Goal: Task Accomplishment & Management: Use online tool/utility

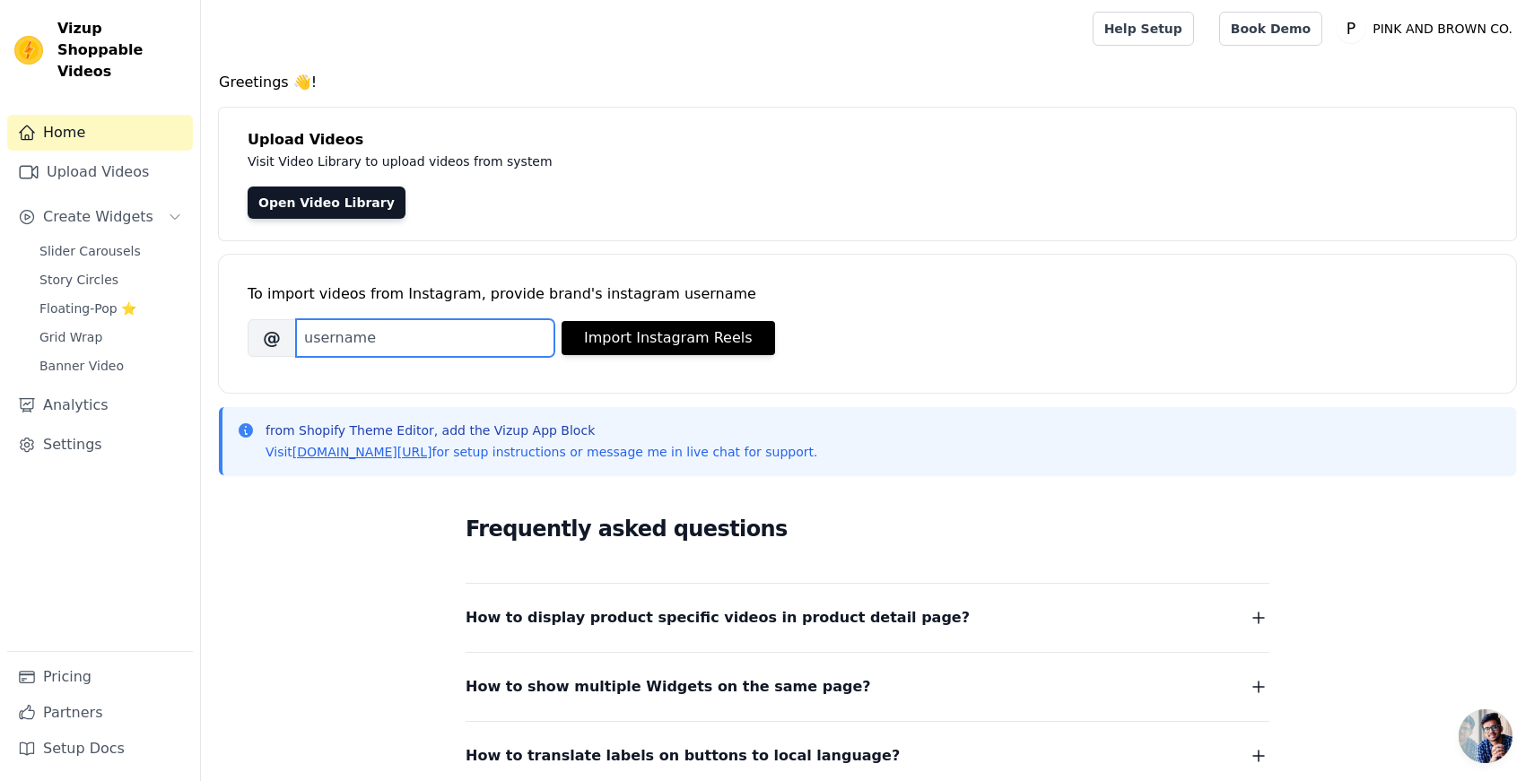
click at [354, 331] on input "Brand's Instagram Username" at bounding box center [425, 338] width 258 height 38
type input "pinkandbrownbotanicals"
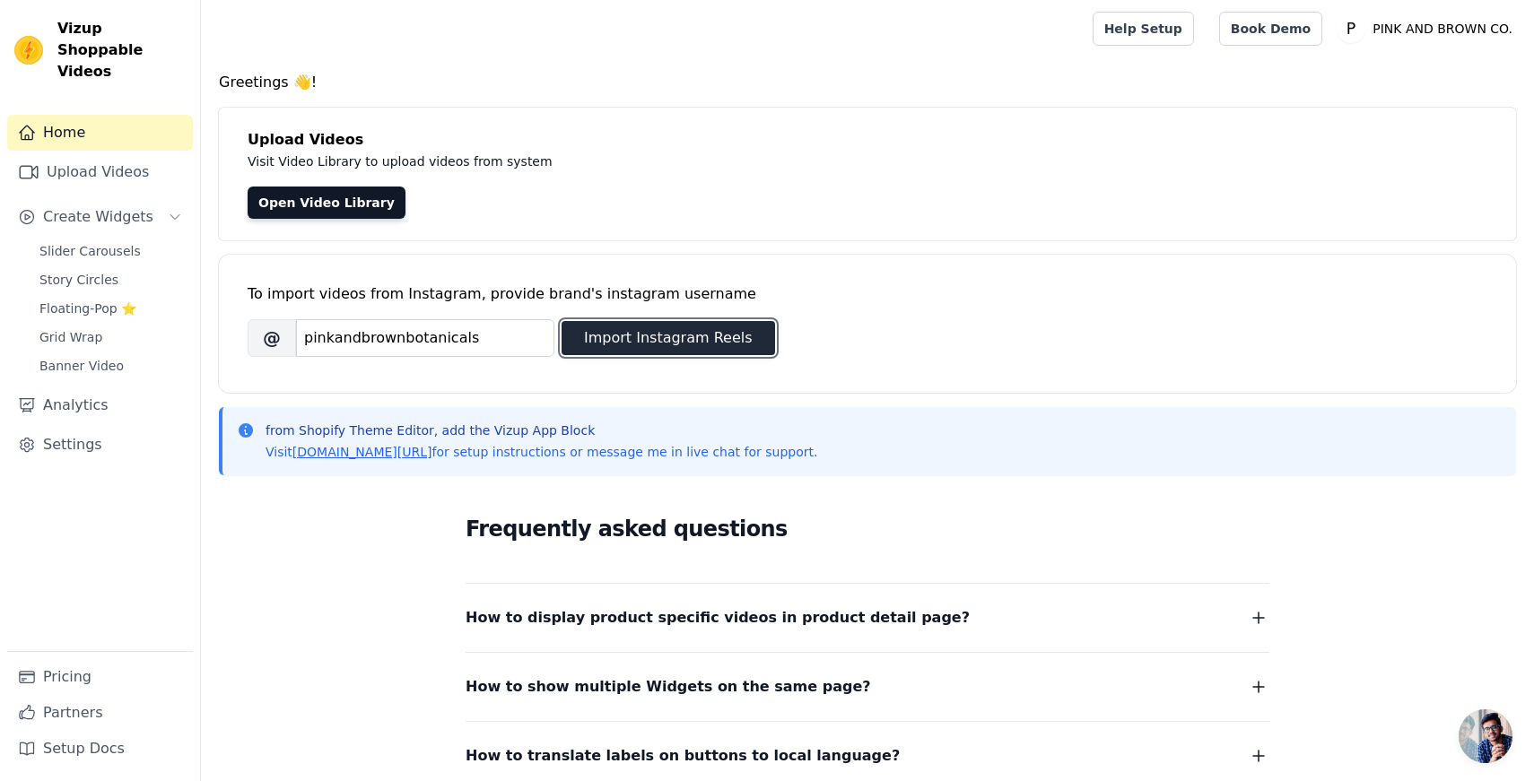
click at [670, 339] on button "Import Instagram Reels" at bounding box center [667, 338] width 213 height 34
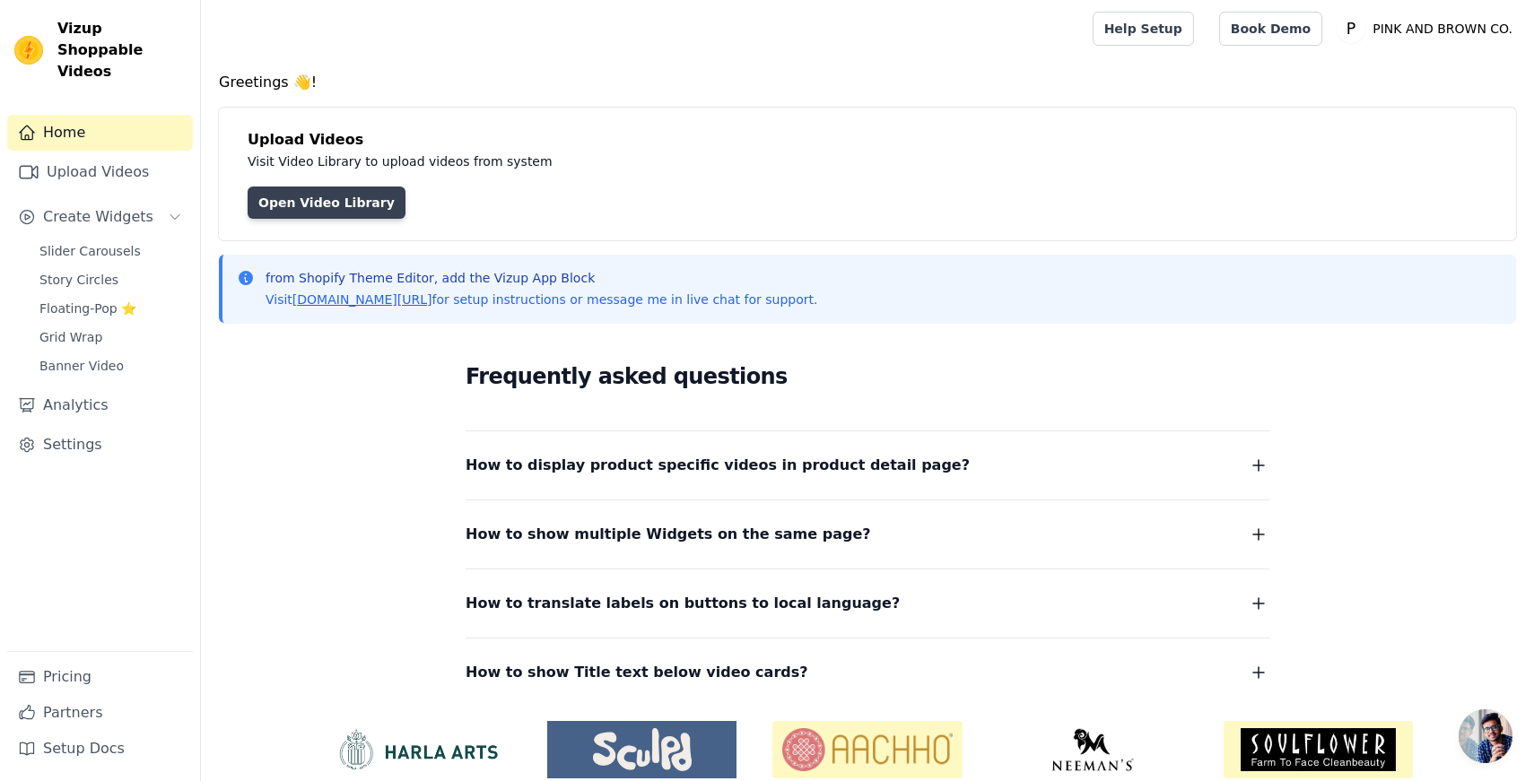
click at [337, 196] on link "Open Video Library" at bounding box center [327, 203] width 158 height 32
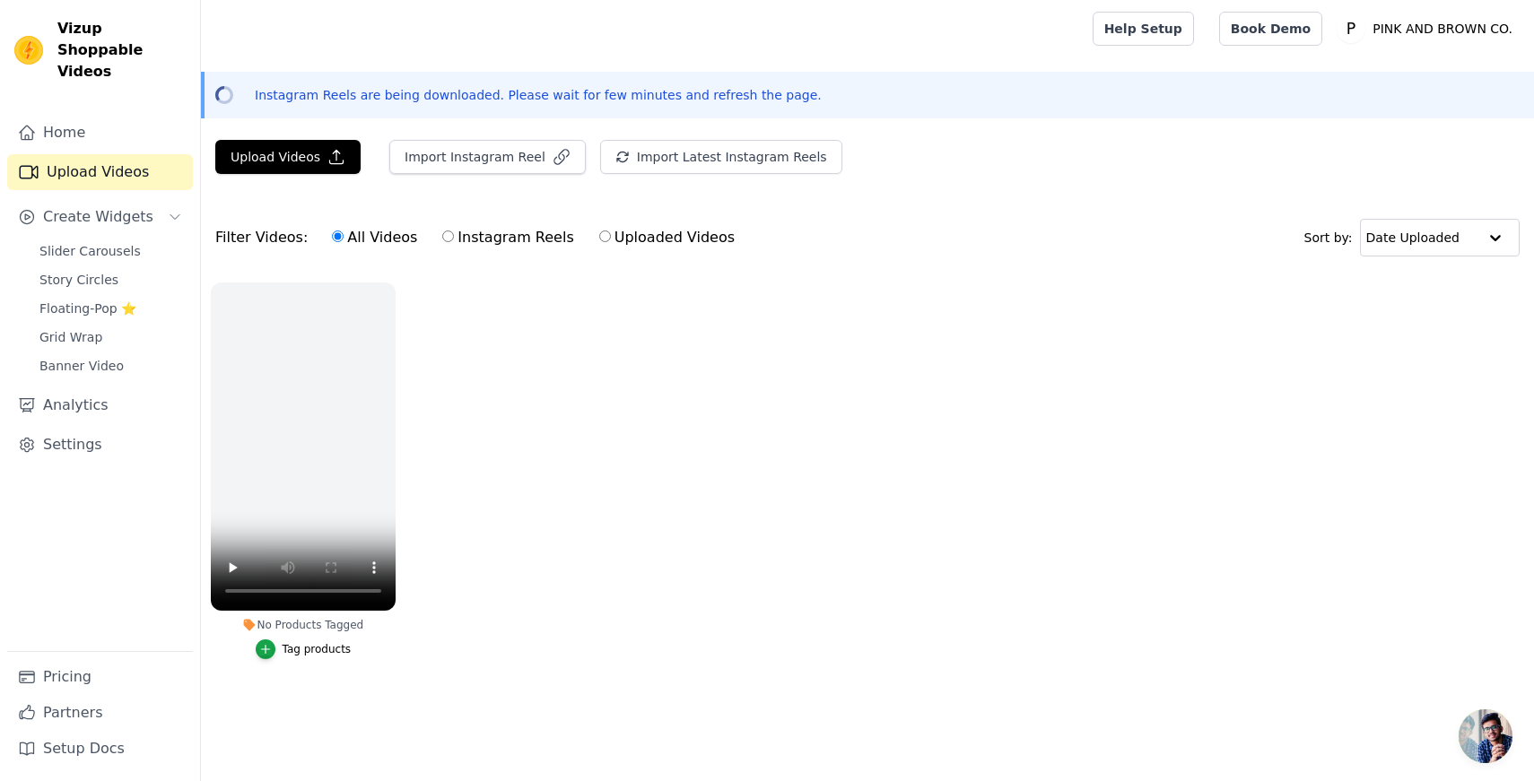
click at [442, 232] on input "Instagram Reels" at bounding box center [448, 236] width 12 height 12
radio input "true"
click at [599, 234] on input "Uploaded Videos" at bounding box center [605, 236] width 12 height 12
radio input "true"
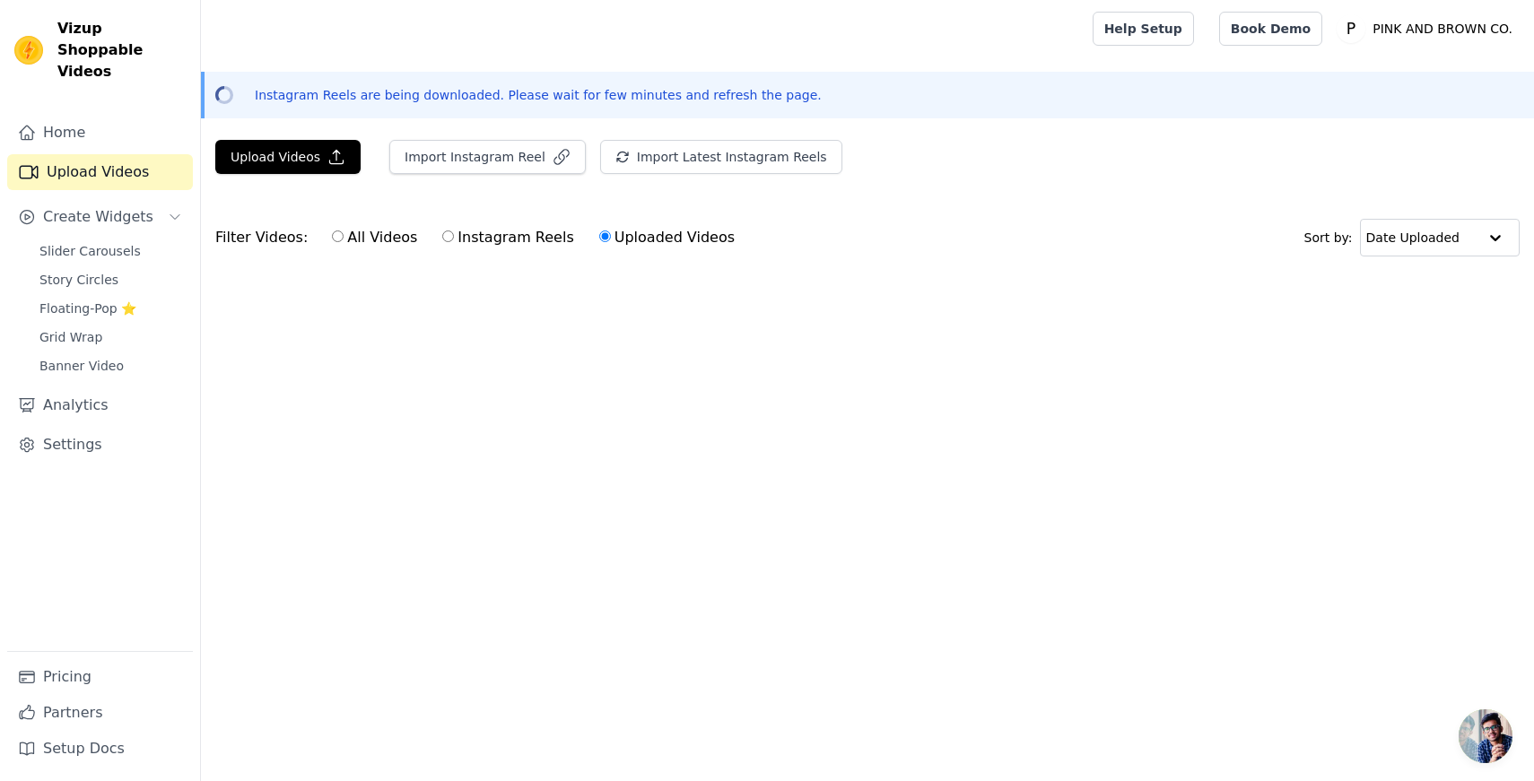
click at [332, 237] on input "All Videos" at bounding box center [338, 236] width 12 height 12
radio input "true"
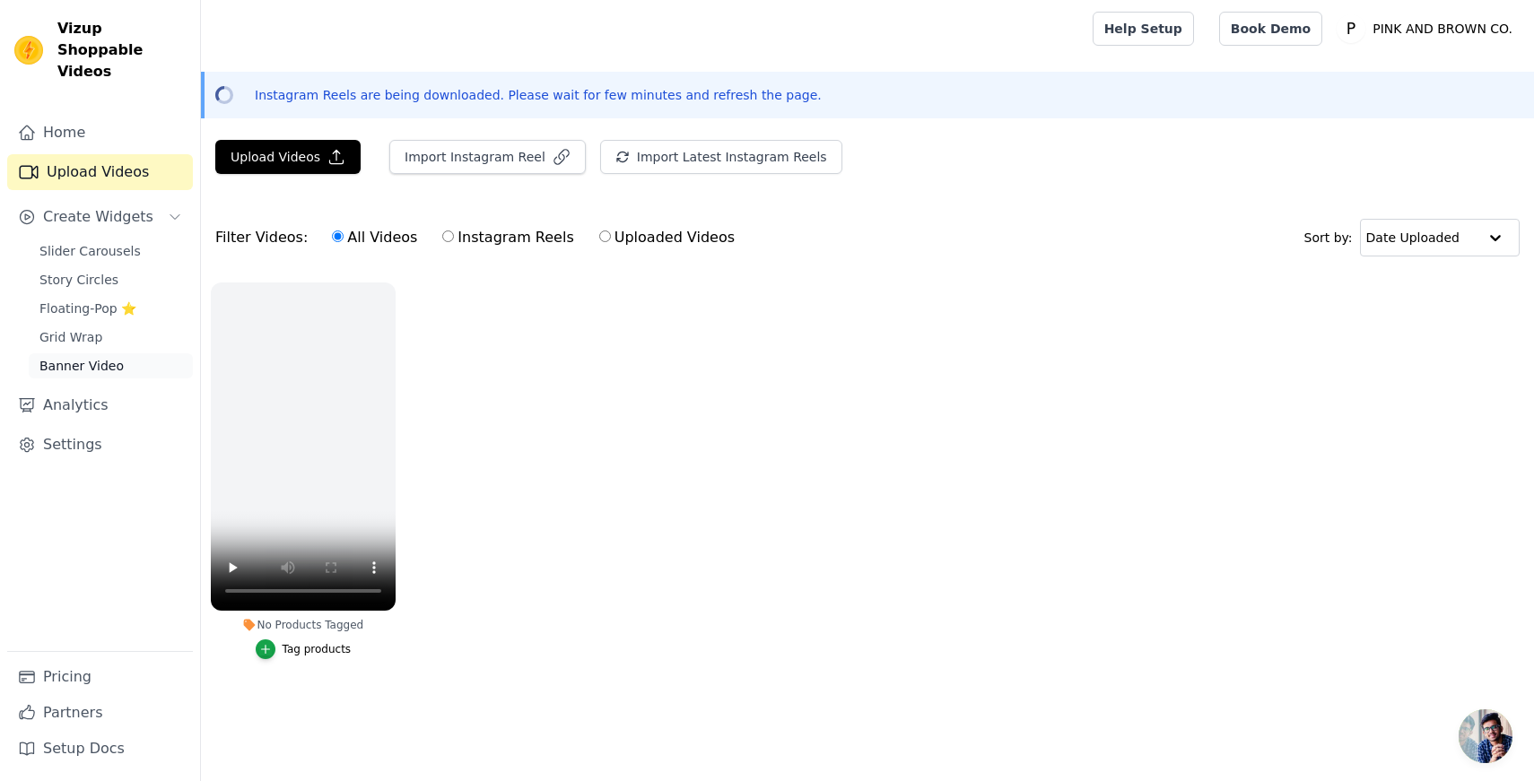
click at [91, 357] on span "Banner Video" at bounding box center [81, 366] width 84 height 18
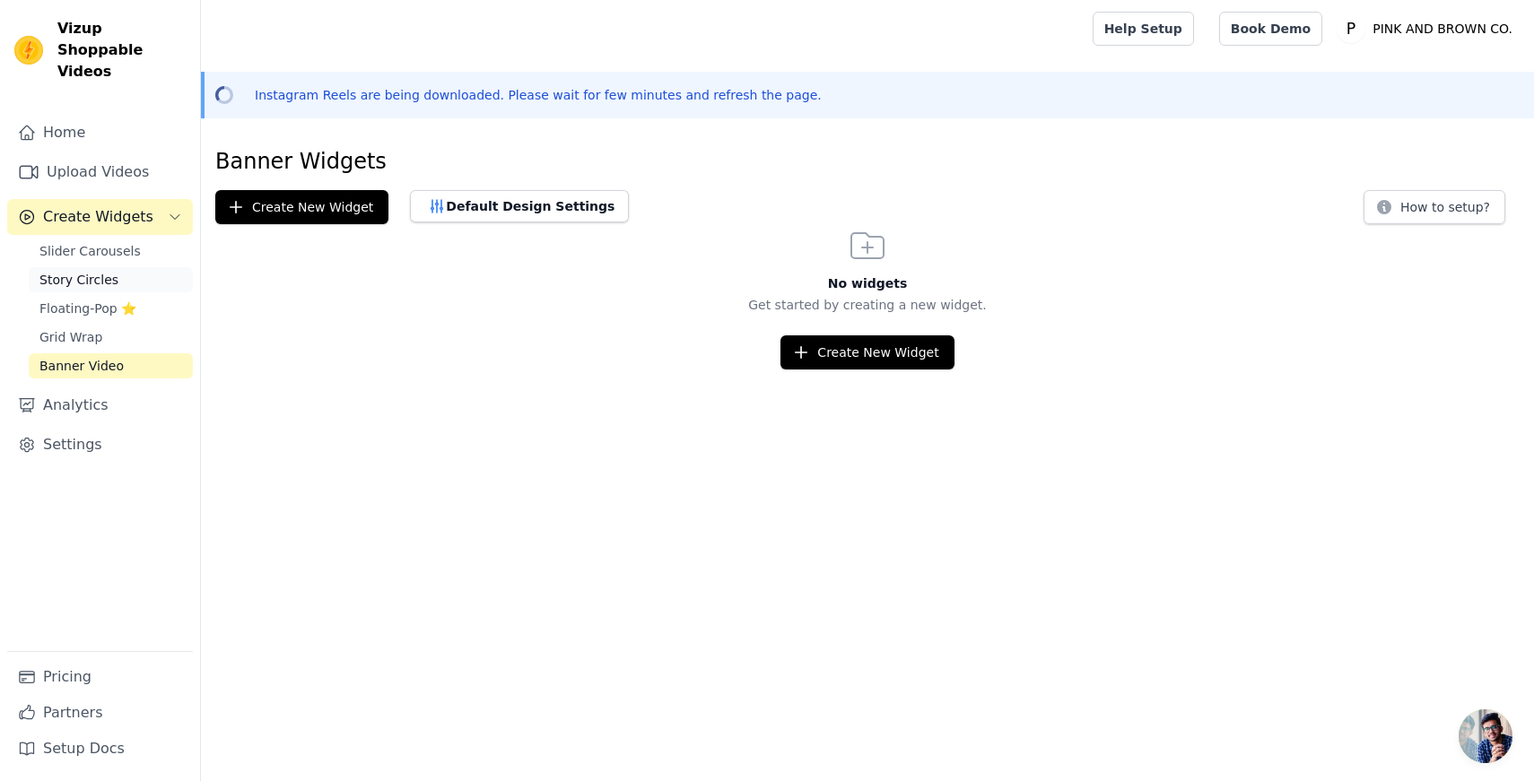
click at [89, 271] on span "Story Circles" at bounding box center [78, 280] width 79 height 18
click at [105, 242] on span "Slider Carousels" at bounding box center [89, 251] width 101 height 18
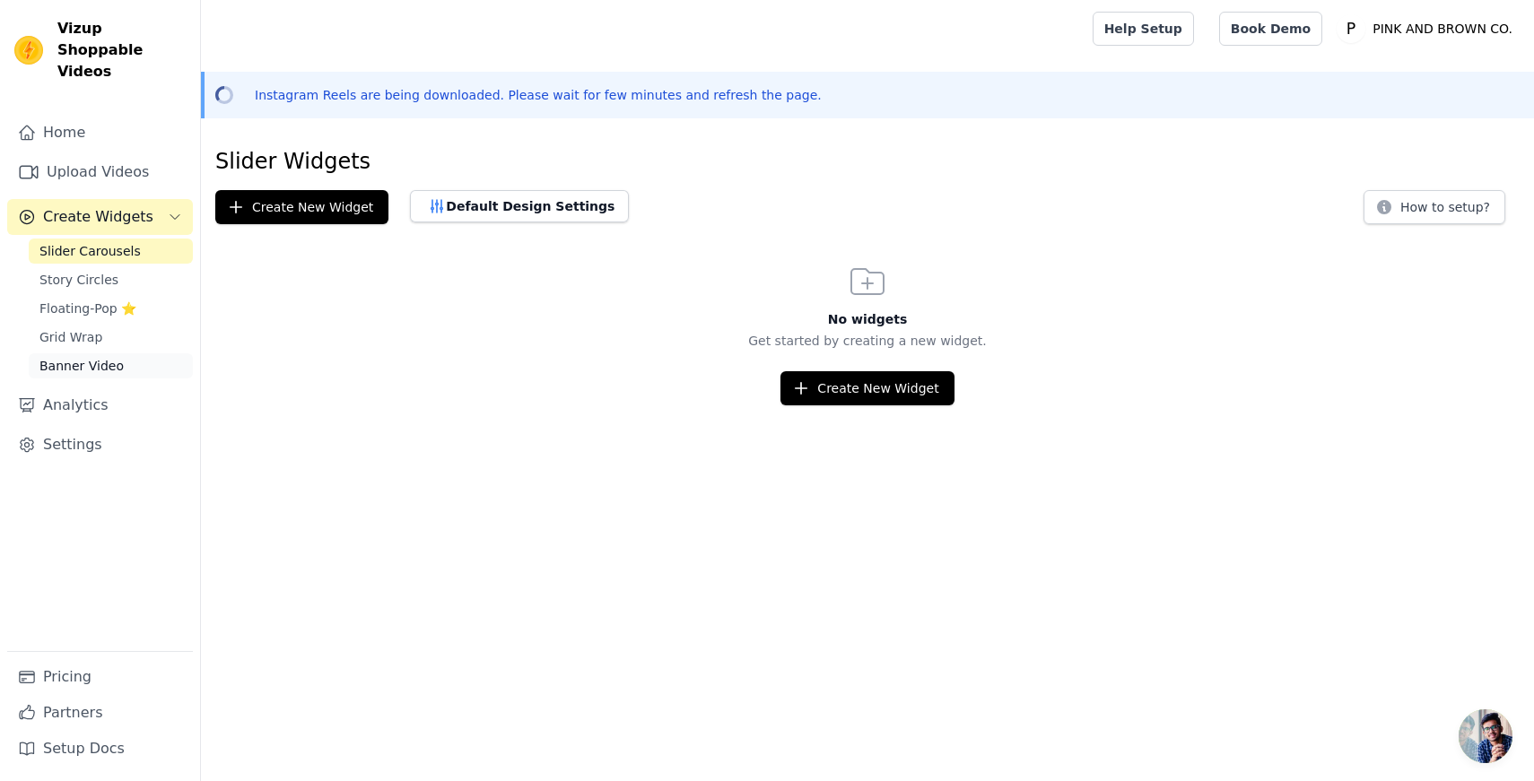
click at [92, 357] on span "Banner Video" at bounding box center [81, 366] width 84 height 18
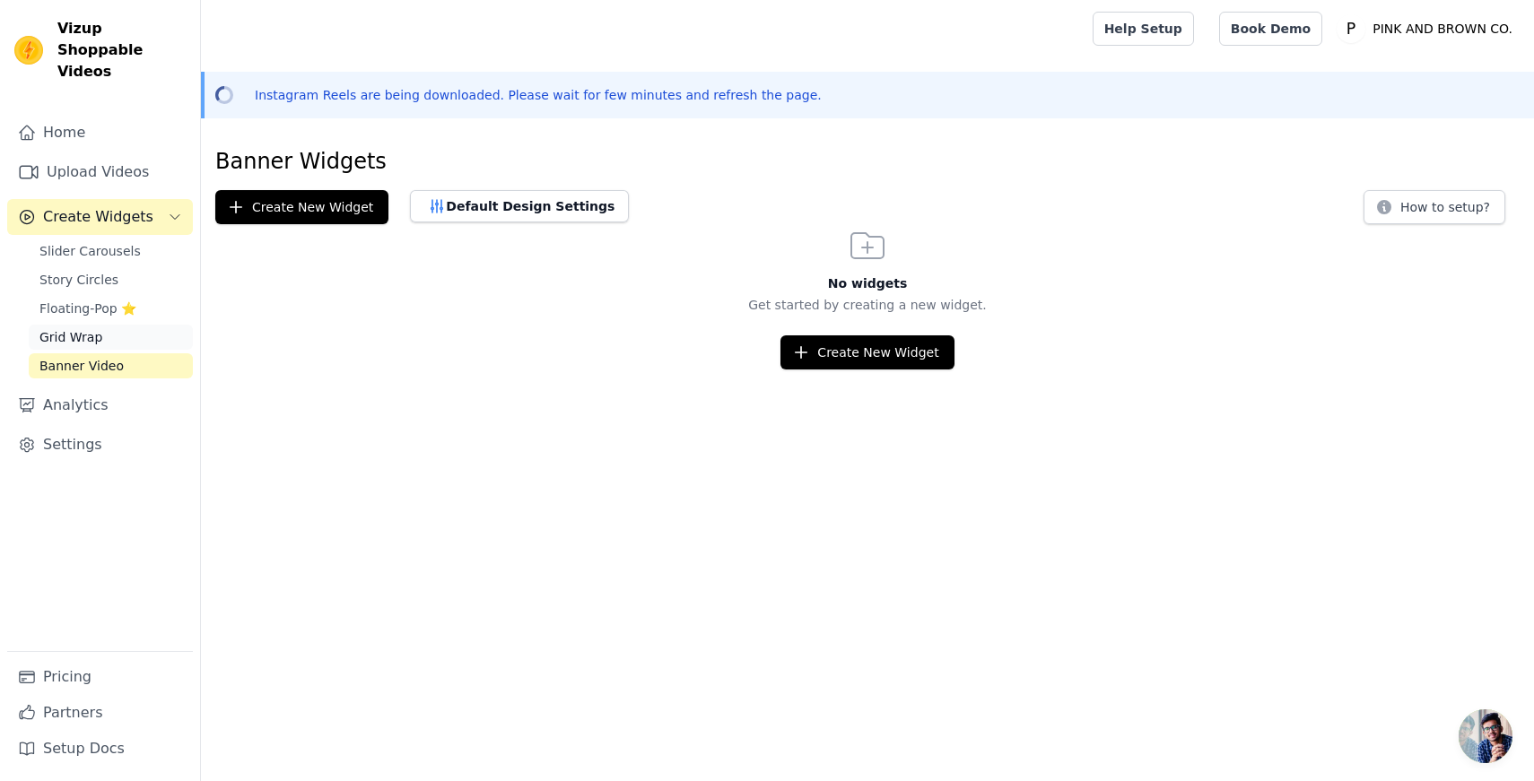
click at [69, 328] on span "Grid Wrap" at bounding box center [70, 337] width 63 height 18
click at [67, 300] on span "Floating-Pop ⭐" at bounding box center [87, 309] width 97 height 18
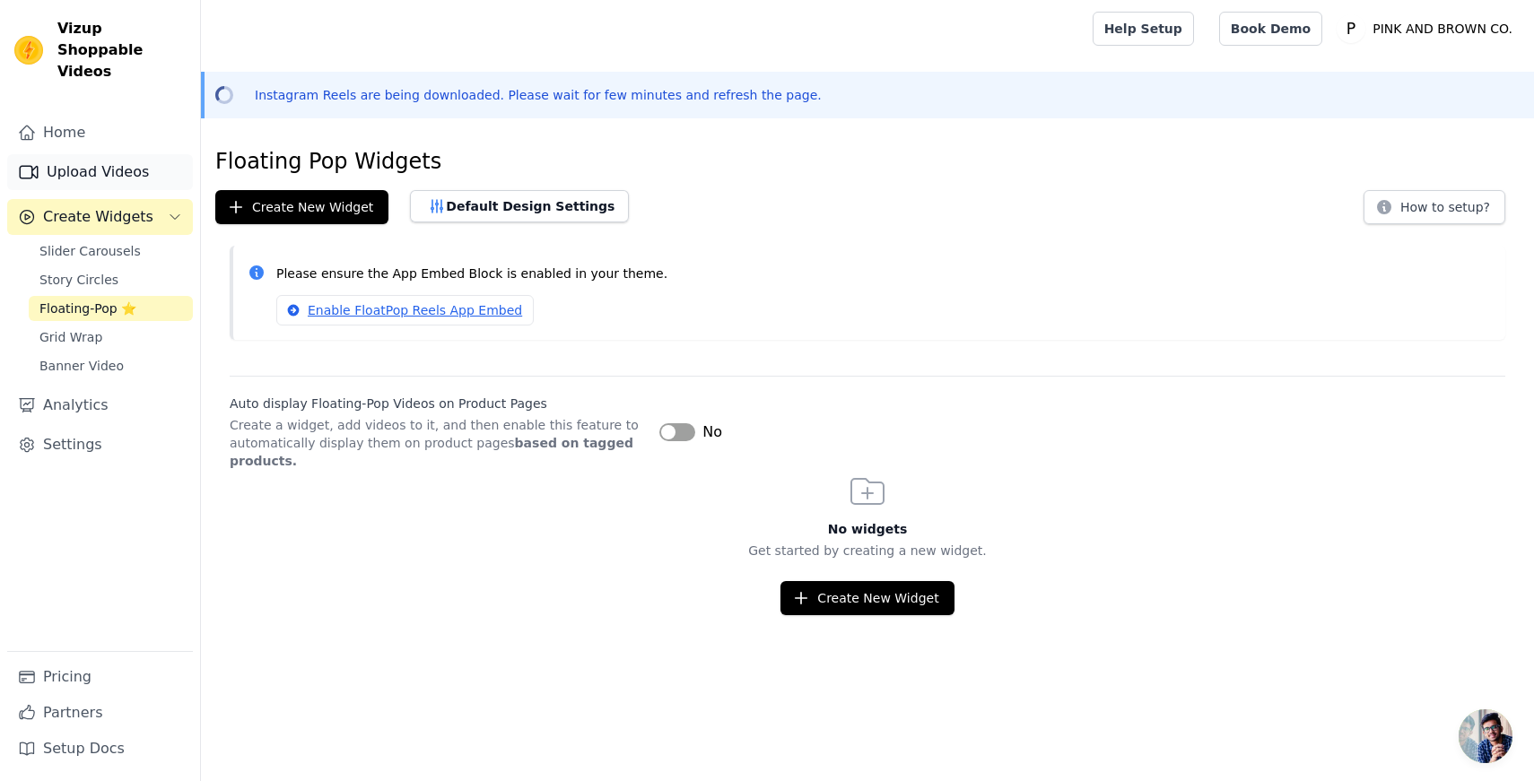
click at [93, 154] on link "Upload Videos" at bounding box center [100, 172] width 186 height 36
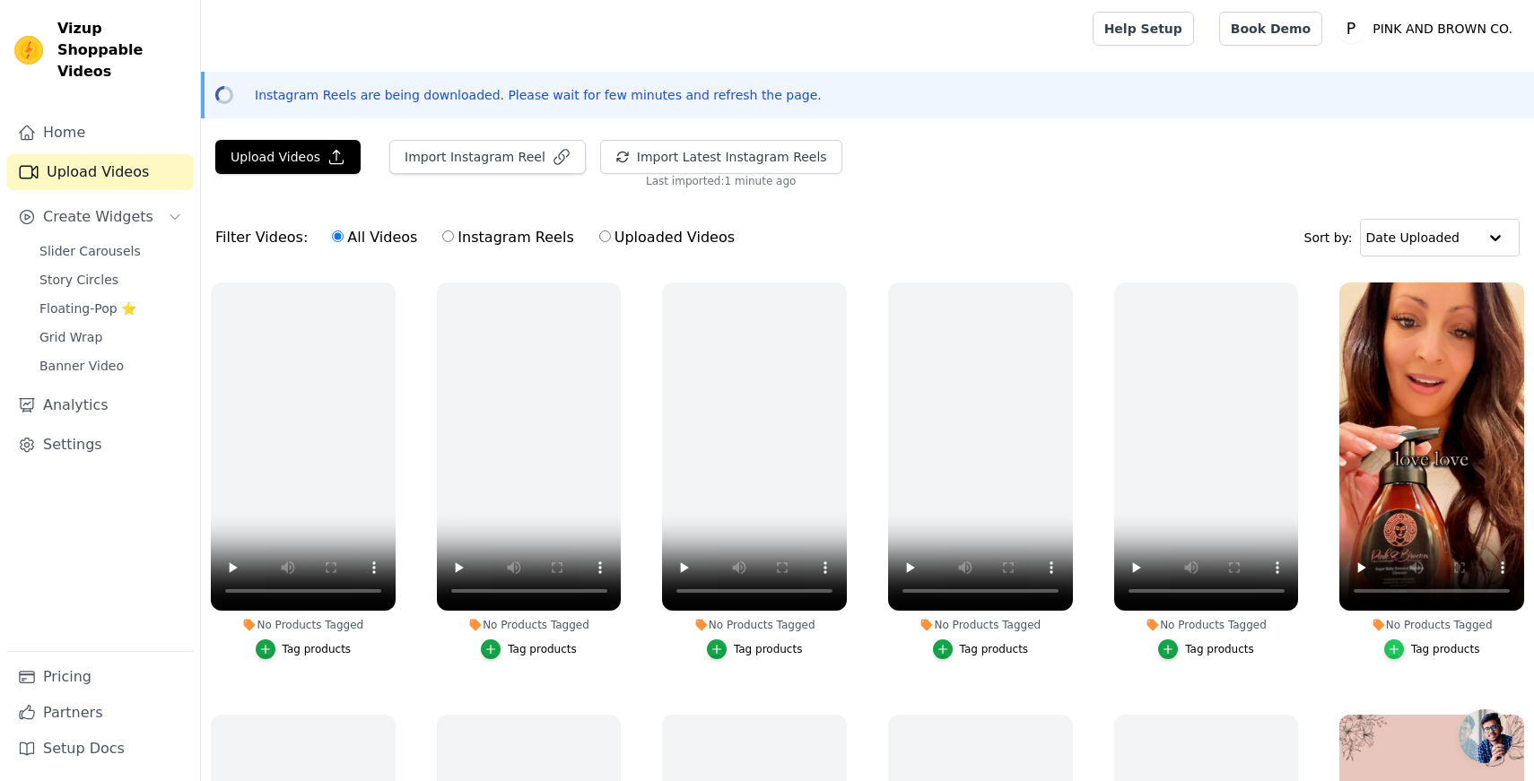
click at [1395, 647] on icon "button" at bounding box center [1393, 649] width 13 height 13
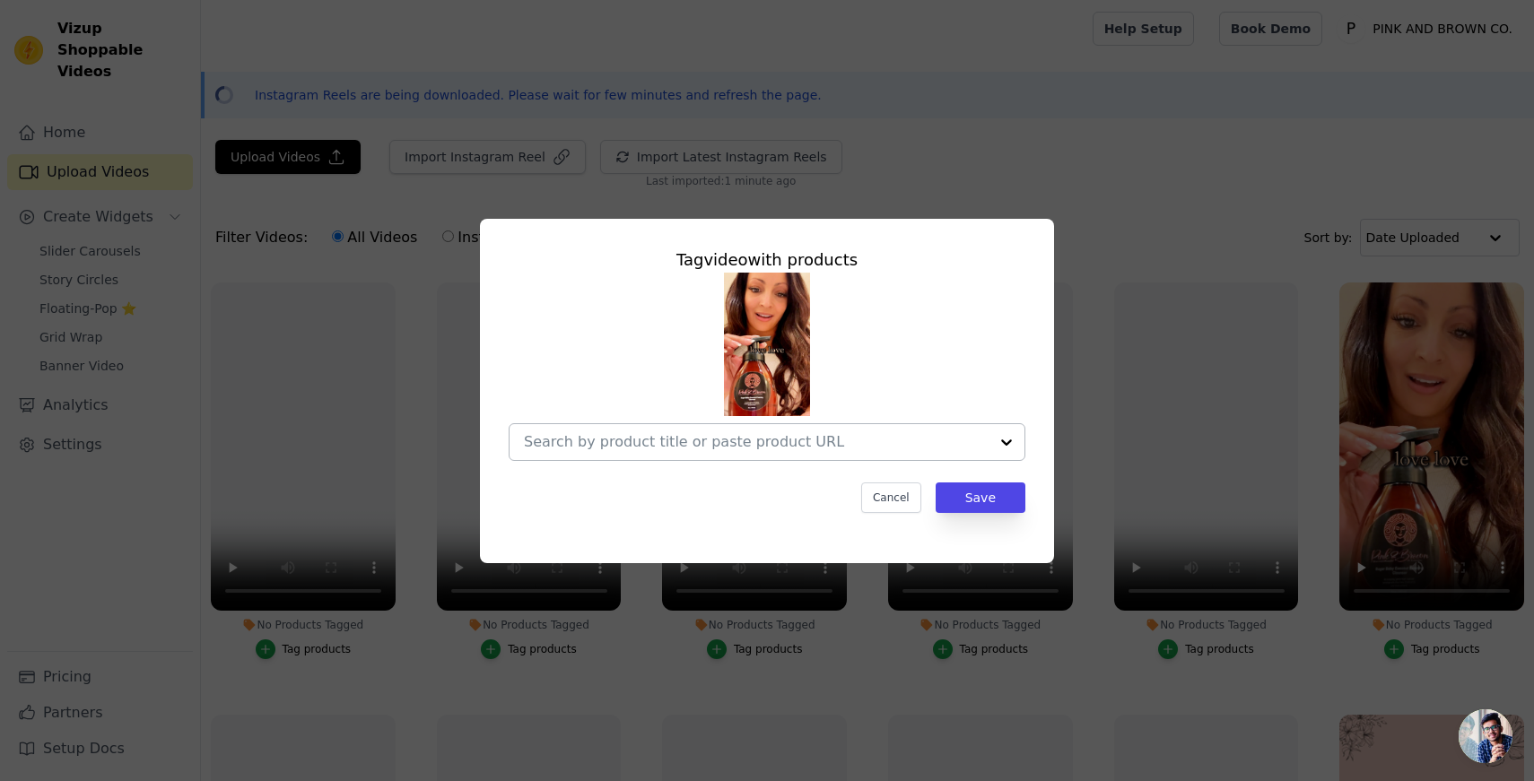
click at [589, 445] on input "No Products Tagged Tag video with products Cancel Save Tag products" at bounding box center [756, 441] width 465 height 17
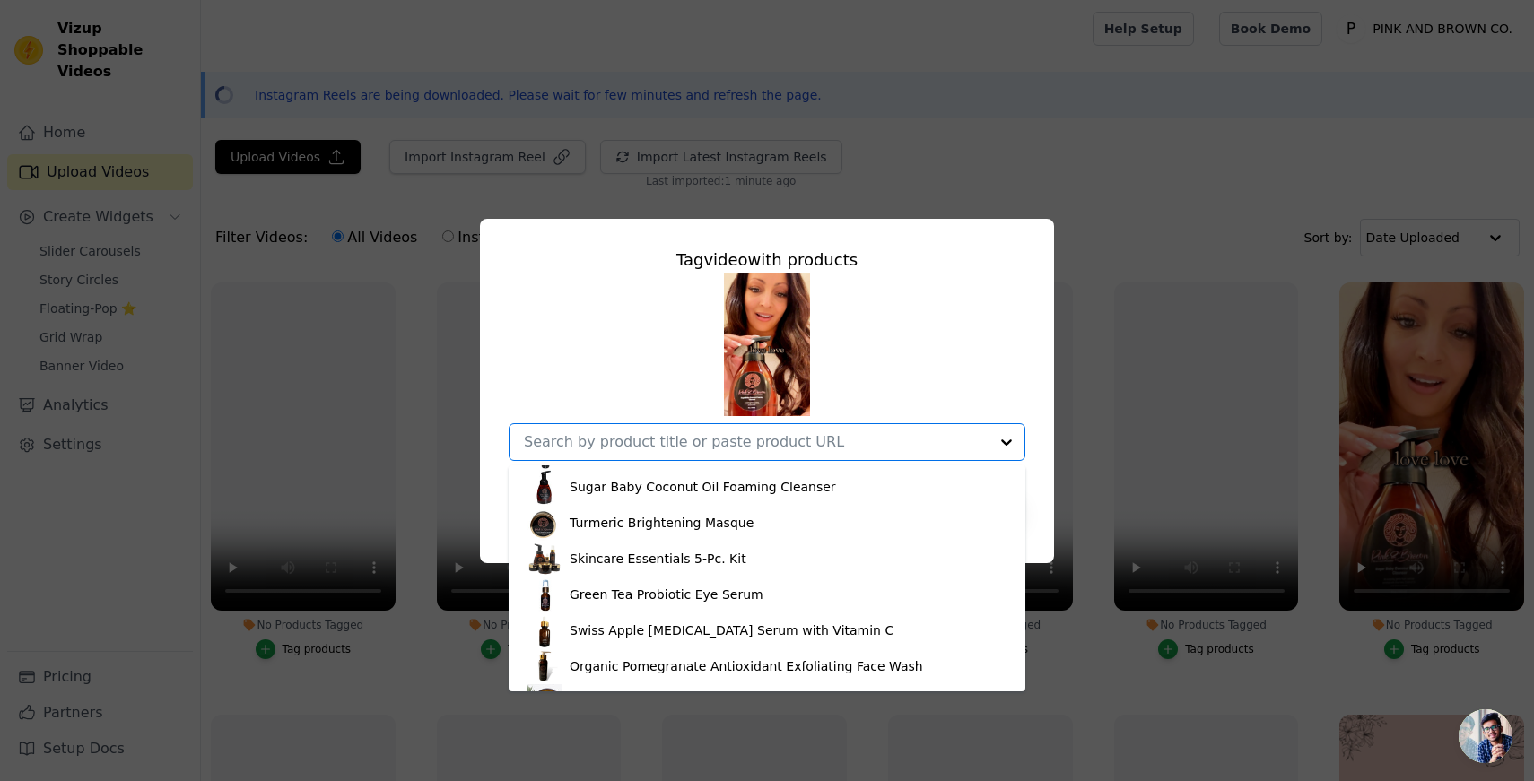
scroll to position [248, 0]
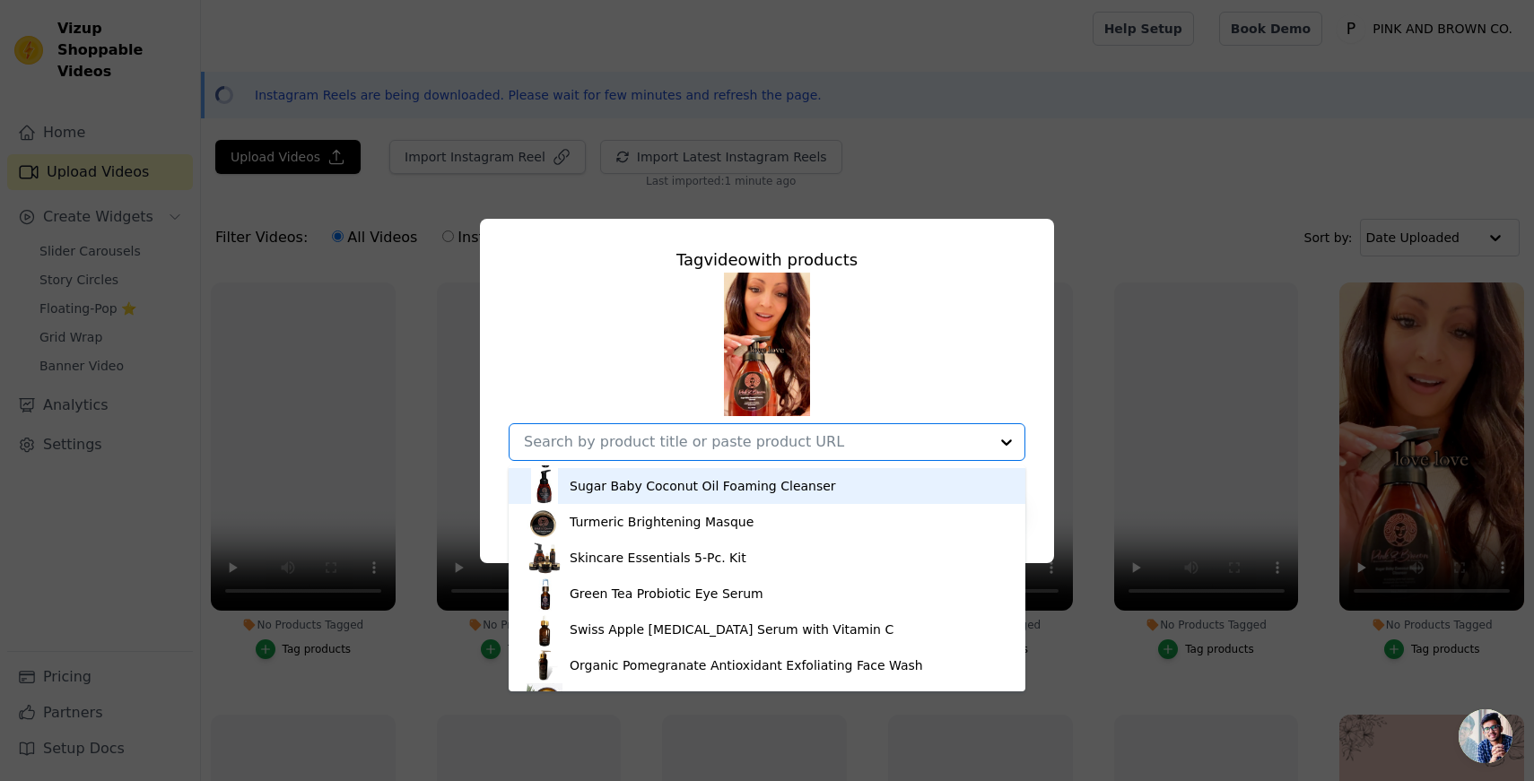
click at [619, 488] on div "Sugar Baby Coconut Oil Foaming Cleanser" at bounding box center [702, 486] width 266 height 18
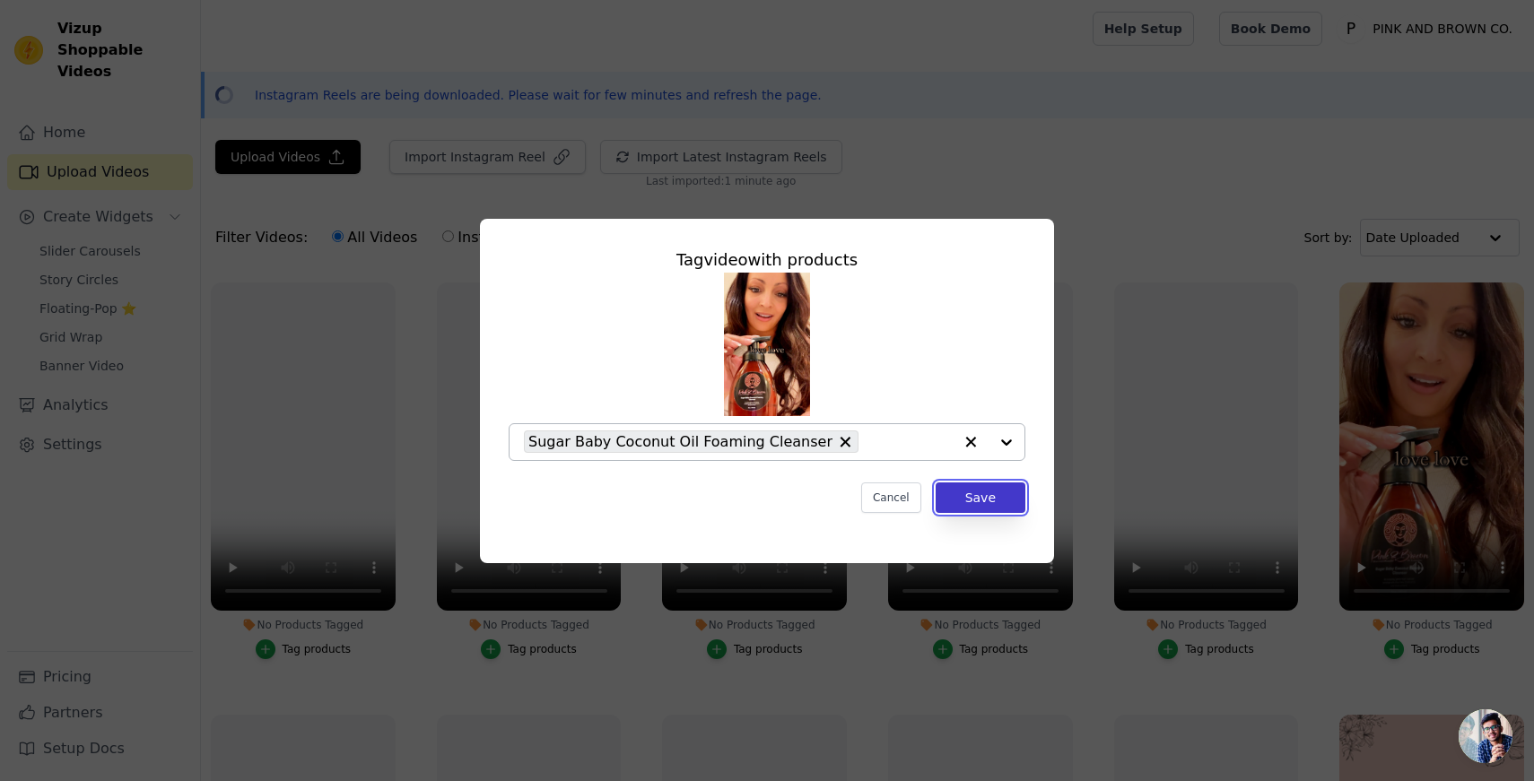
click at [978, 492] on button "Save" at bounding box center [980, 497] width 90 height 30
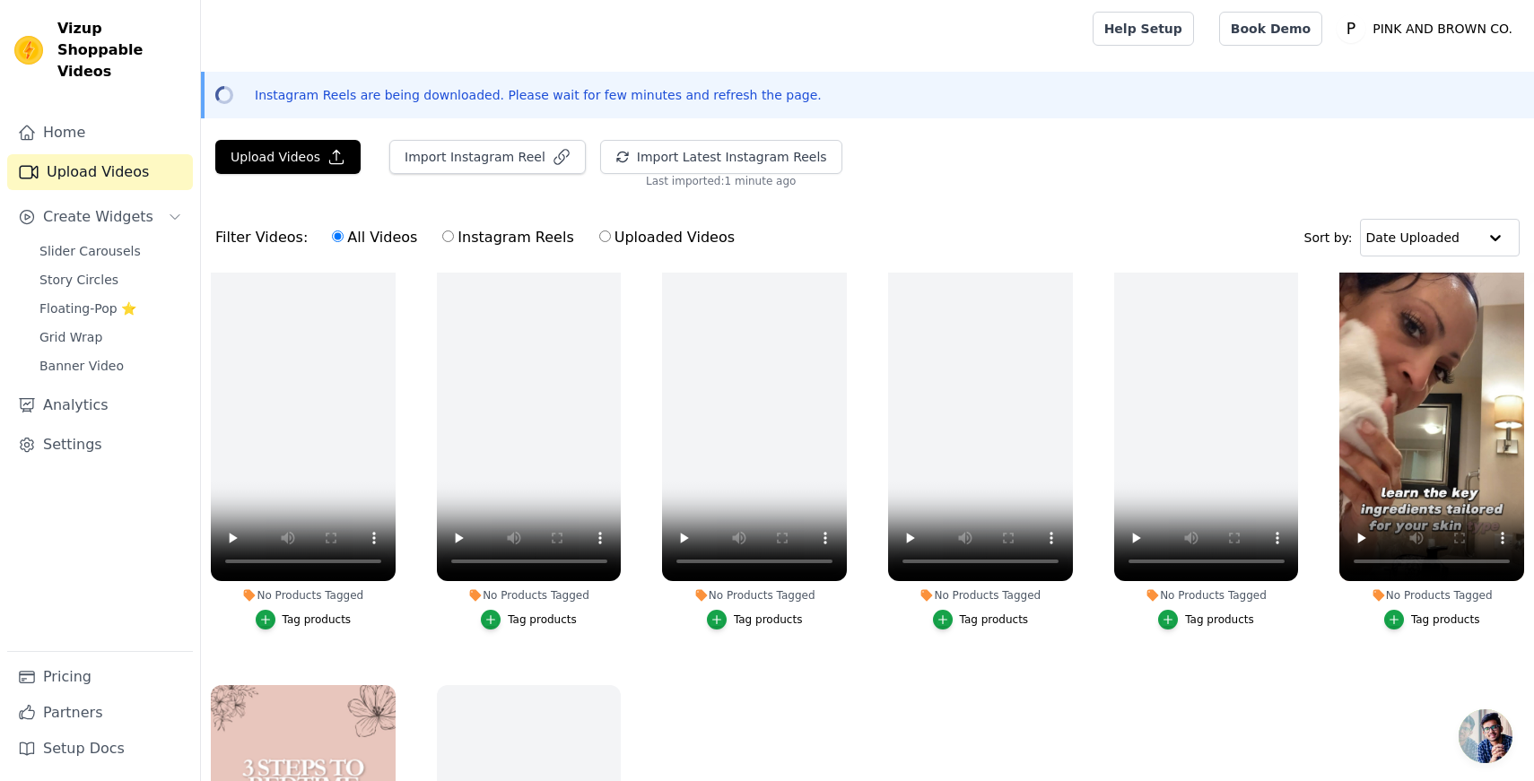
scroll to position [905, 0]
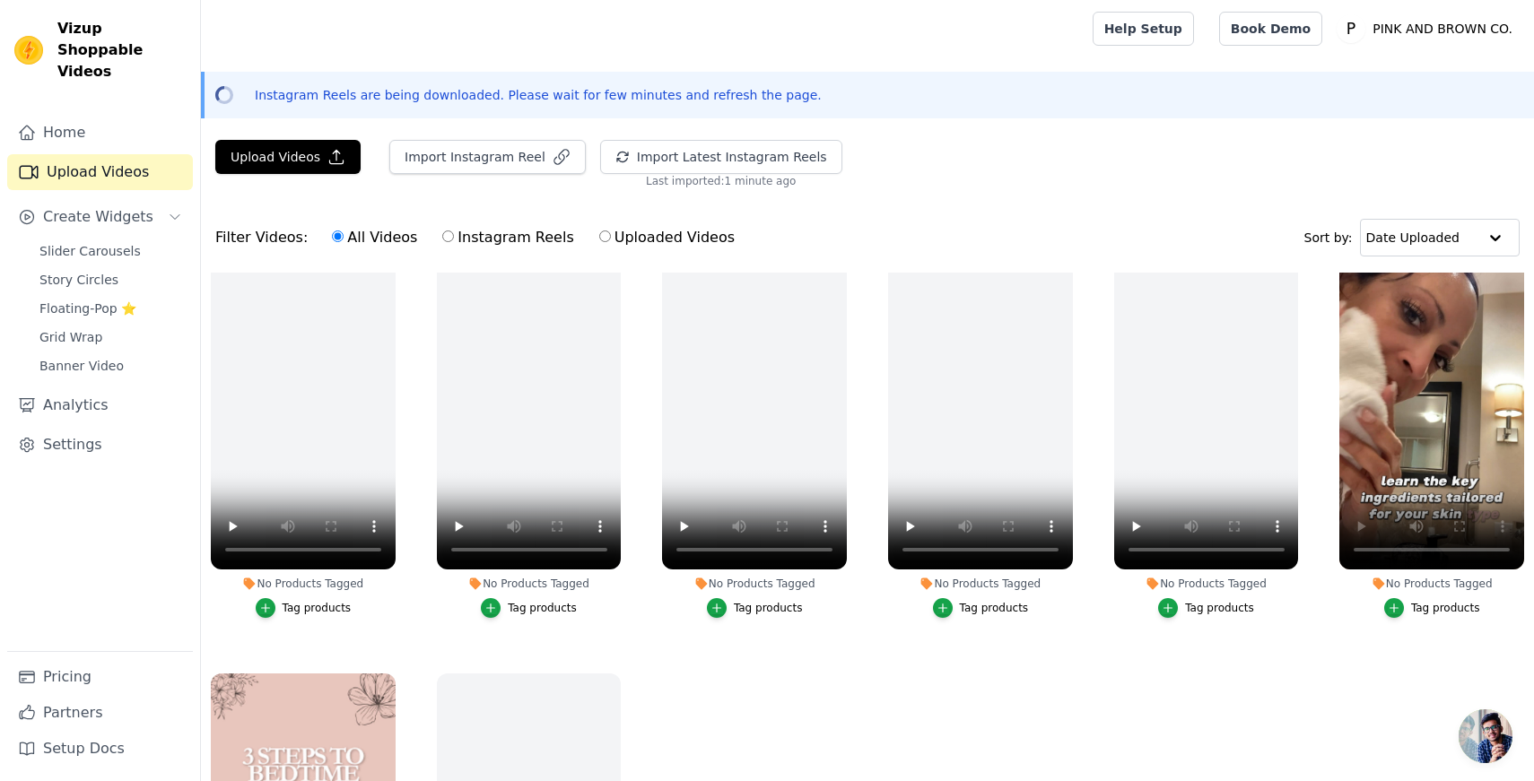
click at [1444, 605] on div "Tag products" at bounding box center [1445, 608] width 69 height 14
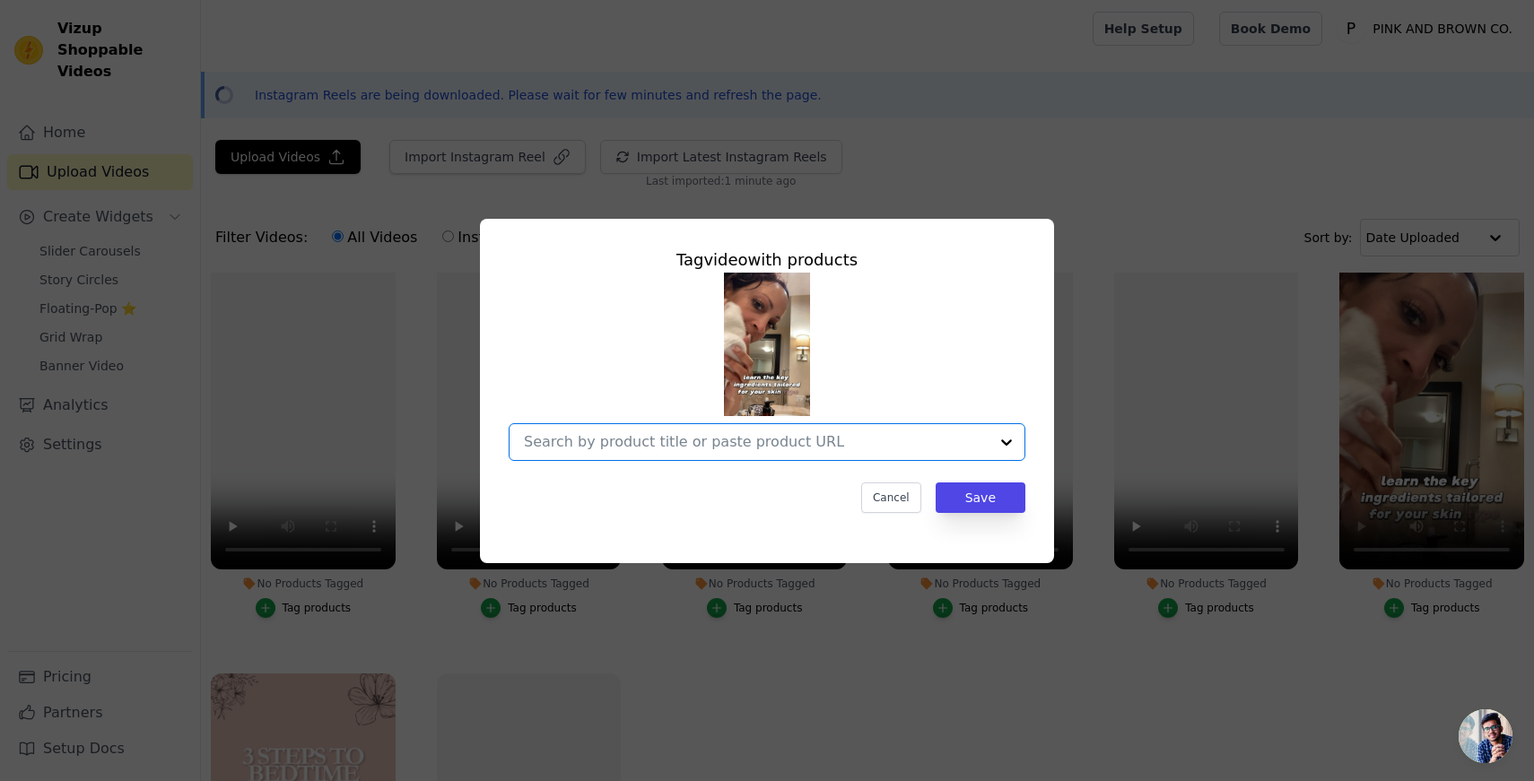
click at [691, 439] on input "No Products Tagged Tag video with products Option undefined, selected. Select i…" at bounding box center [756, 441] width 465 height 17
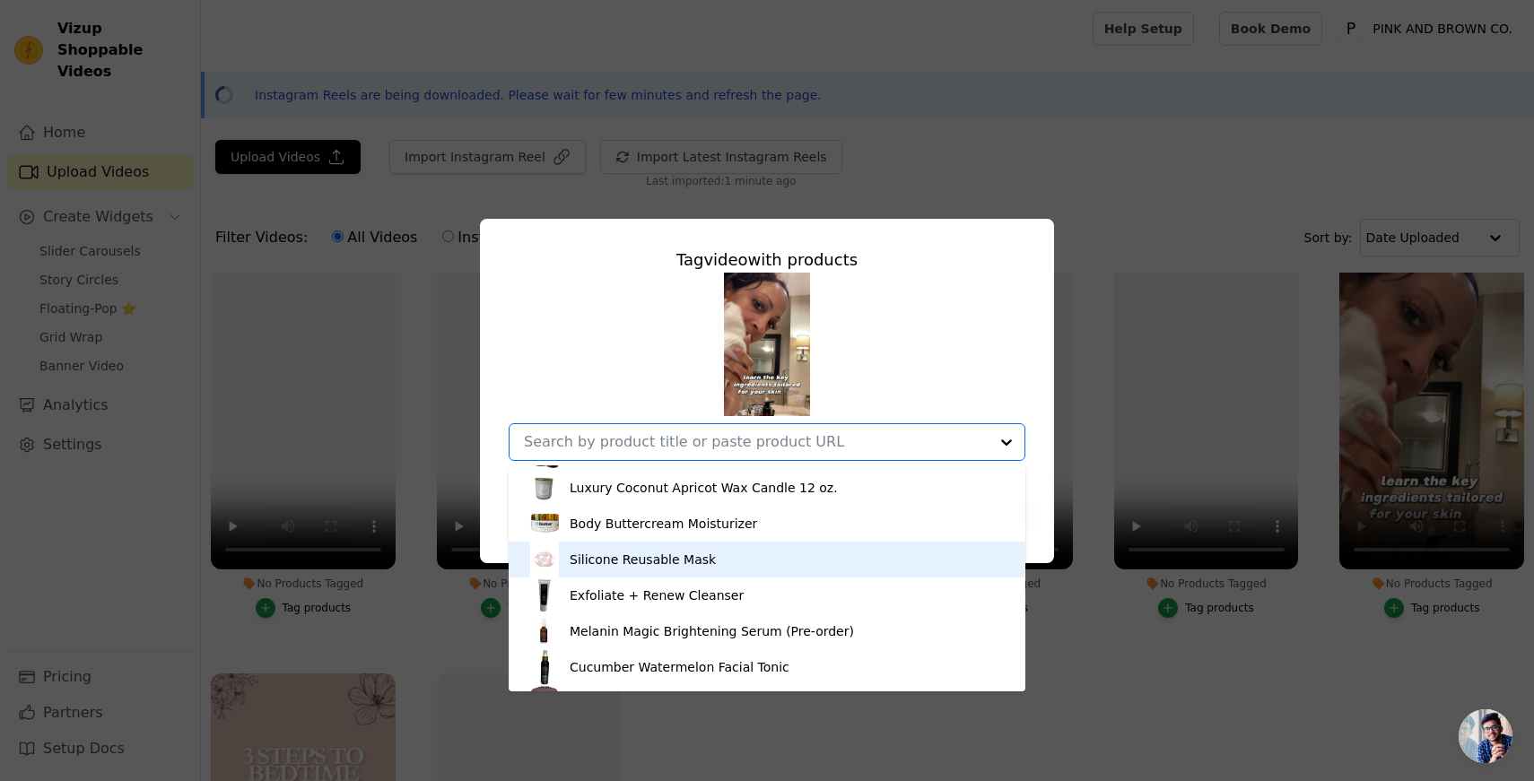
scroll to position [611, 0]
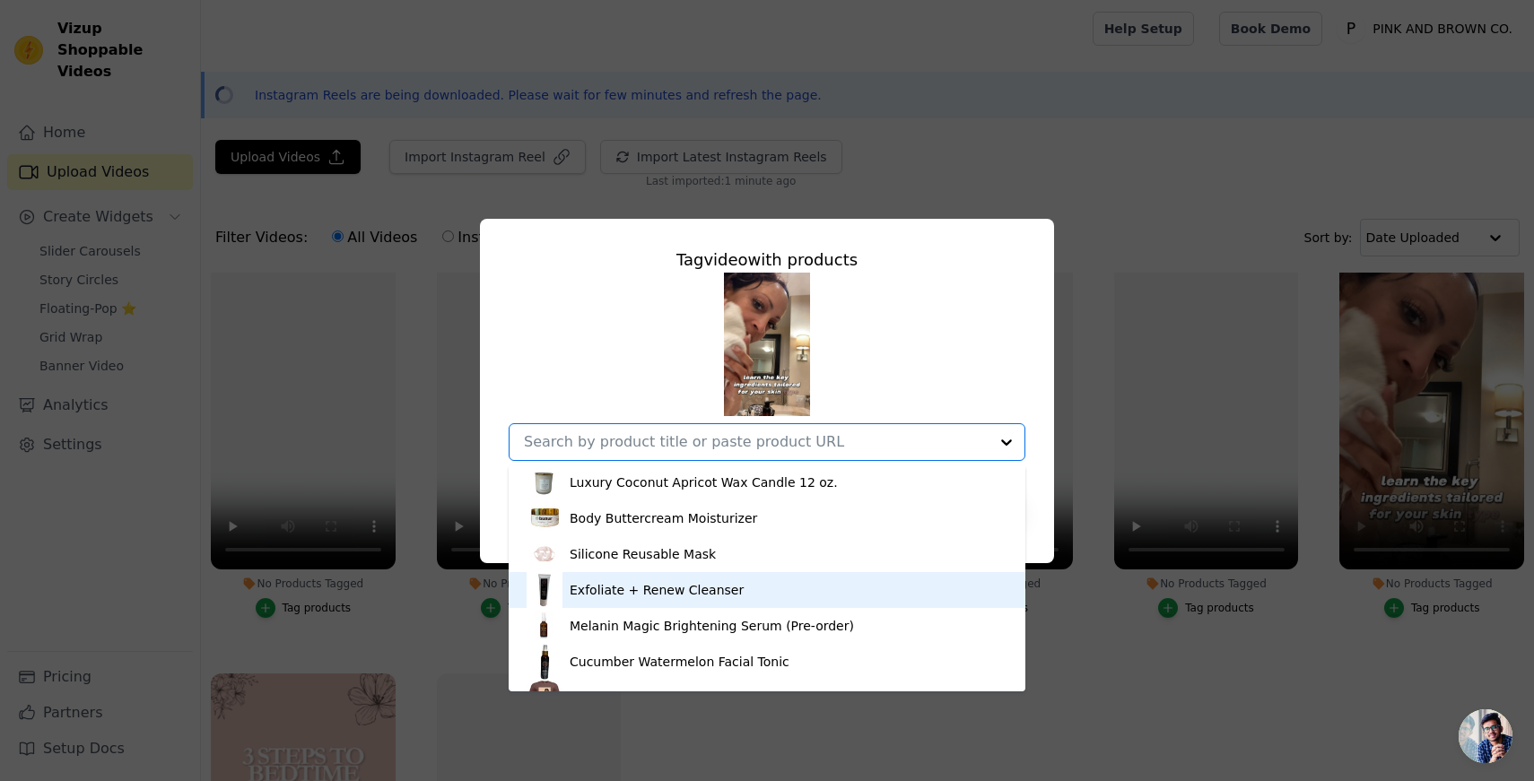
click at [631, 588] on div "Exfoliate + Renew Cleanser" at bounding box center [656, 590] width 174 height 18
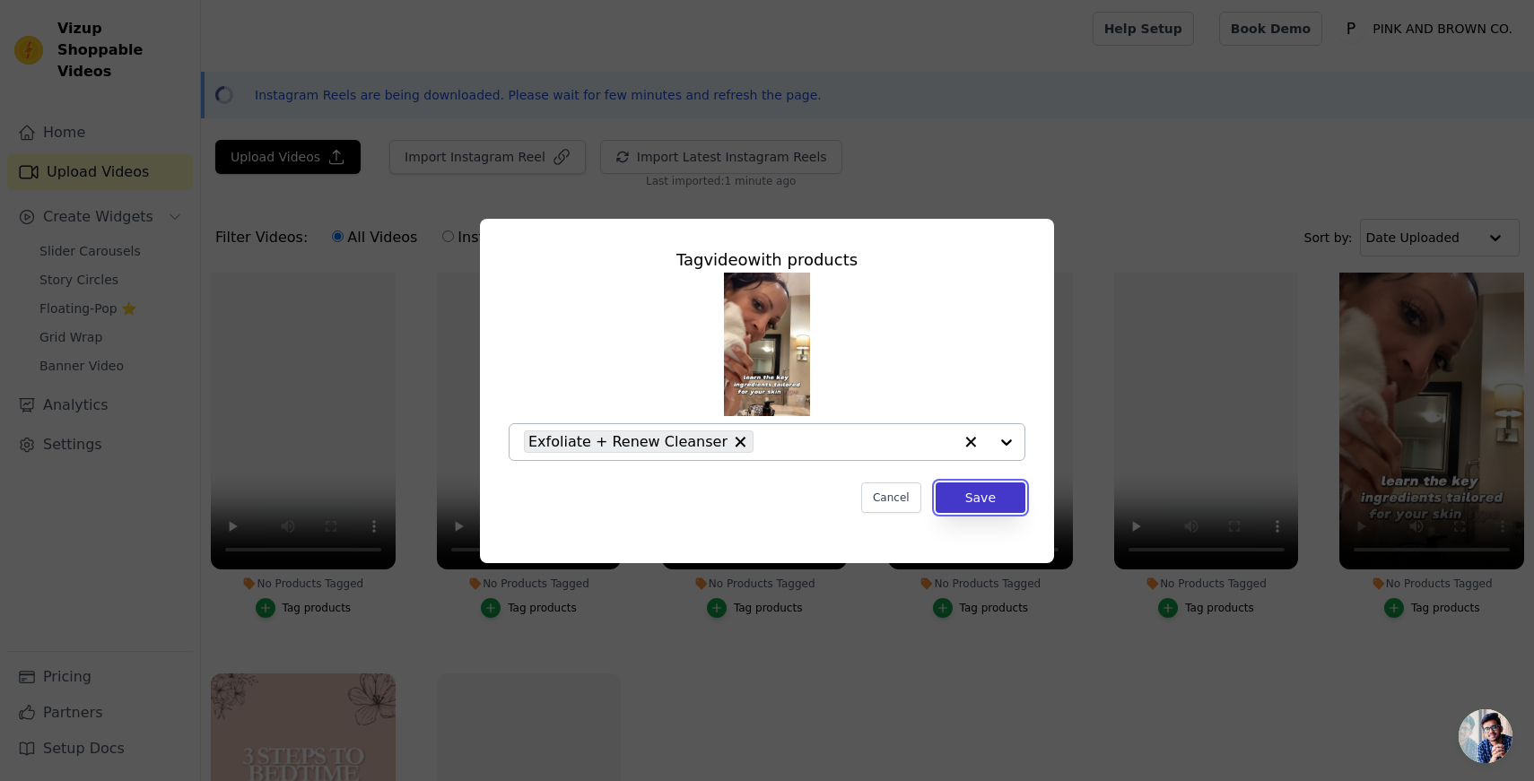
click at [992, 493] on button "Save" at bounding box center [980, 497] width 90 height 30
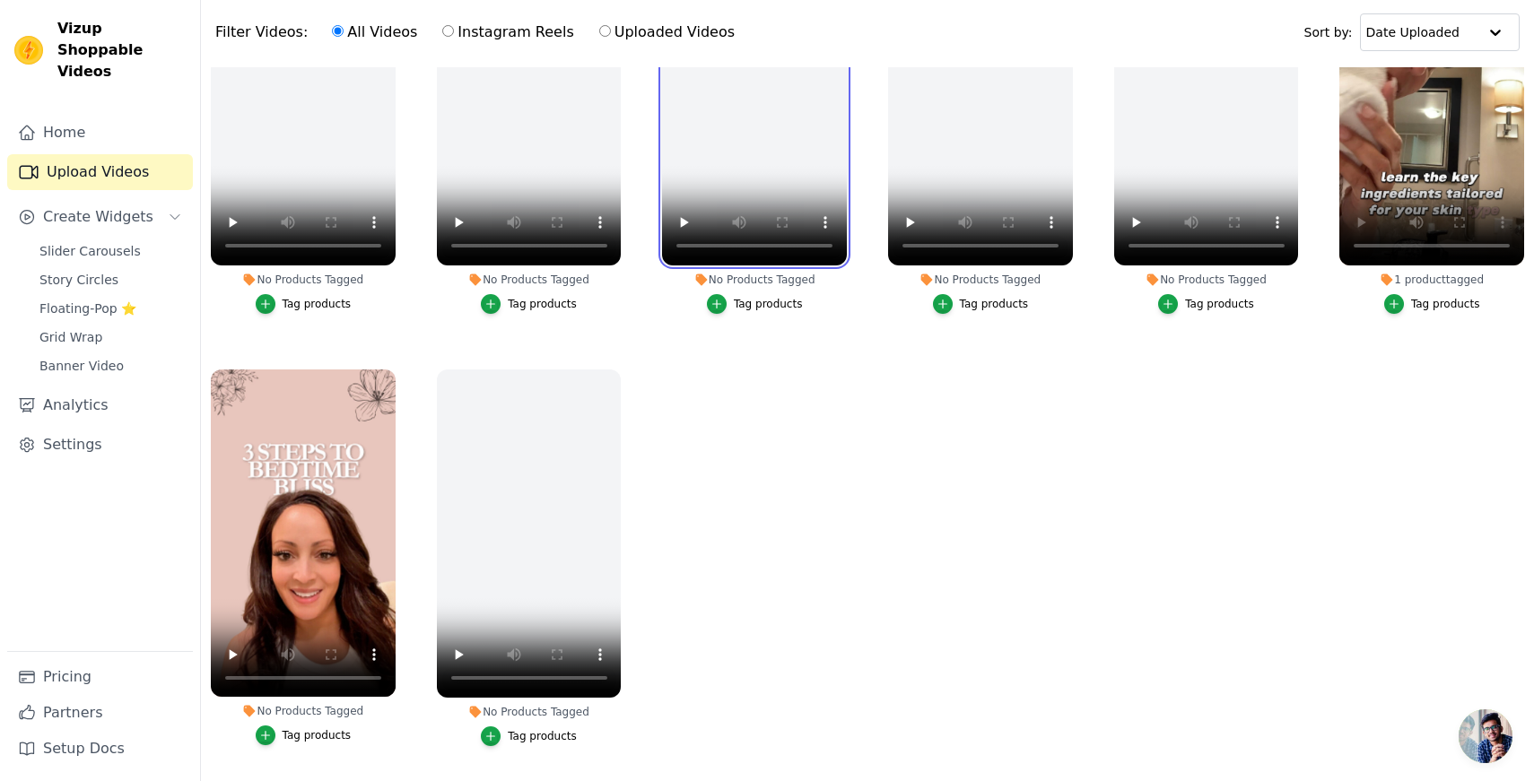
scroll to position [207, 0]
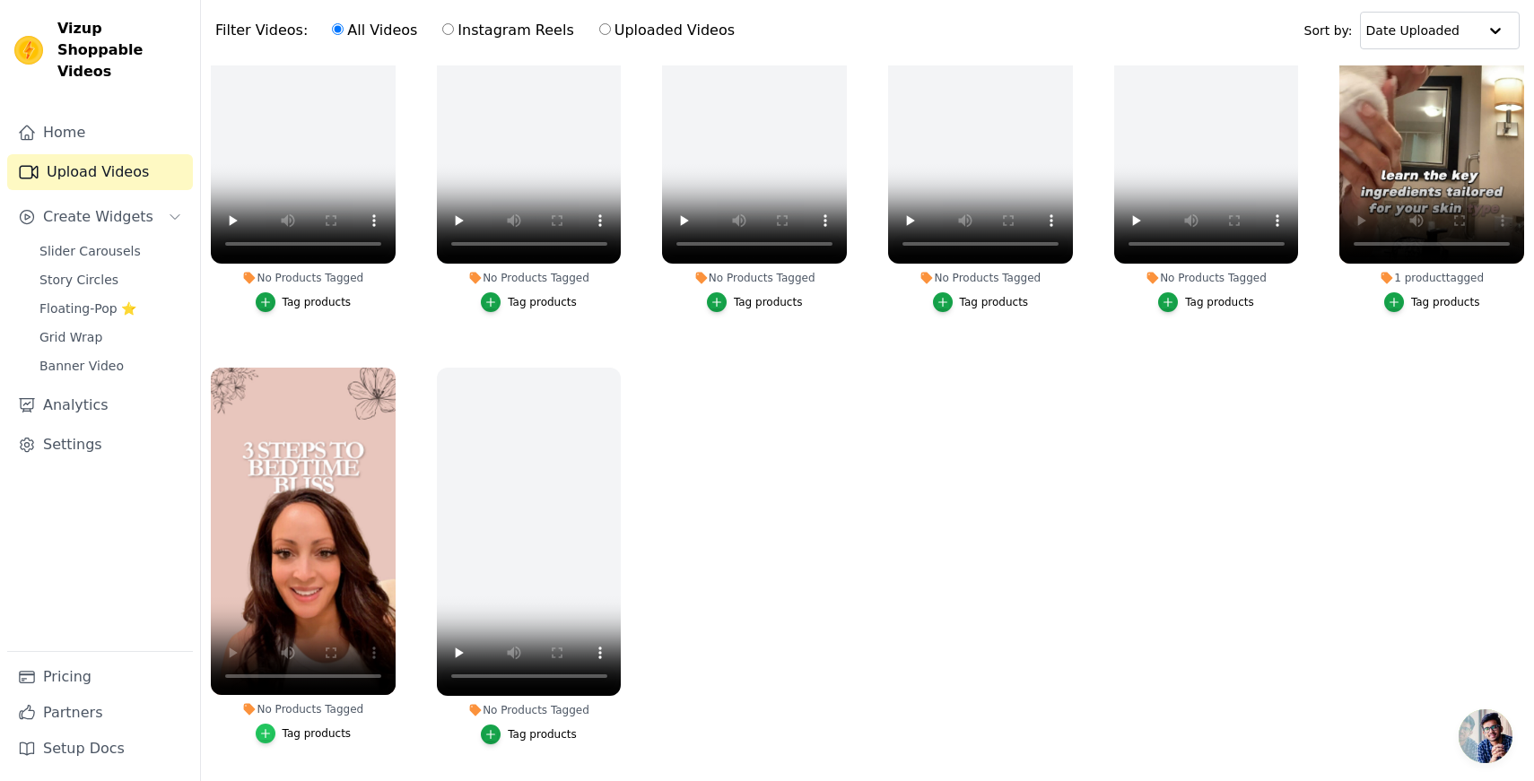
click at [271, 735] on icon "button" at bounding box center [265, 733] width 13 height 13
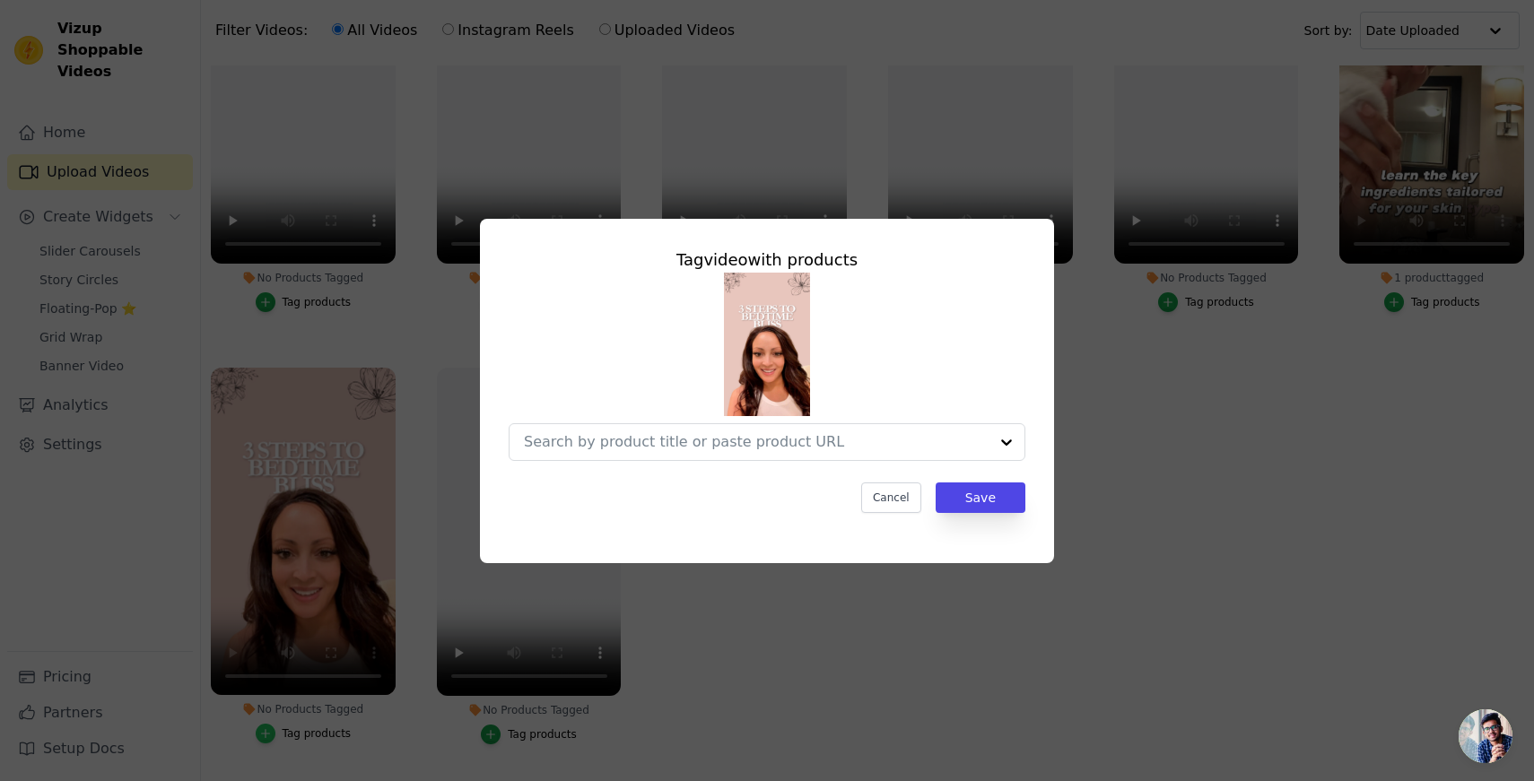
scroll to position [0, 0]
click at [693, 432] on div at bounding box center [738, 442] width 429 height 36
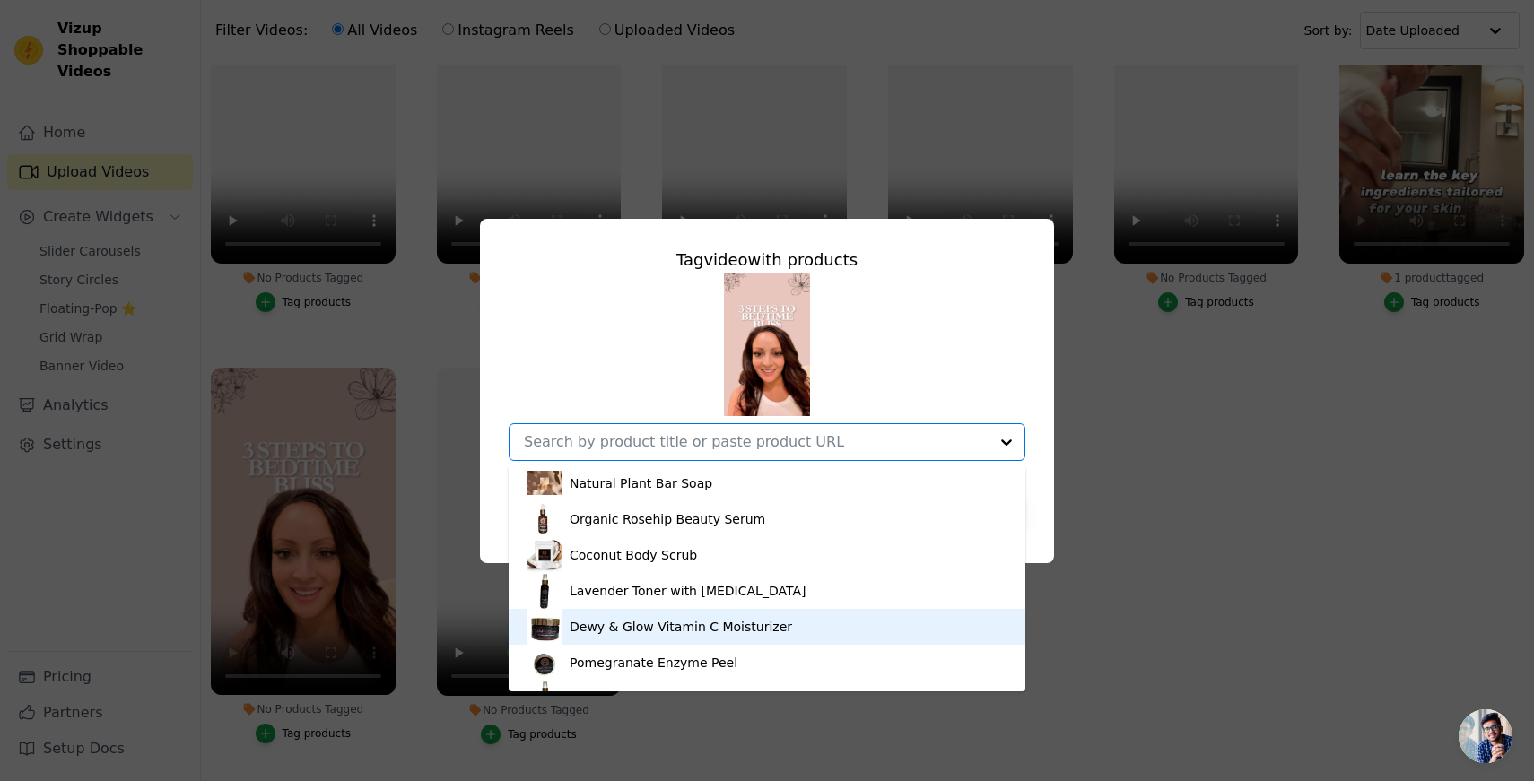
click at [701, 629] on div "Dewy & Glow Vitamin C Moisturizer" at bounding box center [680, 627] width 222 height 18
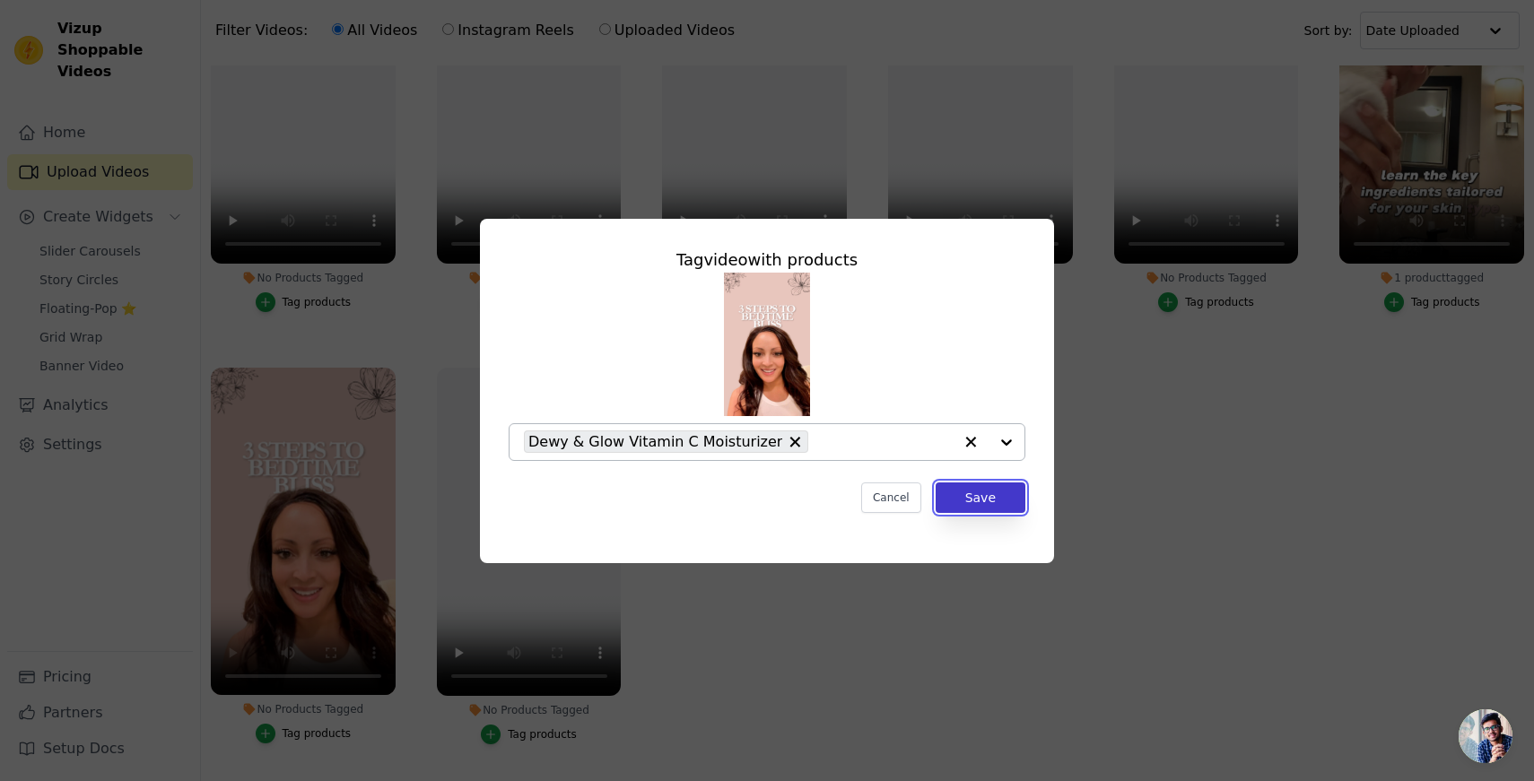
click at [977, 493] on button "Save" at bounding box center [980, 497] width 90 height 30
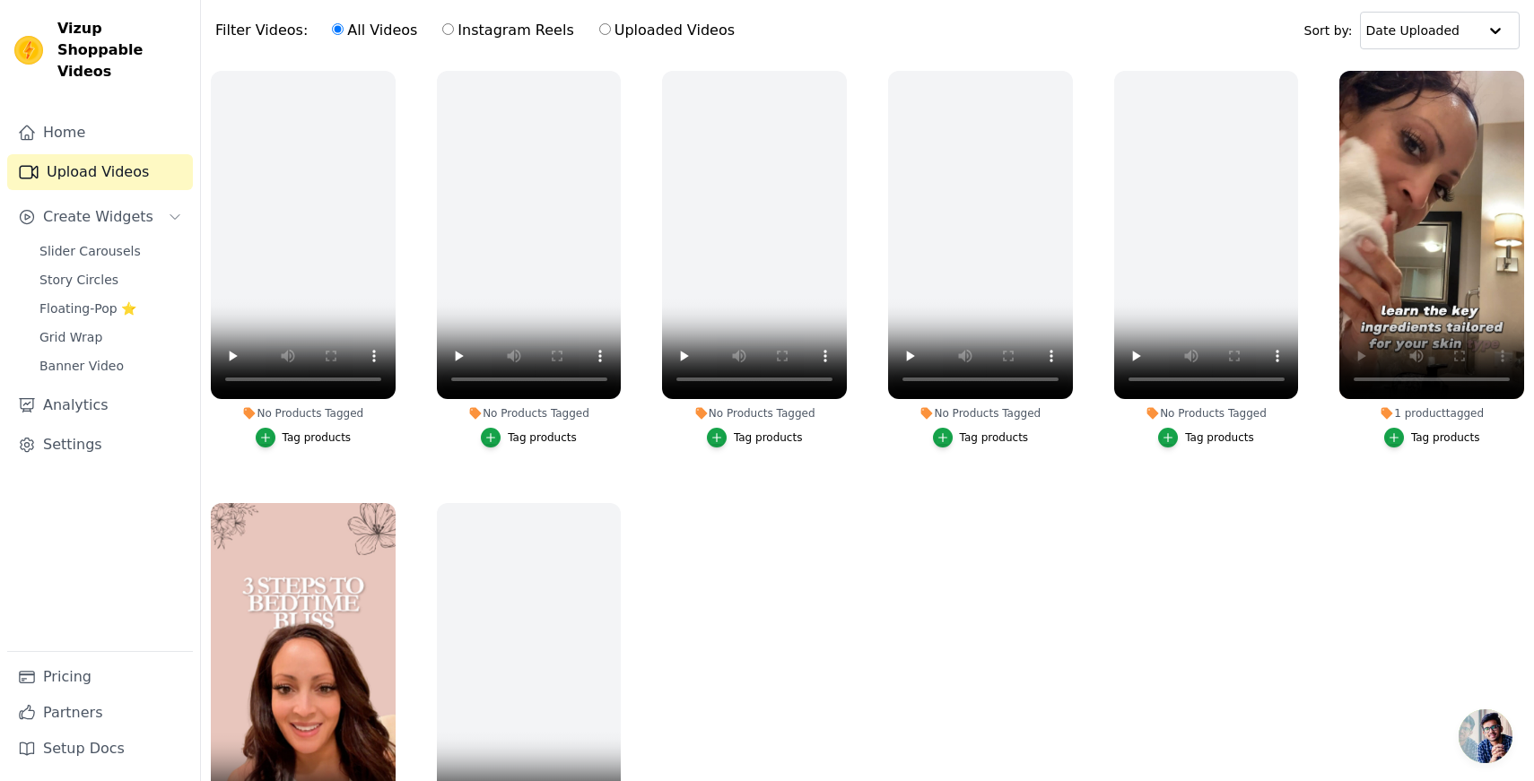
scroll to position [858, 0]
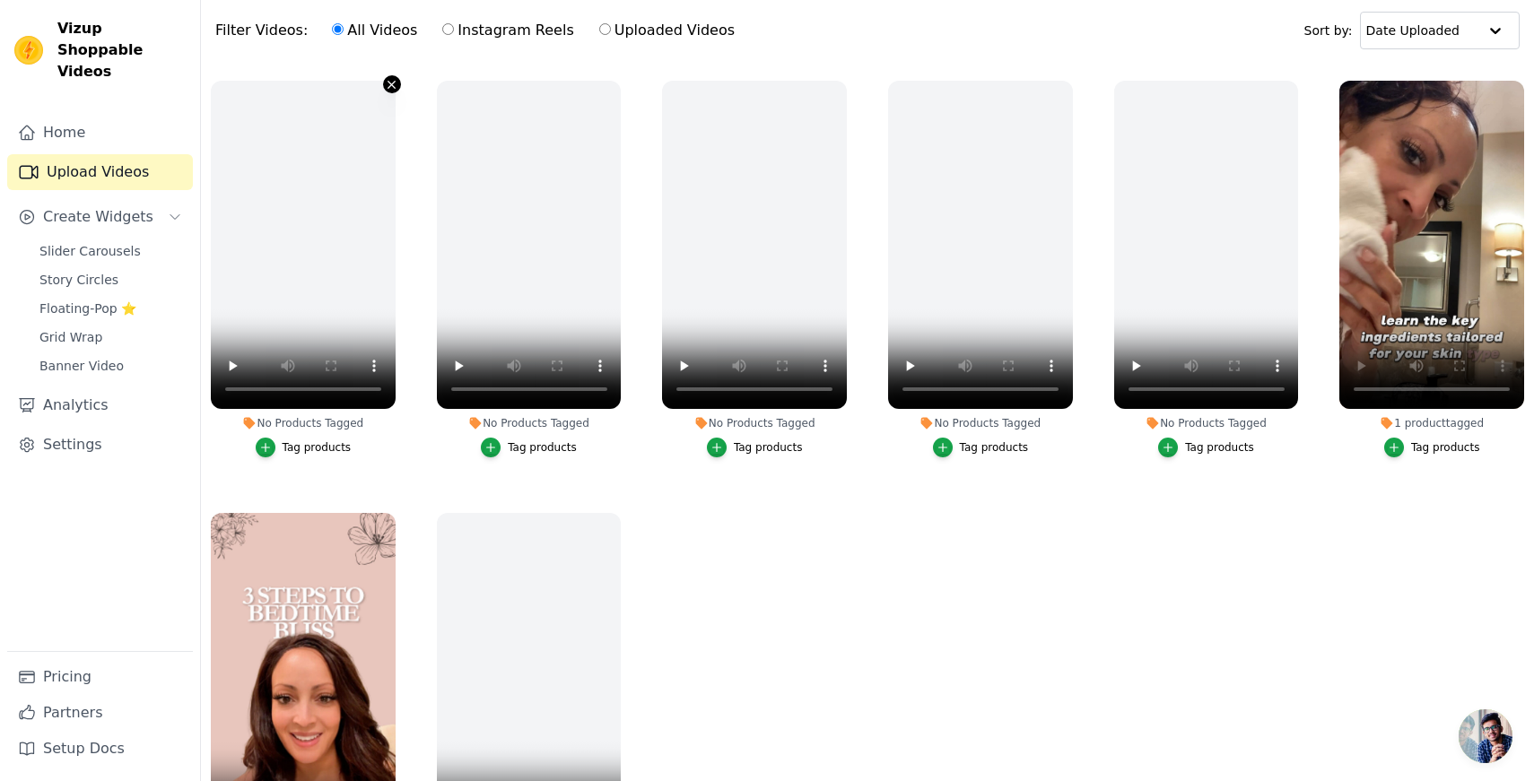
click at [389, 83] on icon "button" at bounding box center [391, 84] width 13 height 13
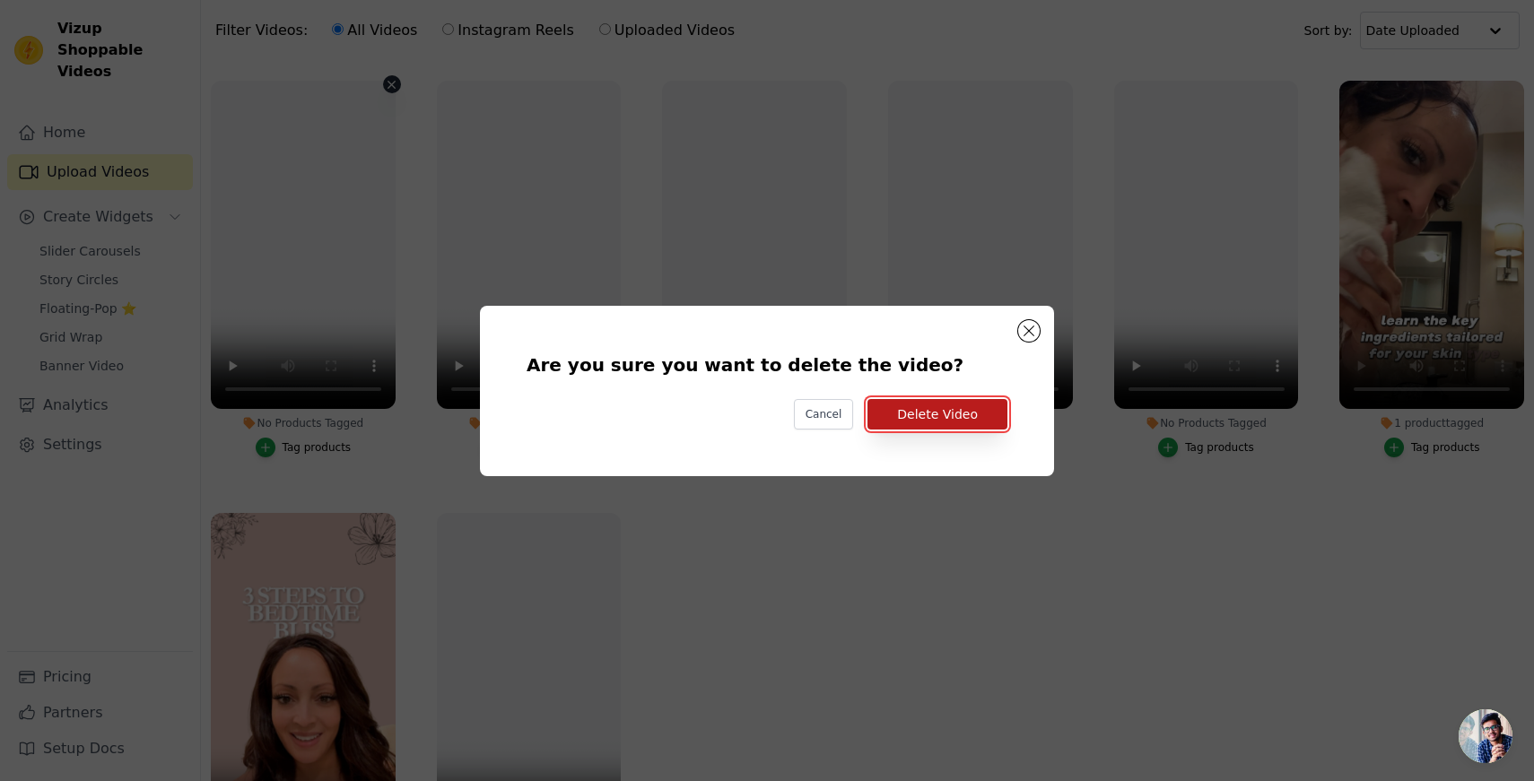
click at [945, 413] on button "Delete Video" at bounding box center [937, 414] width 140 height 30
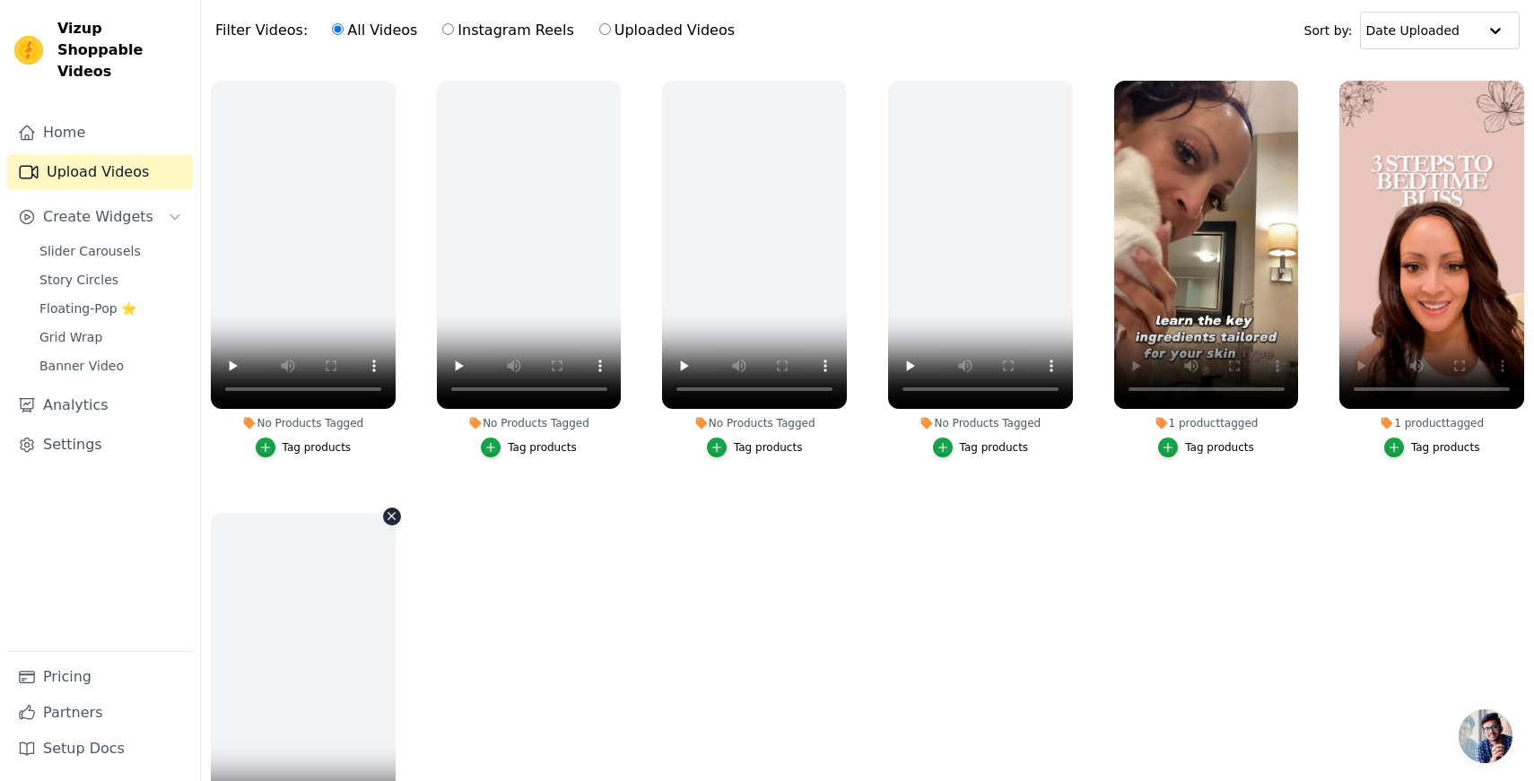
scroll to position [1004, 0]
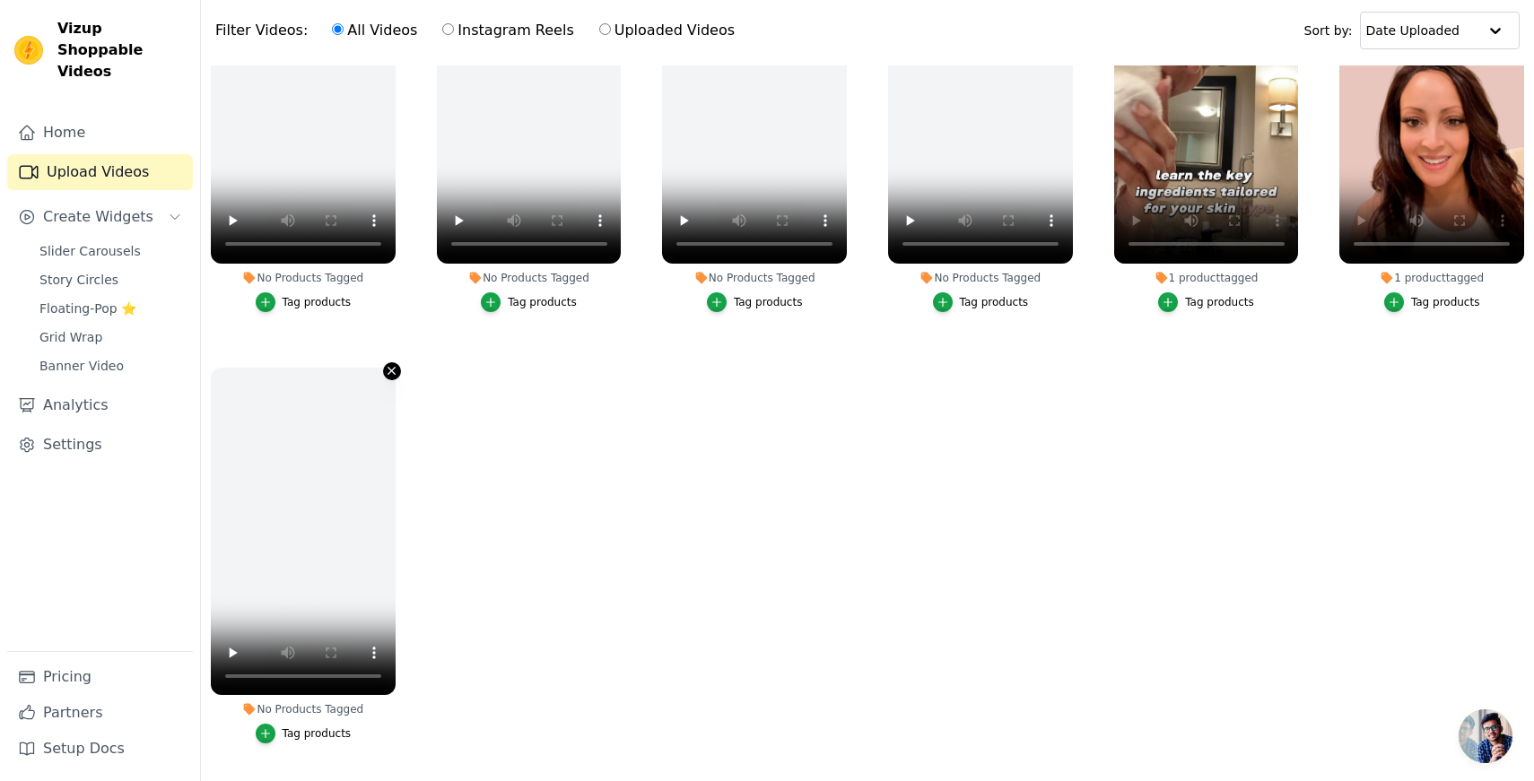
click at [389, 369] on icon "button" at bounding box center [391, 371] width 7 height 7
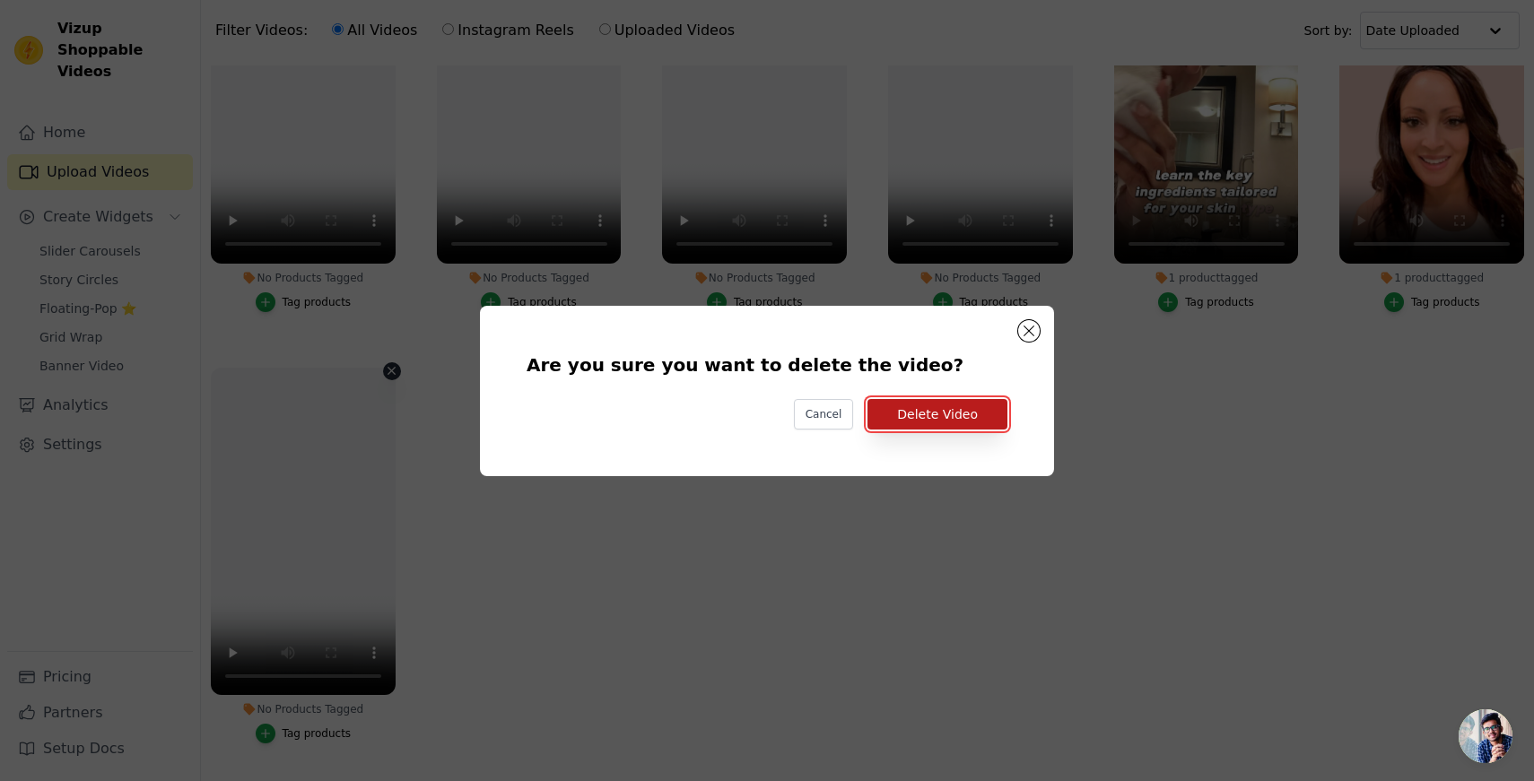
click at [926, 413] on button "Delete Video" at bounding box center [937, 414] width 140 height 30
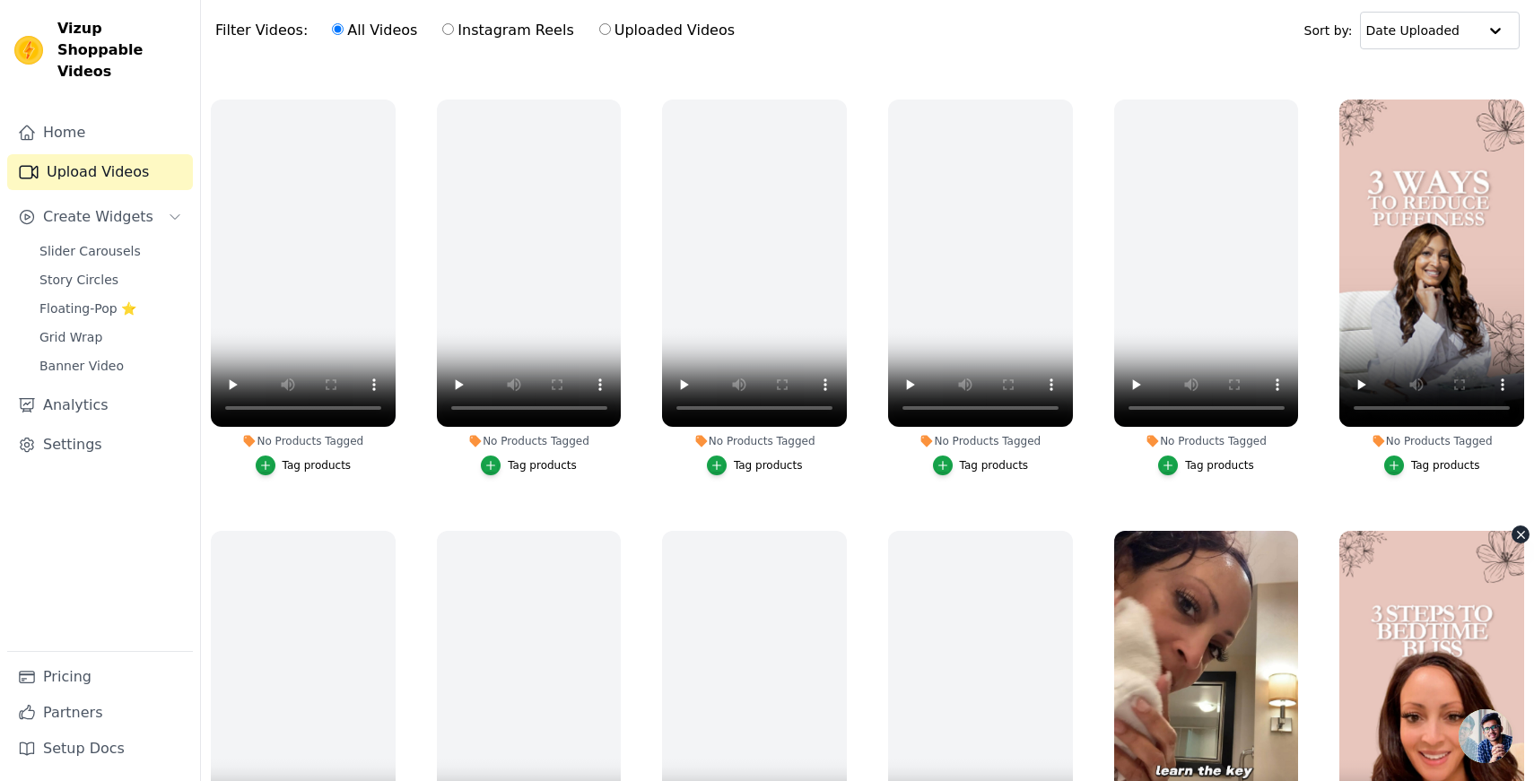
scroll to position [361, 0]
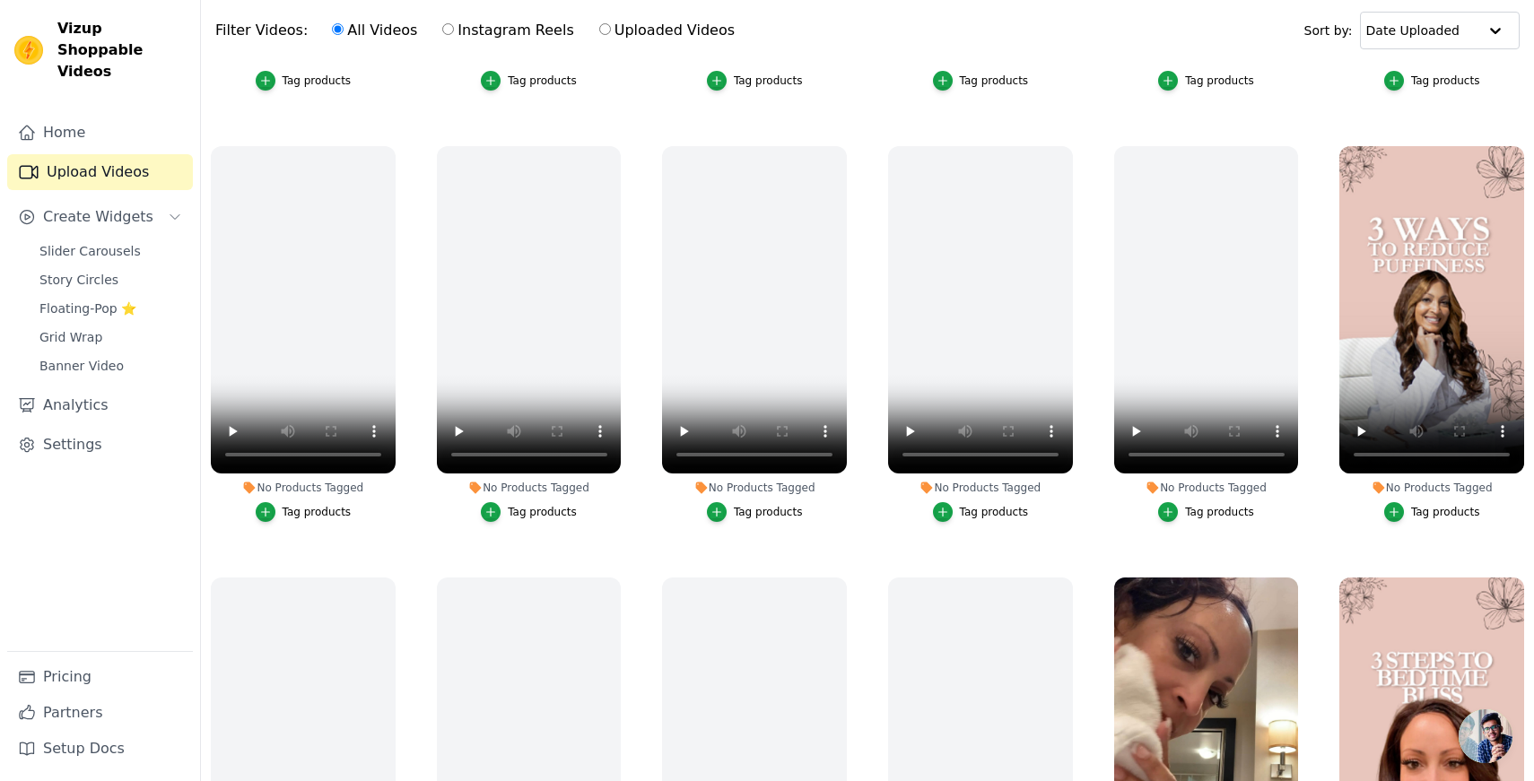
click at [1439, 509] on div "Tag products" at bounding box center [1445, 512] width 69 height 14
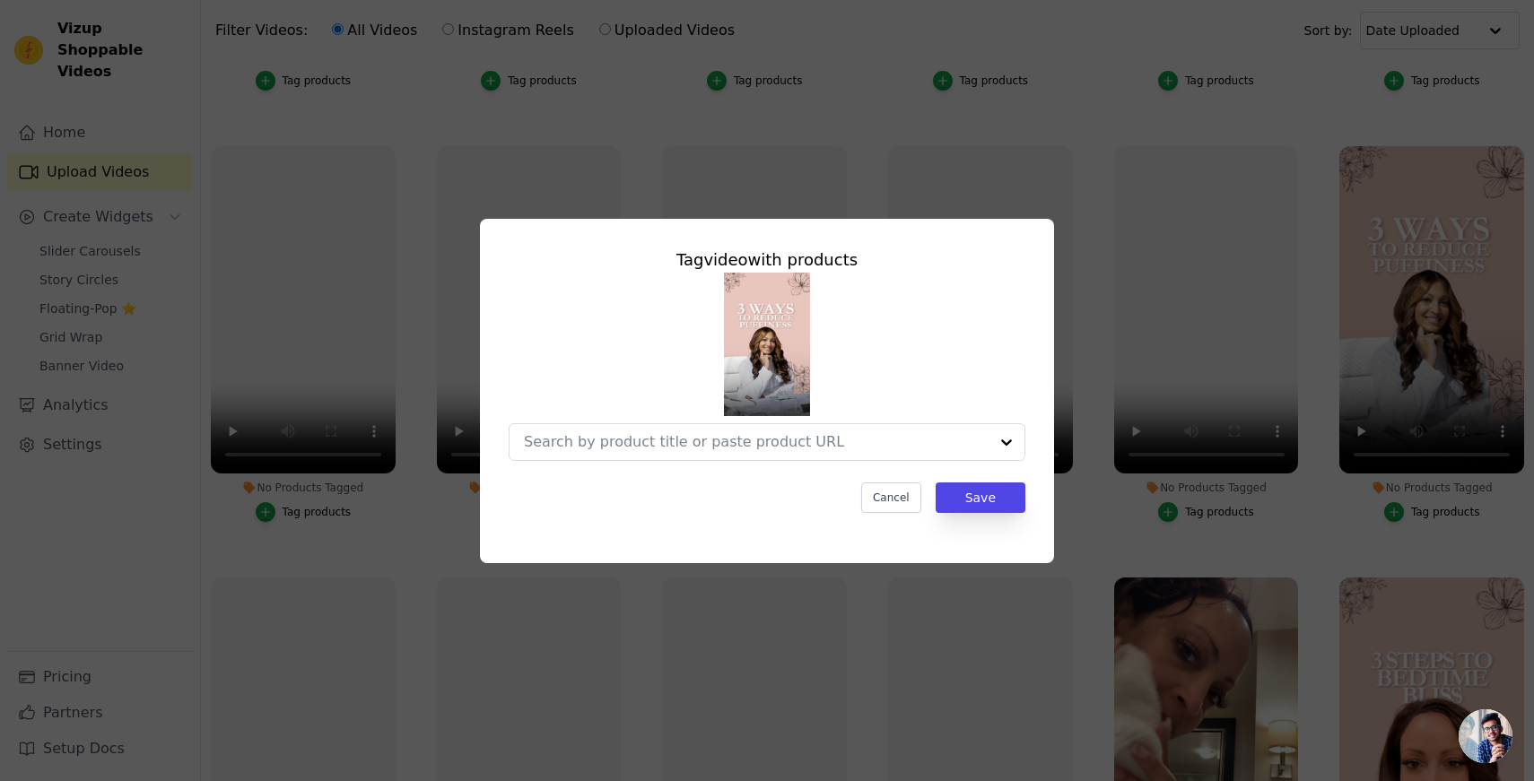
scroll to position [0, 0]
click at [756, 441] on input "No Products Tagged Tag video with products Option undefined, selected. Select i…" at bounding box center [756, 441] width 465 height 17
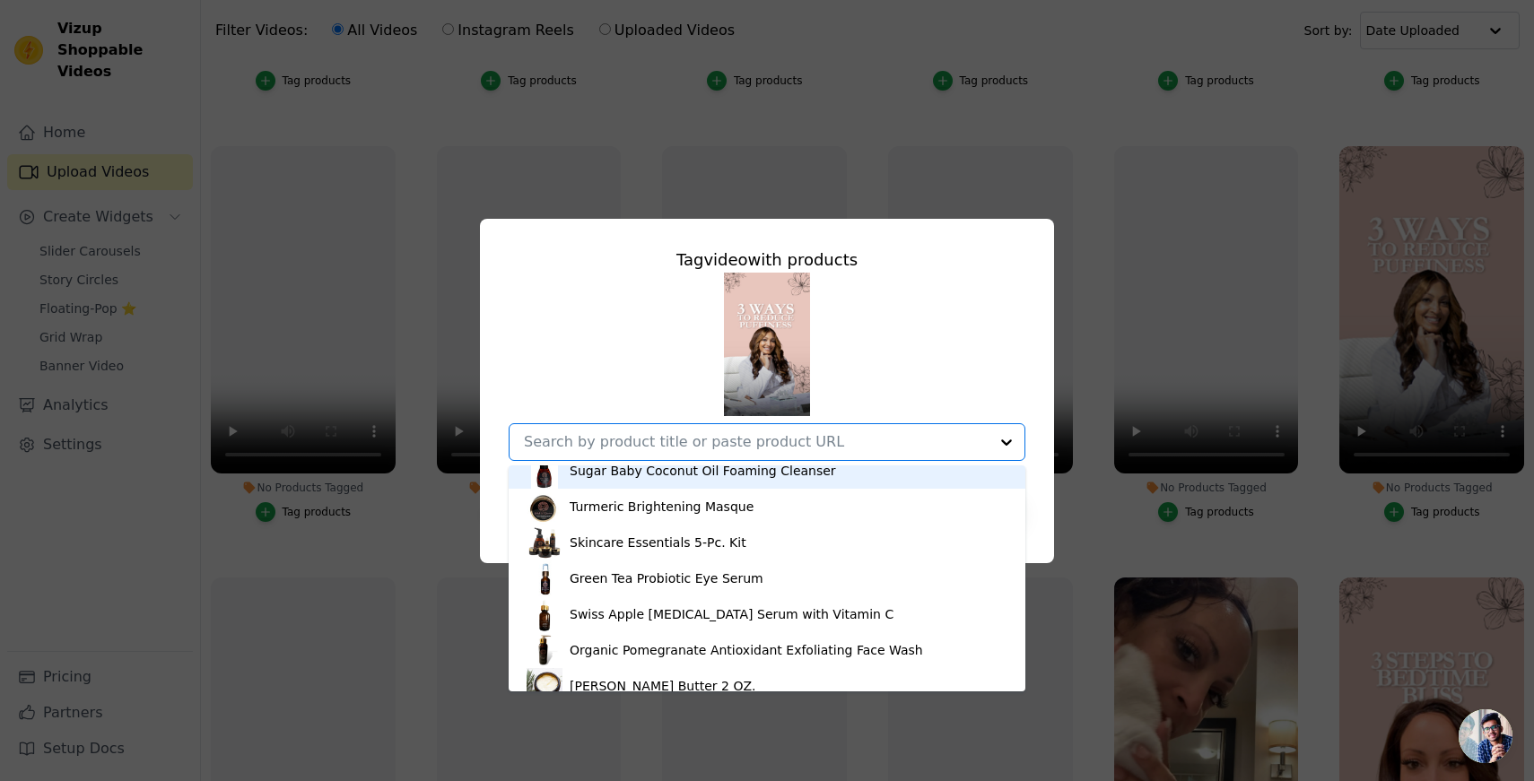
scroll to position [266, 0]
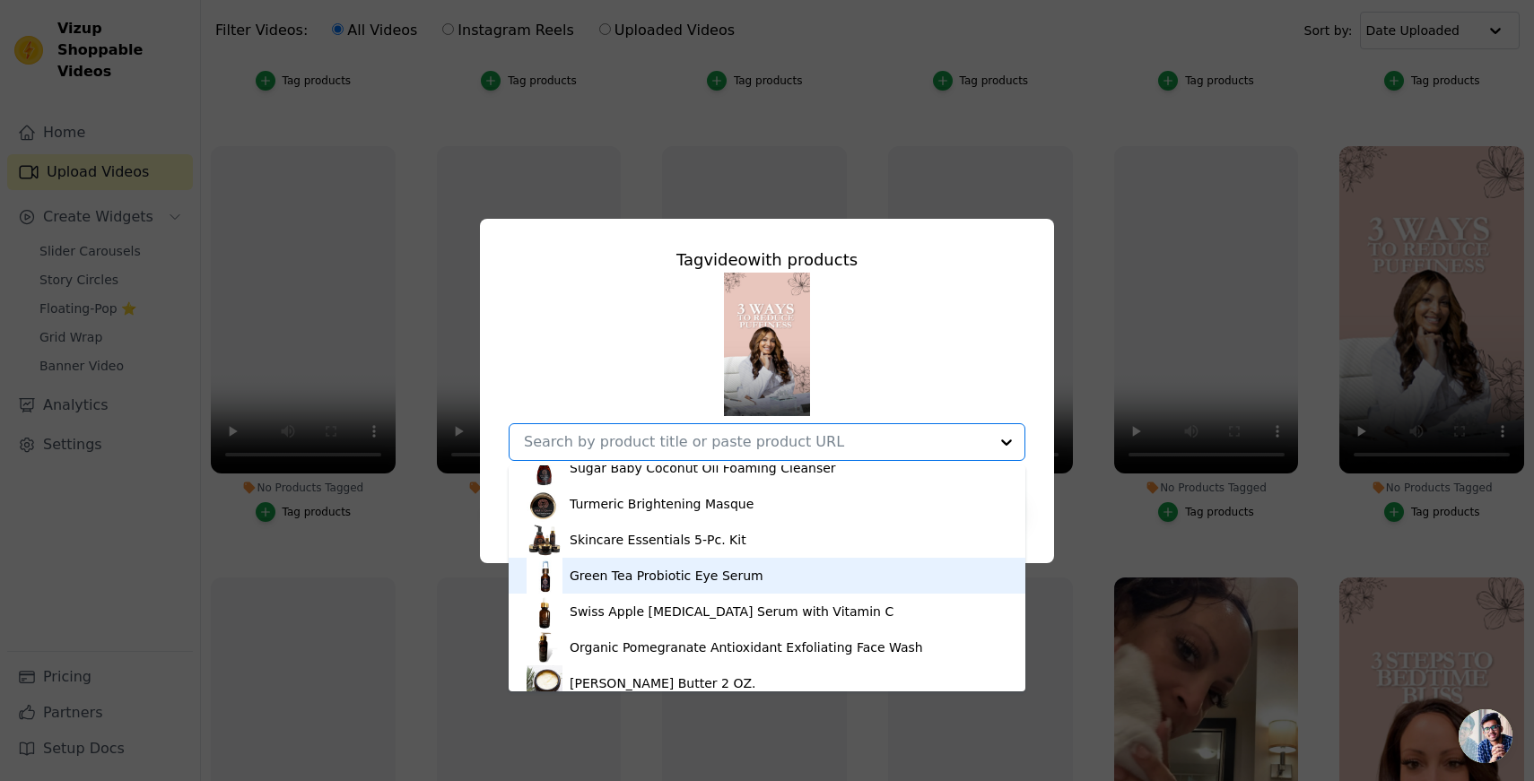
click at [661, 569] on div "Green Tea Probiotic Eye Serum" at bounding box center [666, 576] width 194 height 18
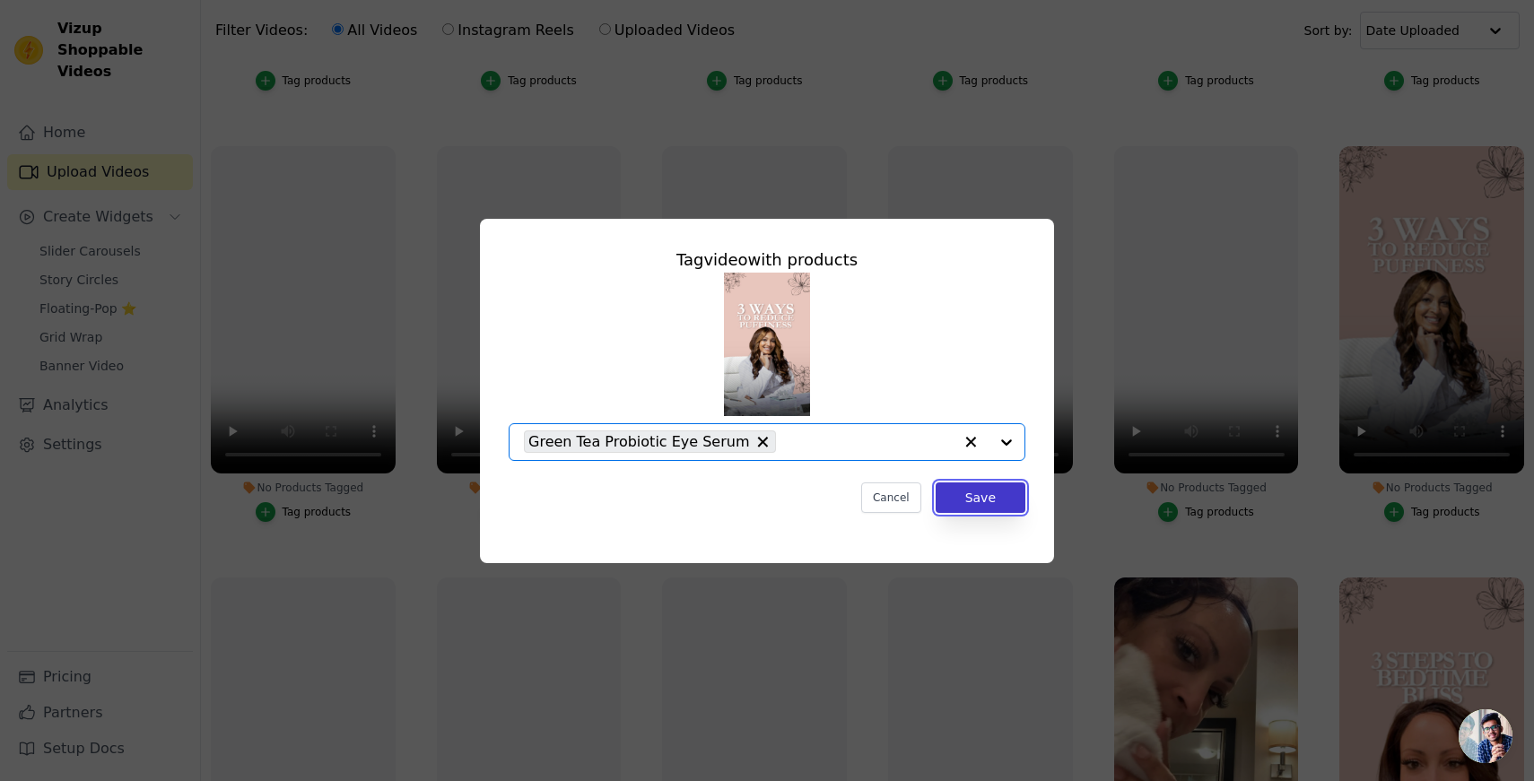
click at [988, 499] on button "Save" at bounding box center [980, 497] width 90 height 30
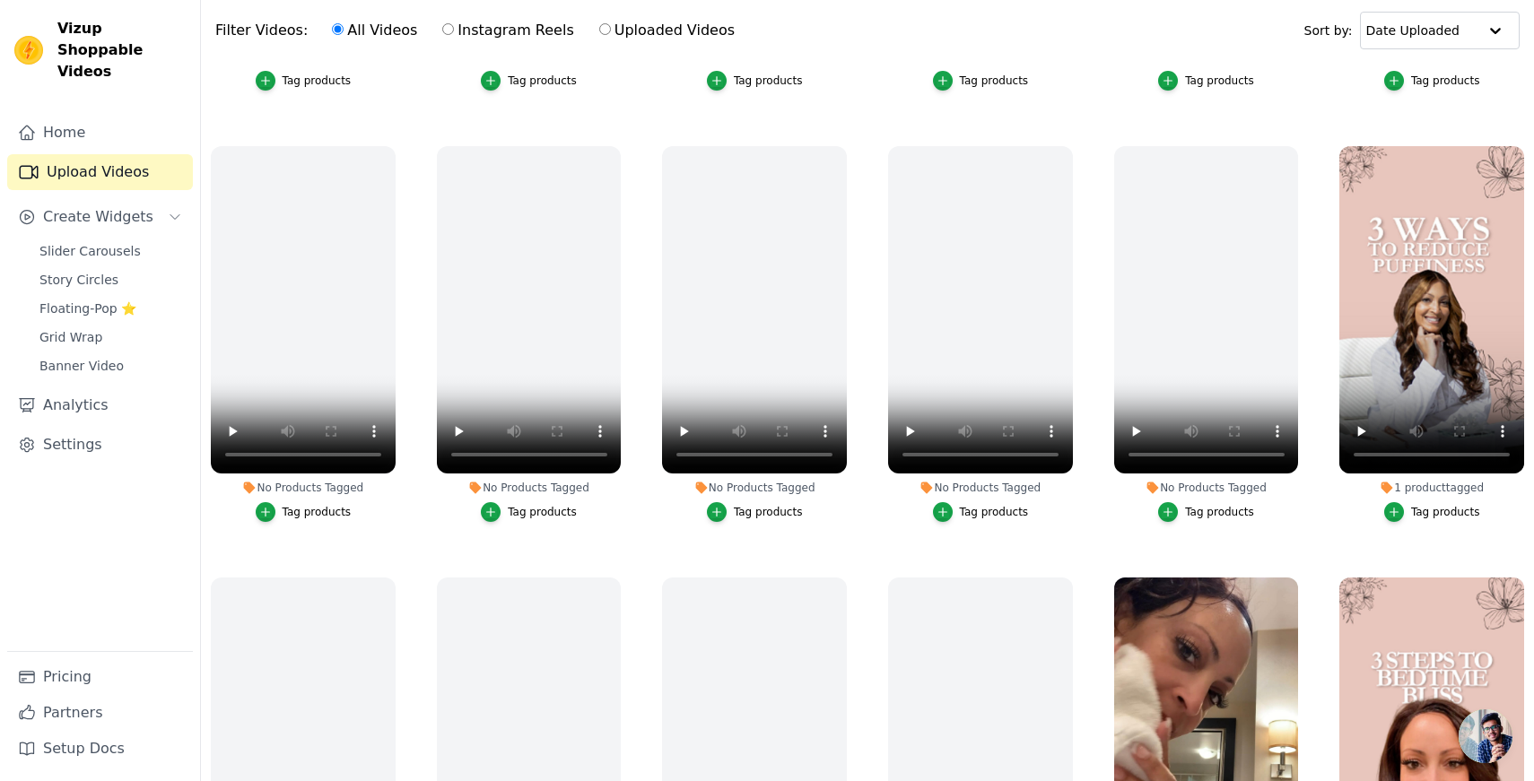
click at [1445, 513] on div "Tag products" at bounding box center [1445, 512] width 69 height 14
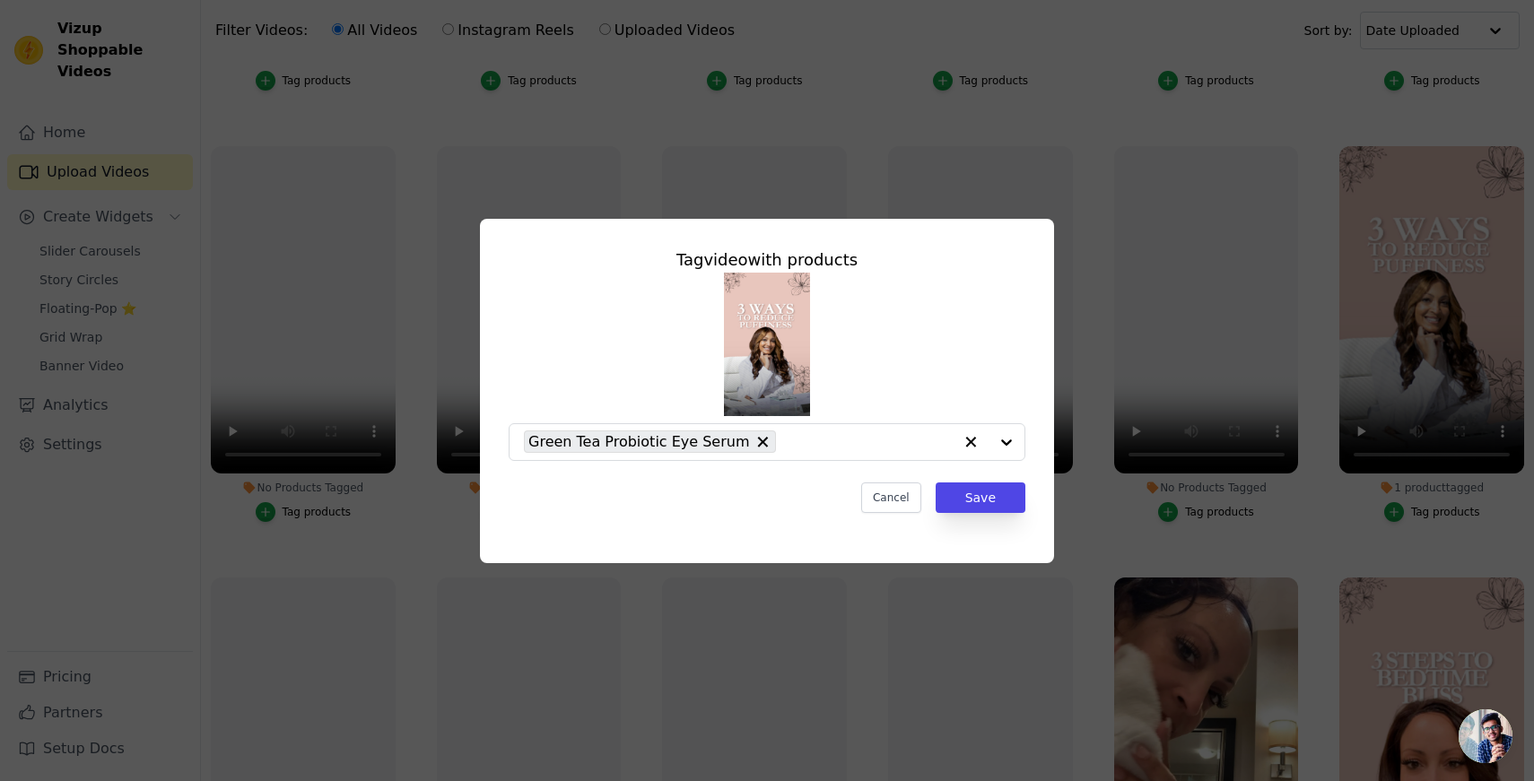
scroll to position [0, 0]
click at [987, 491] on button "Save" at bounding box center [980, 497] width 90 height 30
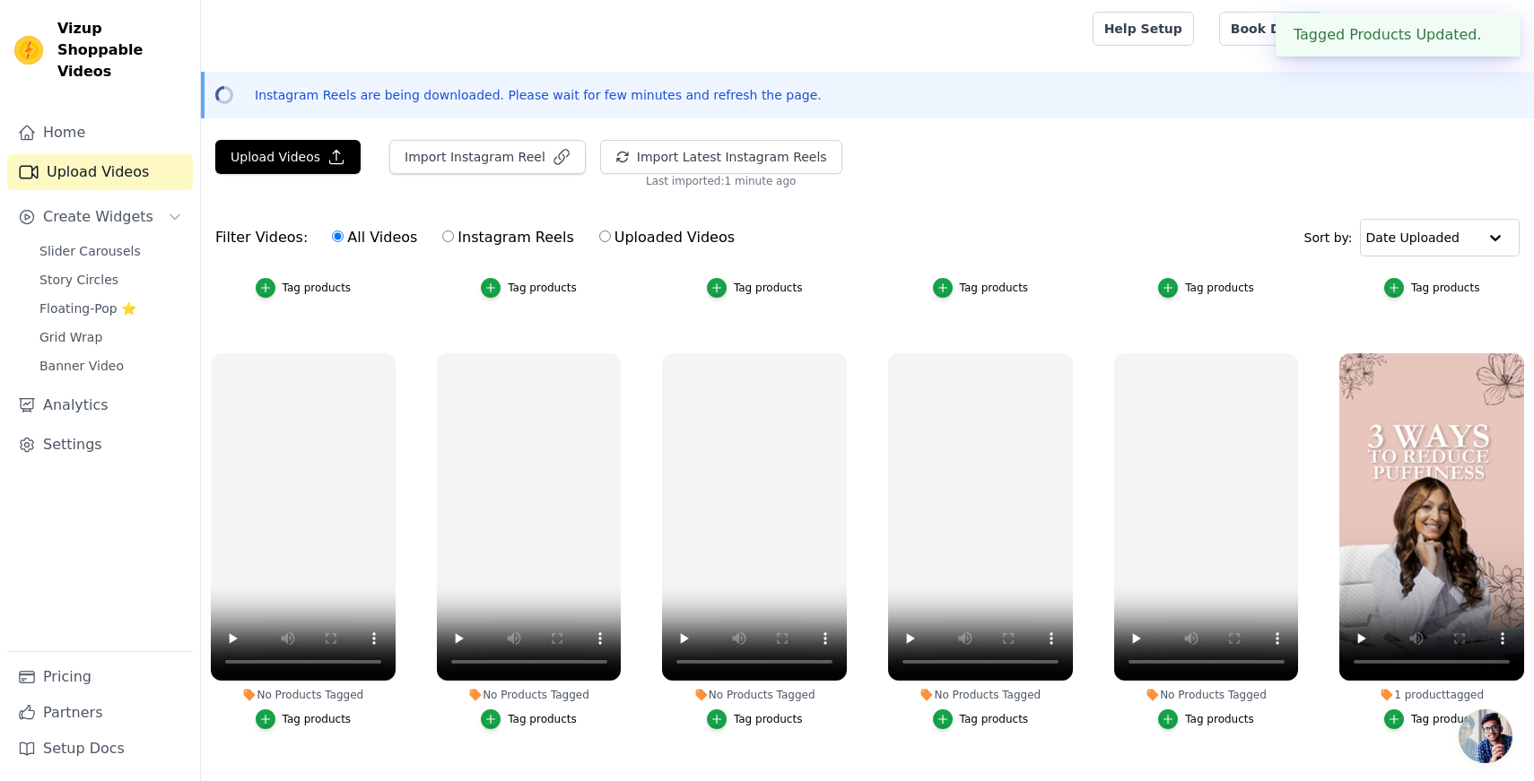
scroll to position [207, 0]
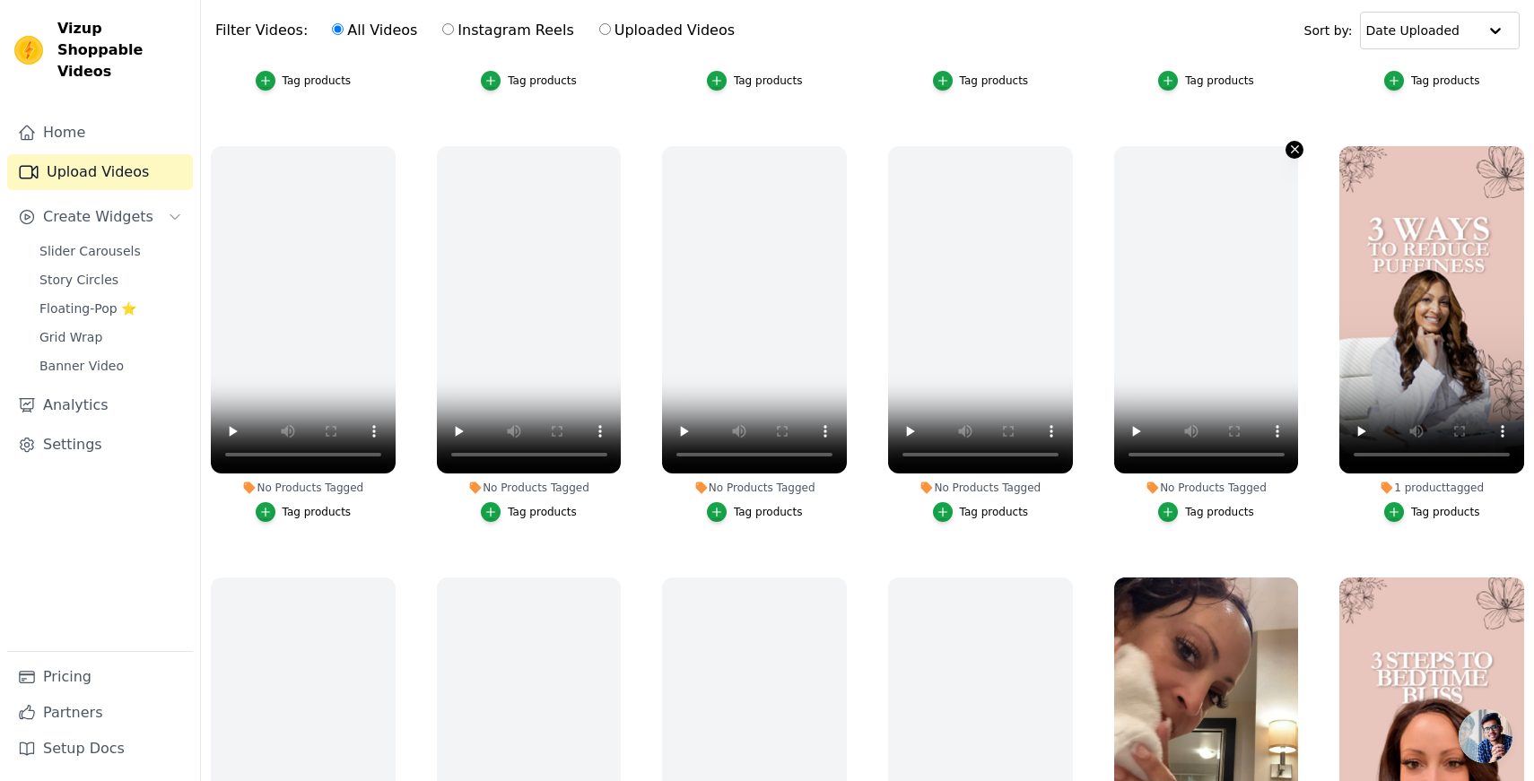
click at [1295, 147] on icon "button" at bounding box center [1294, 149] width 13 height 13
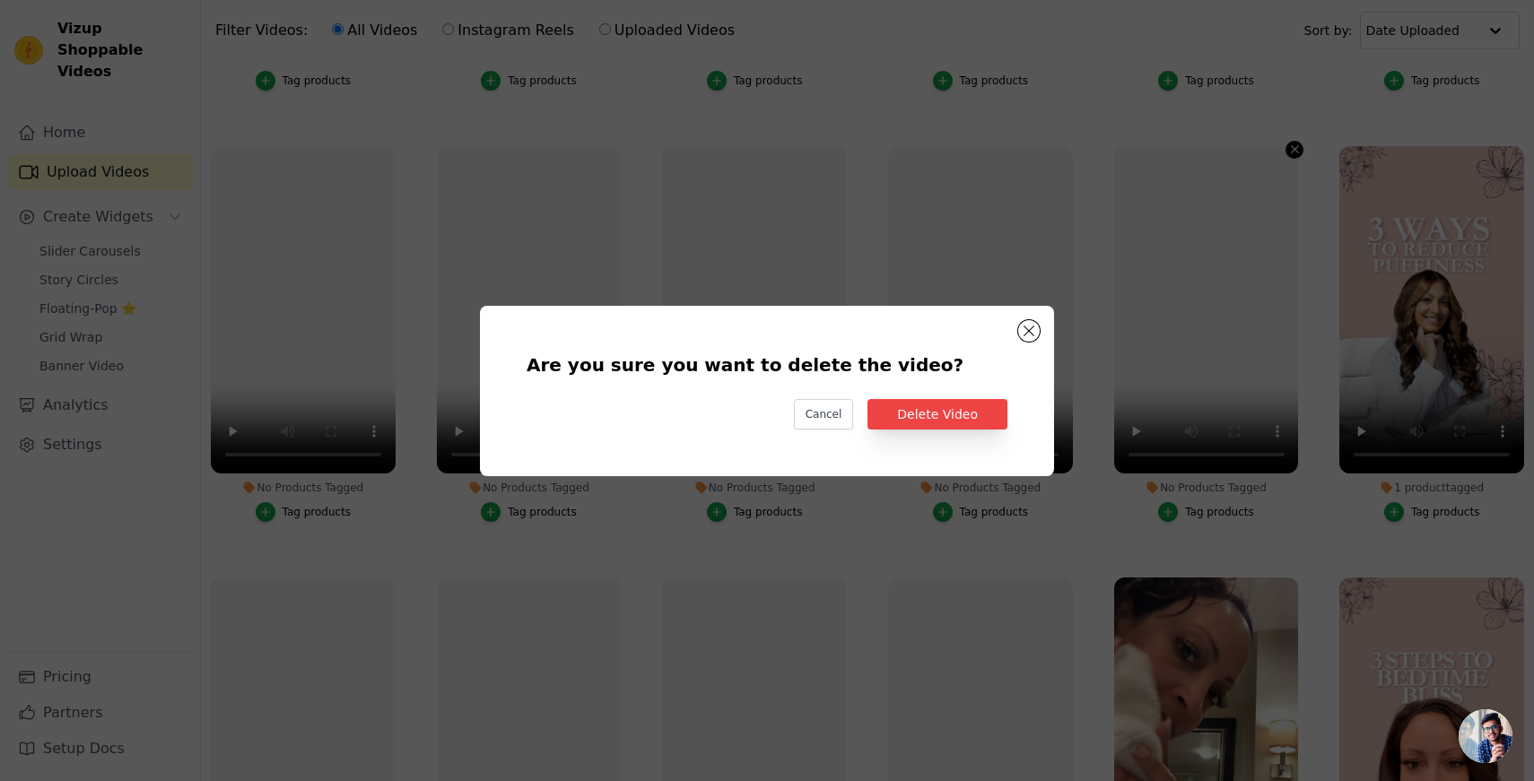
scroll to position [0, 0]
click at [935, 408] on button "Delete Video" at bounding box center [937, 414] width 140 height 30
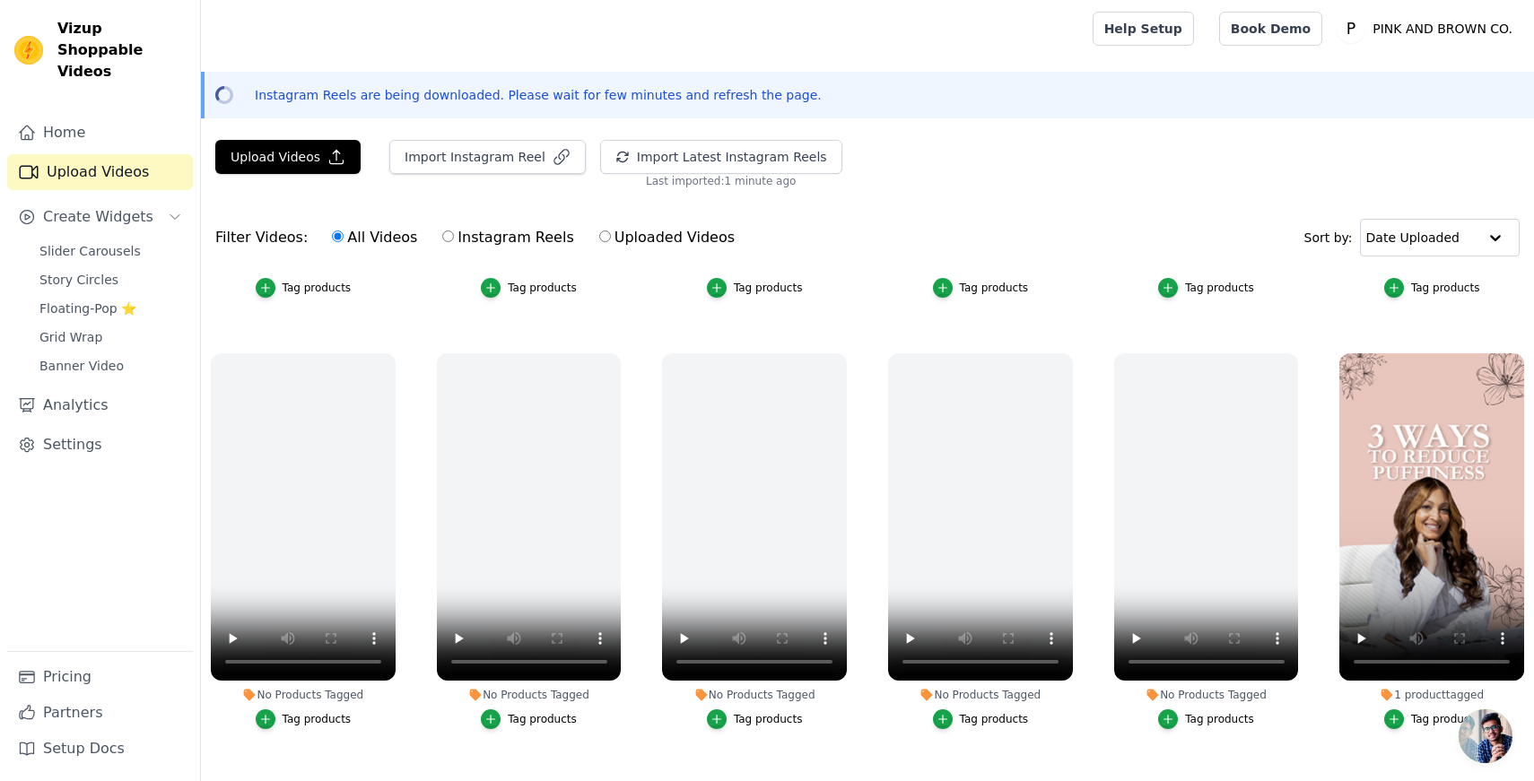
scroll to position [207, 0]
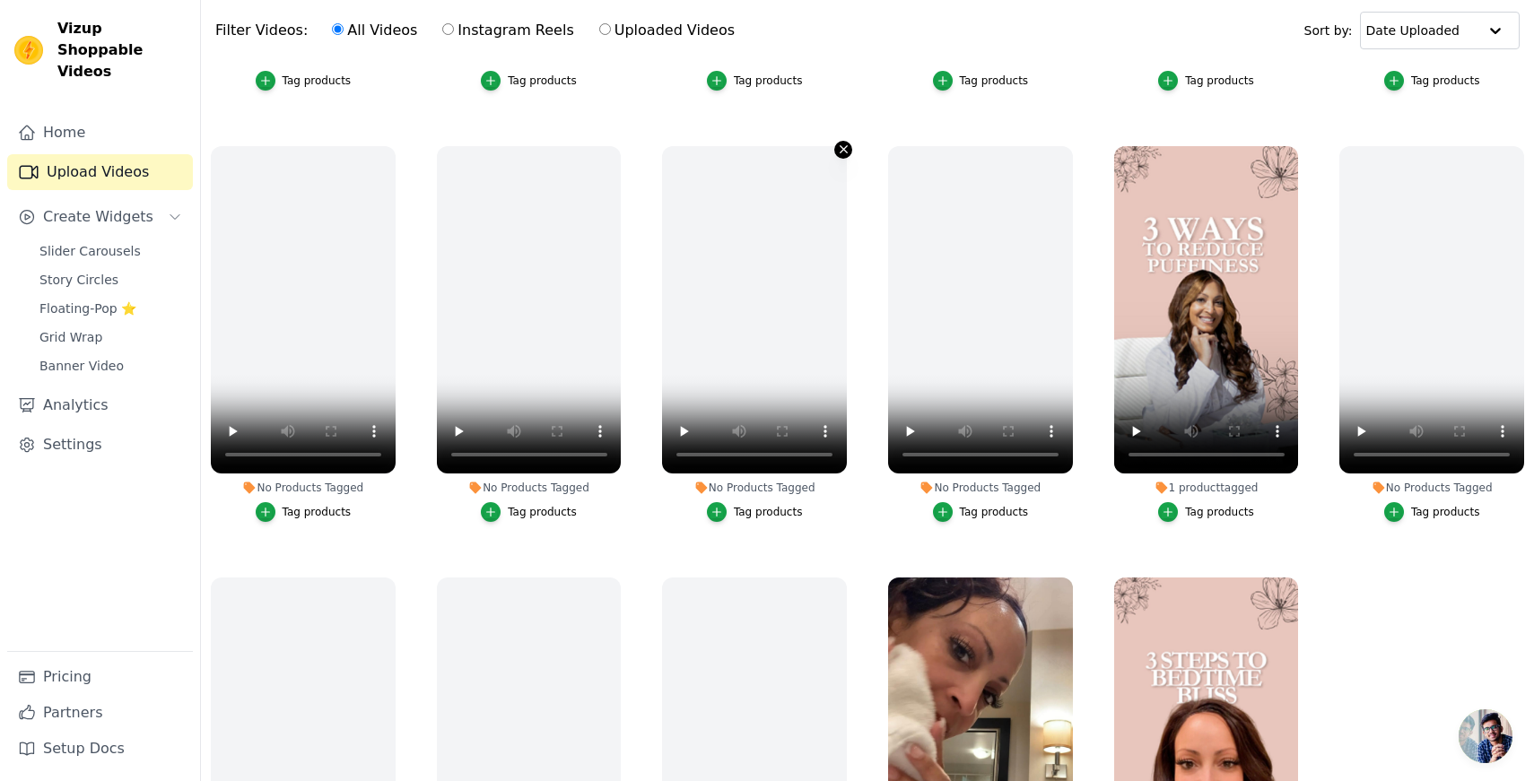
click at [844, 146] on icon "button" at bounding box center [843, 149] width 13 height 13
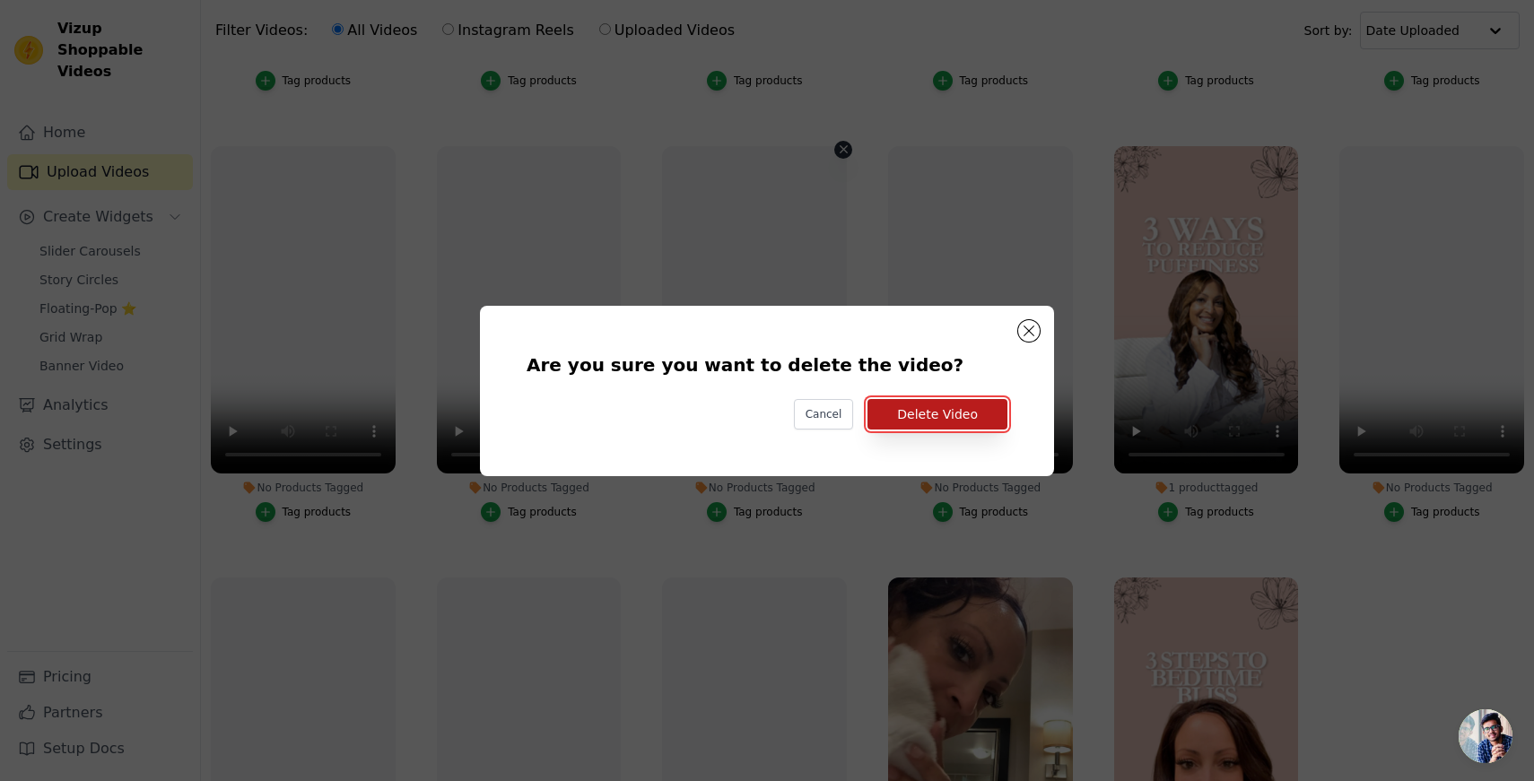
click at [938, 418] on button "Delete Video" at bounding box center [937, 414] width 140 height 30
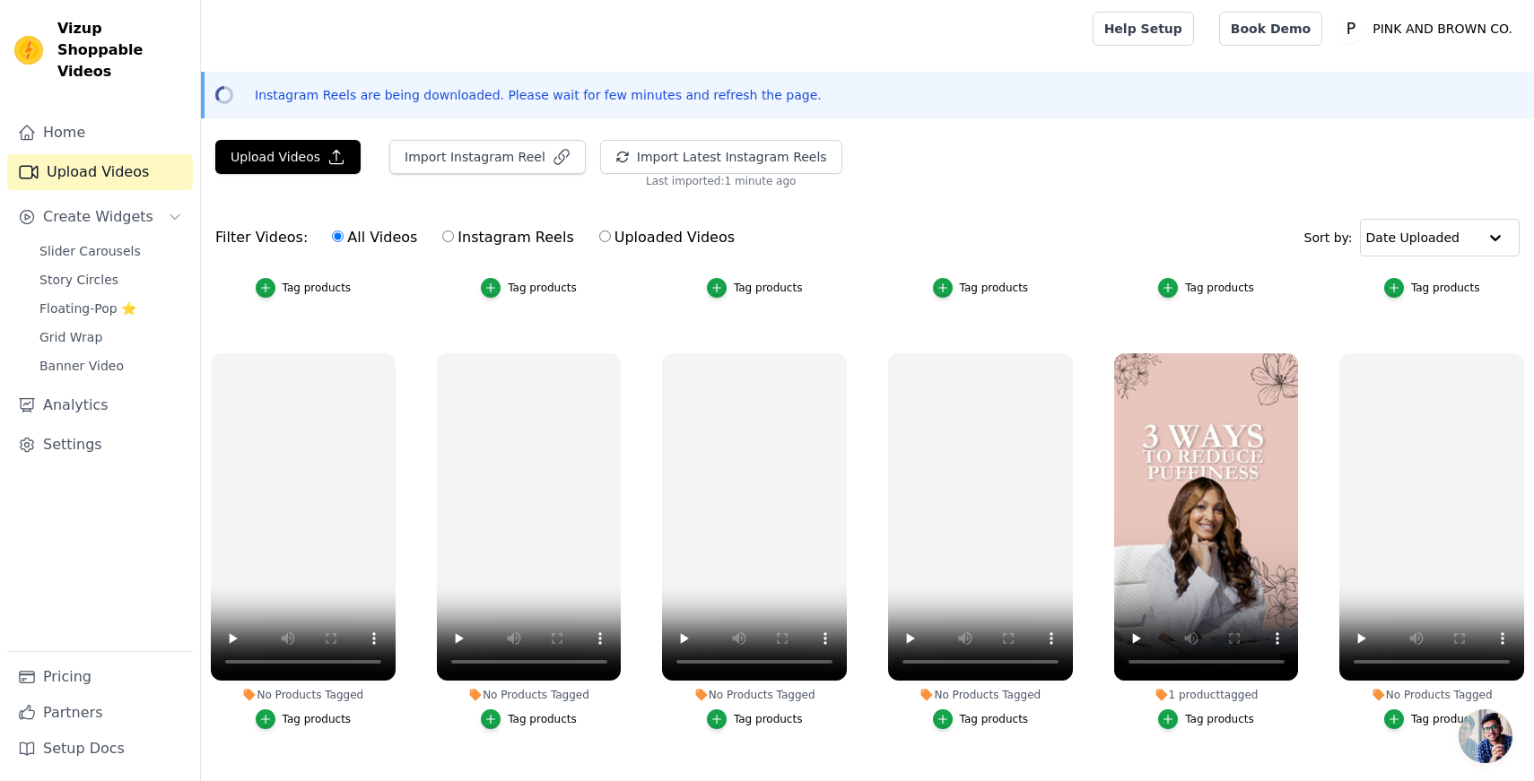
scroll to position [207, 0]
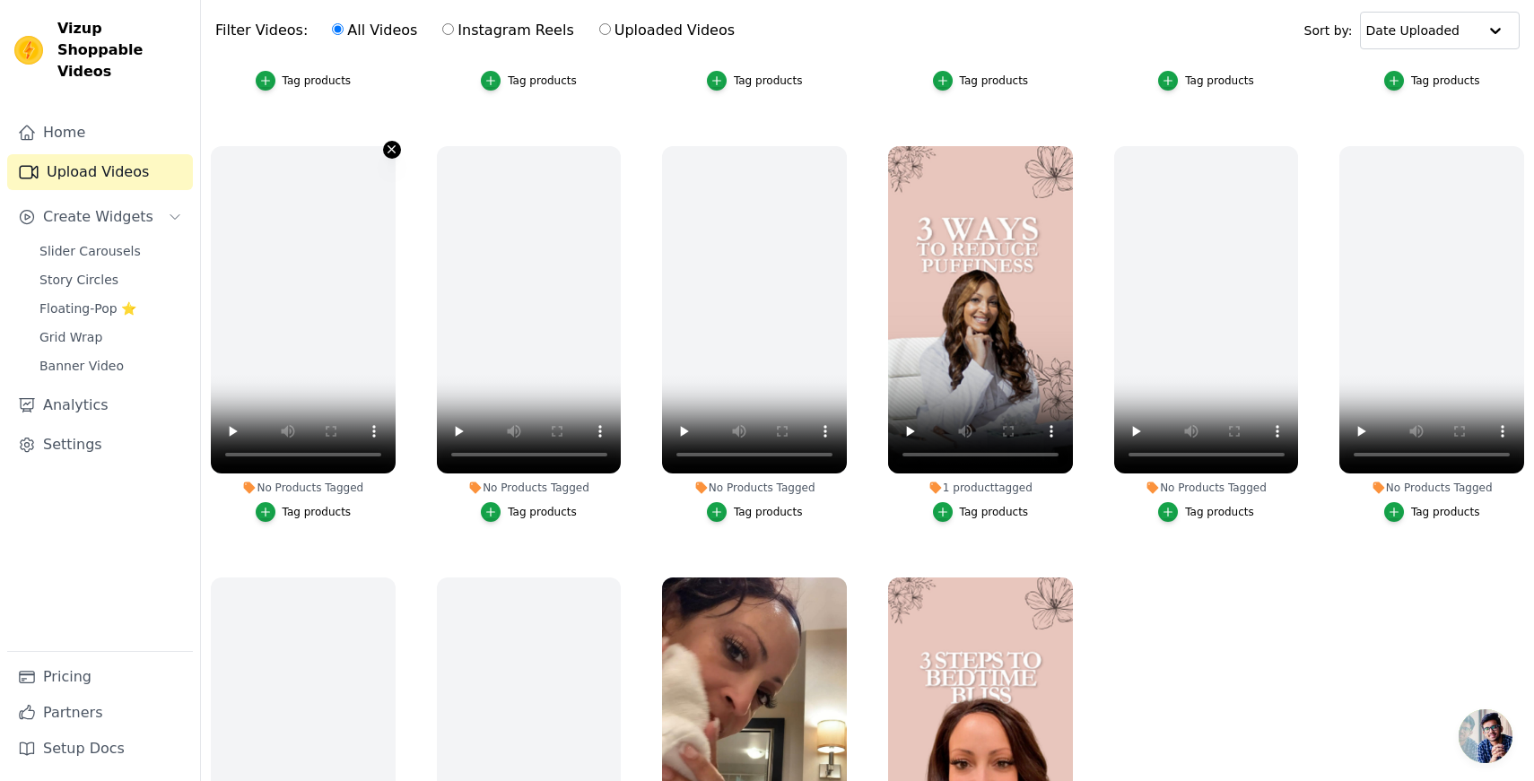
click at [389, 152] on icon "button" at bounding box center [391, 149] width 13 height 13
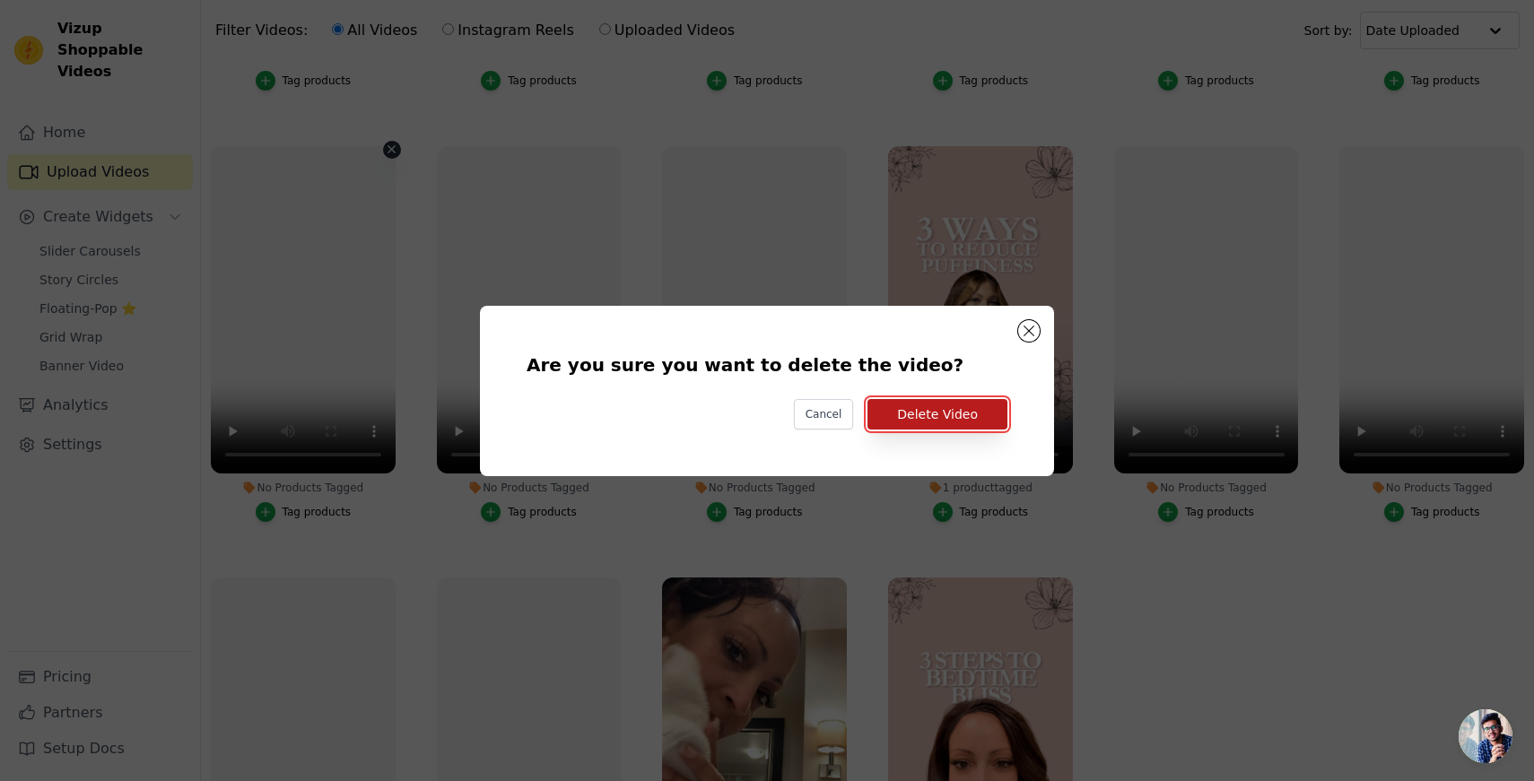
click at [928, 411] on button "Delete Video" at bounding box center [937, 414] width 140 height 30
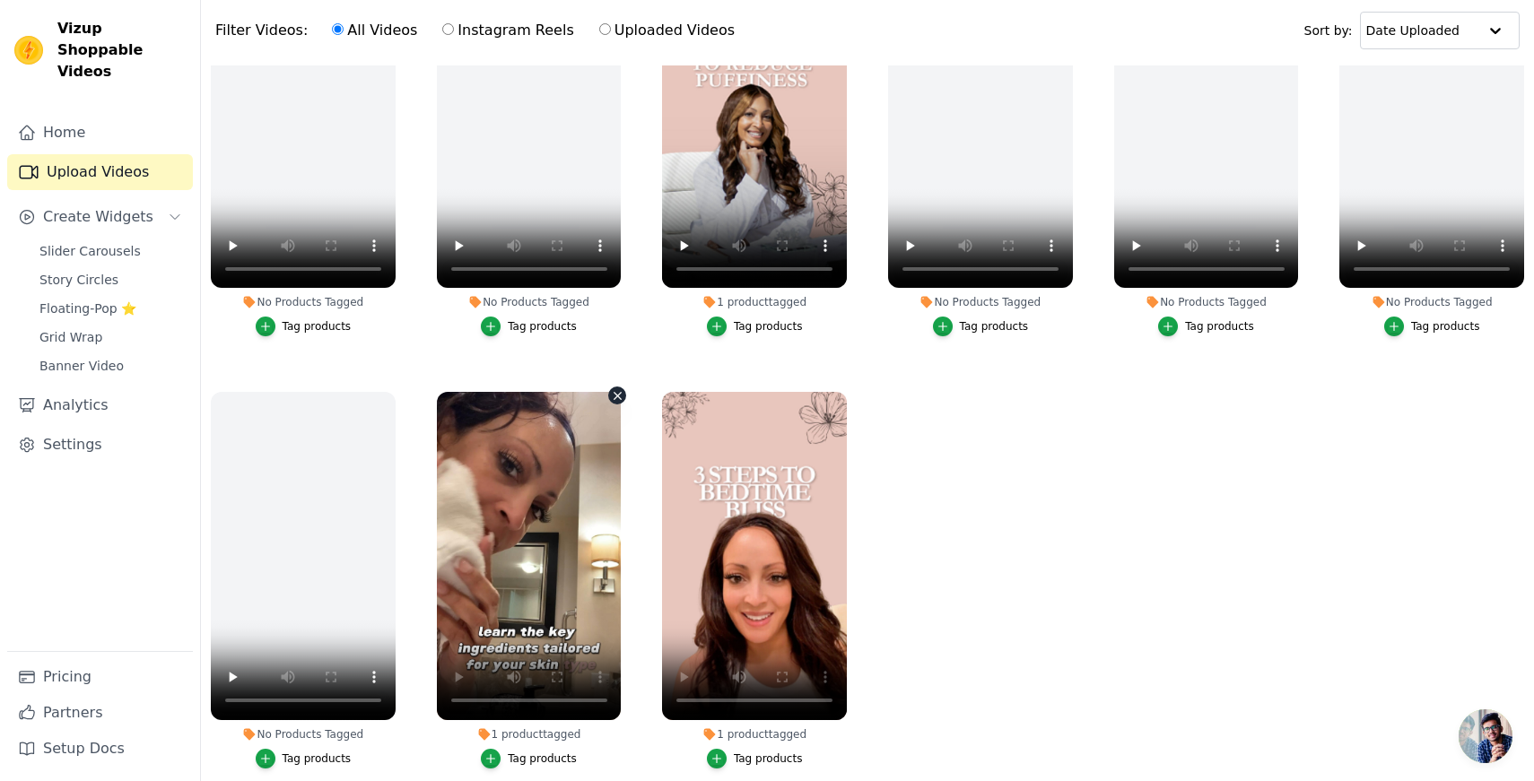
scroll to position [561, 0]
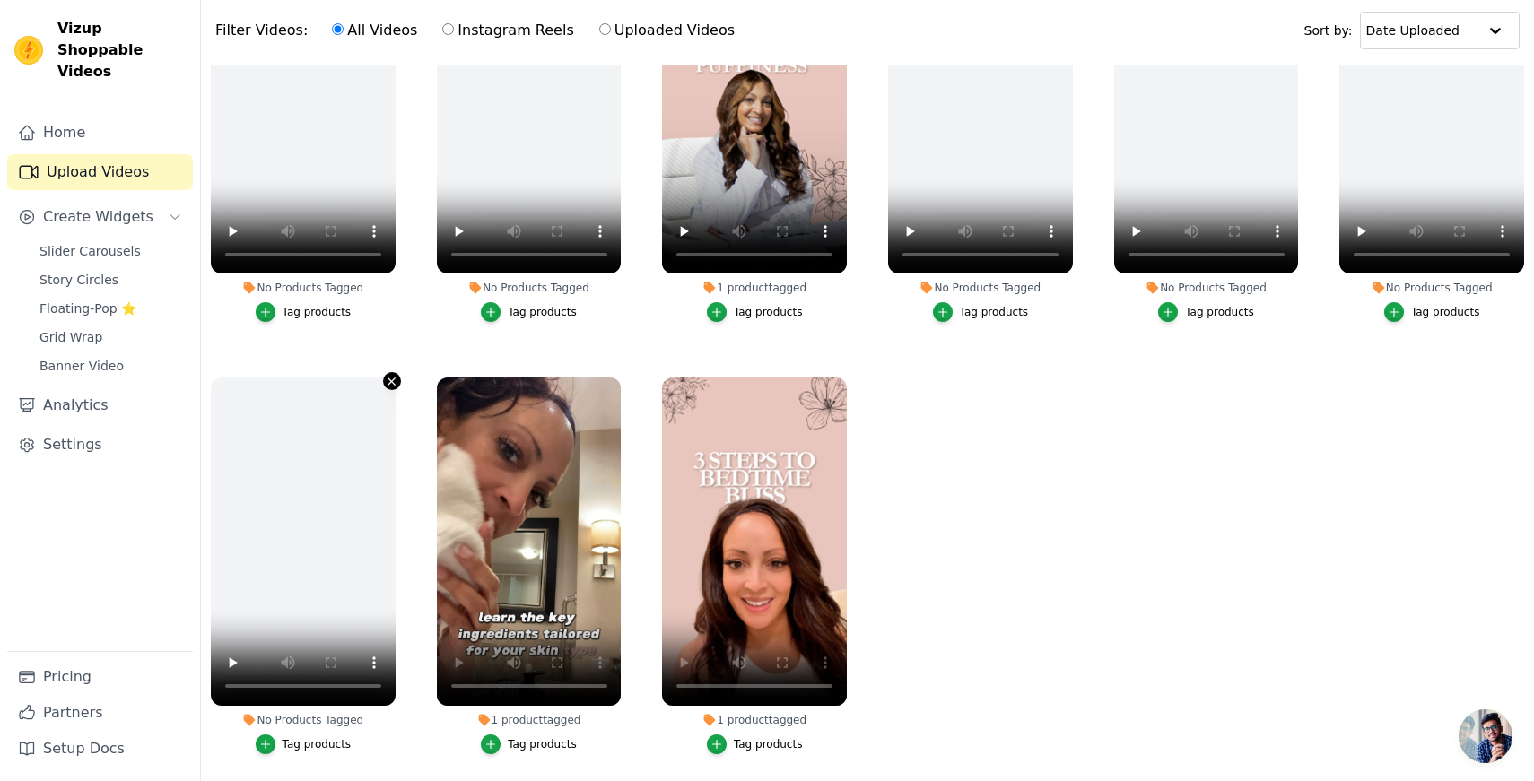
click at [390, 378] on icon "button" at bounding box center [391, 381] width 13 height 13
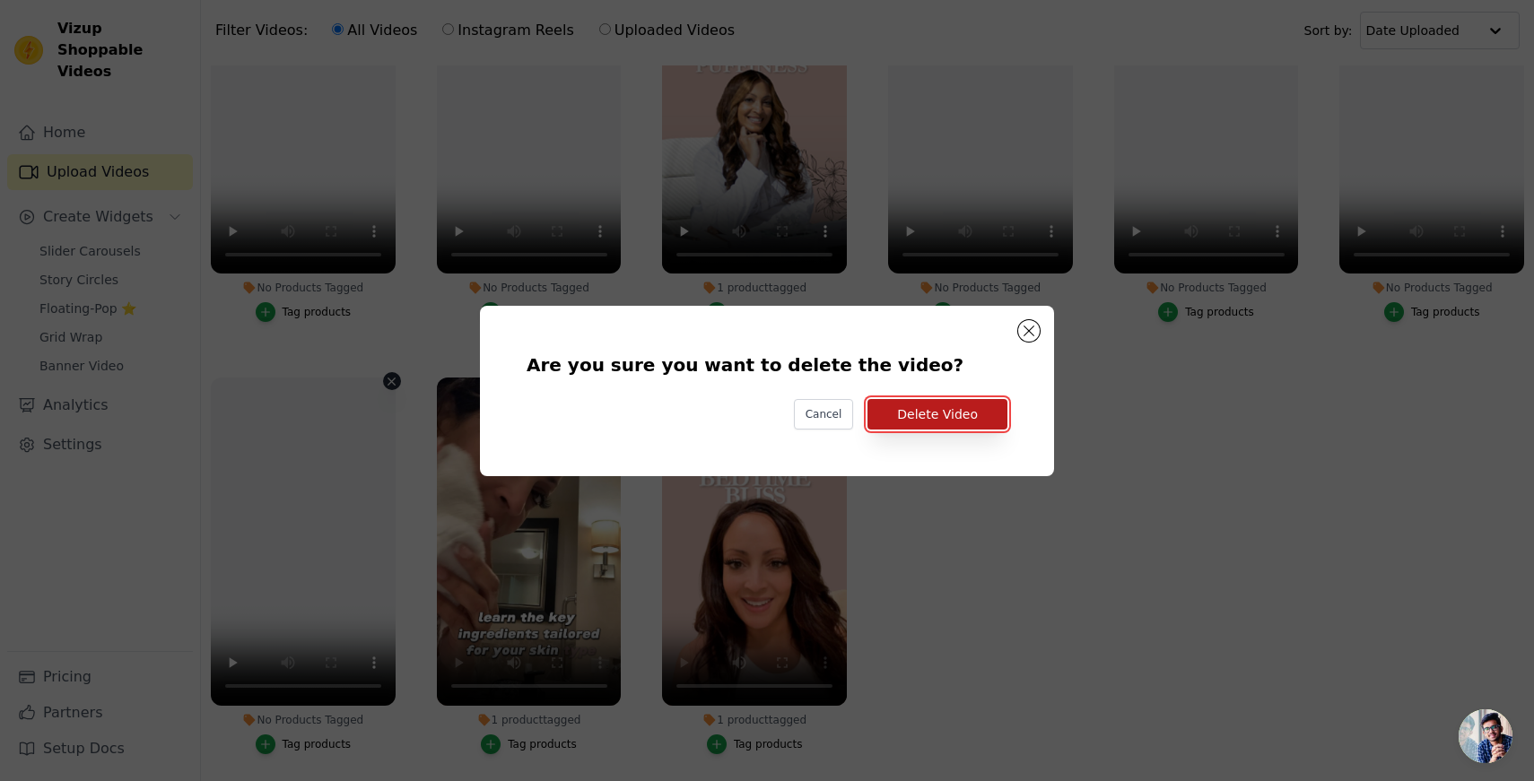
click at [945, 410] on button "Delete Video" at bounding box center [937, 414] width 140 height 30
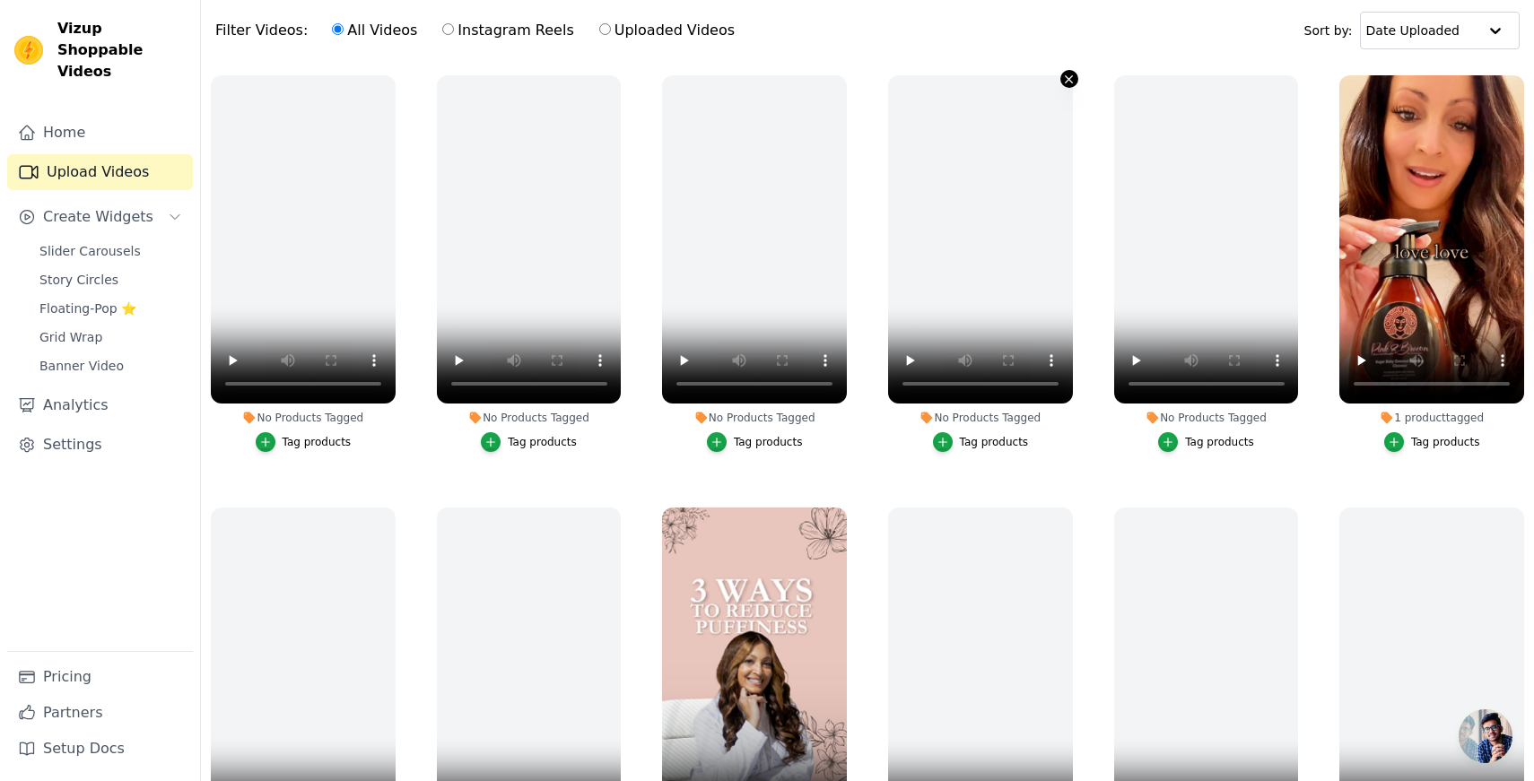
click at [1065, 77] on icon "button" at bounding box center [1068, 79] width 13 height 13
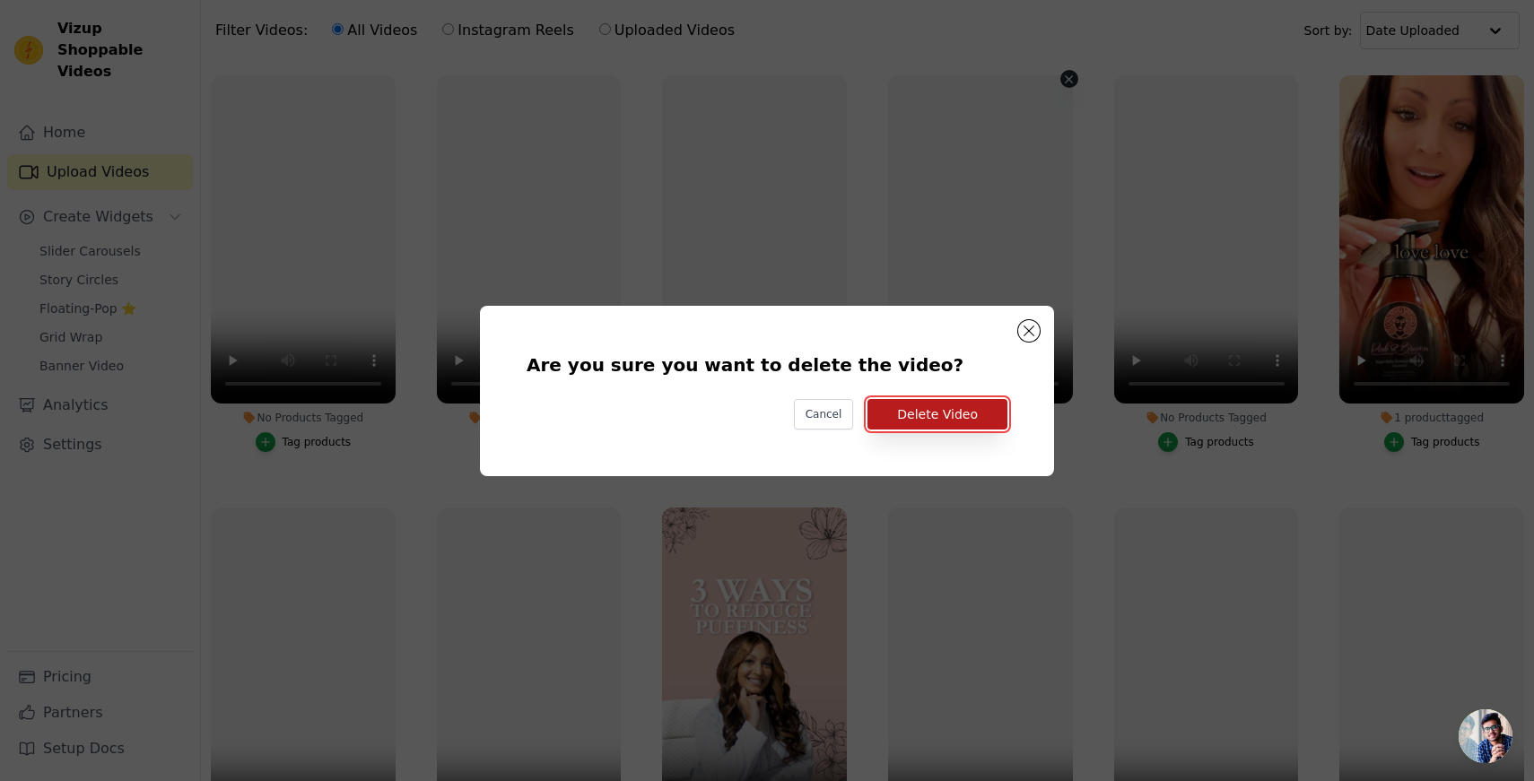
click at [943, 414] on button "Delete Video" at bounding box center [937, 414] width 140 height 30
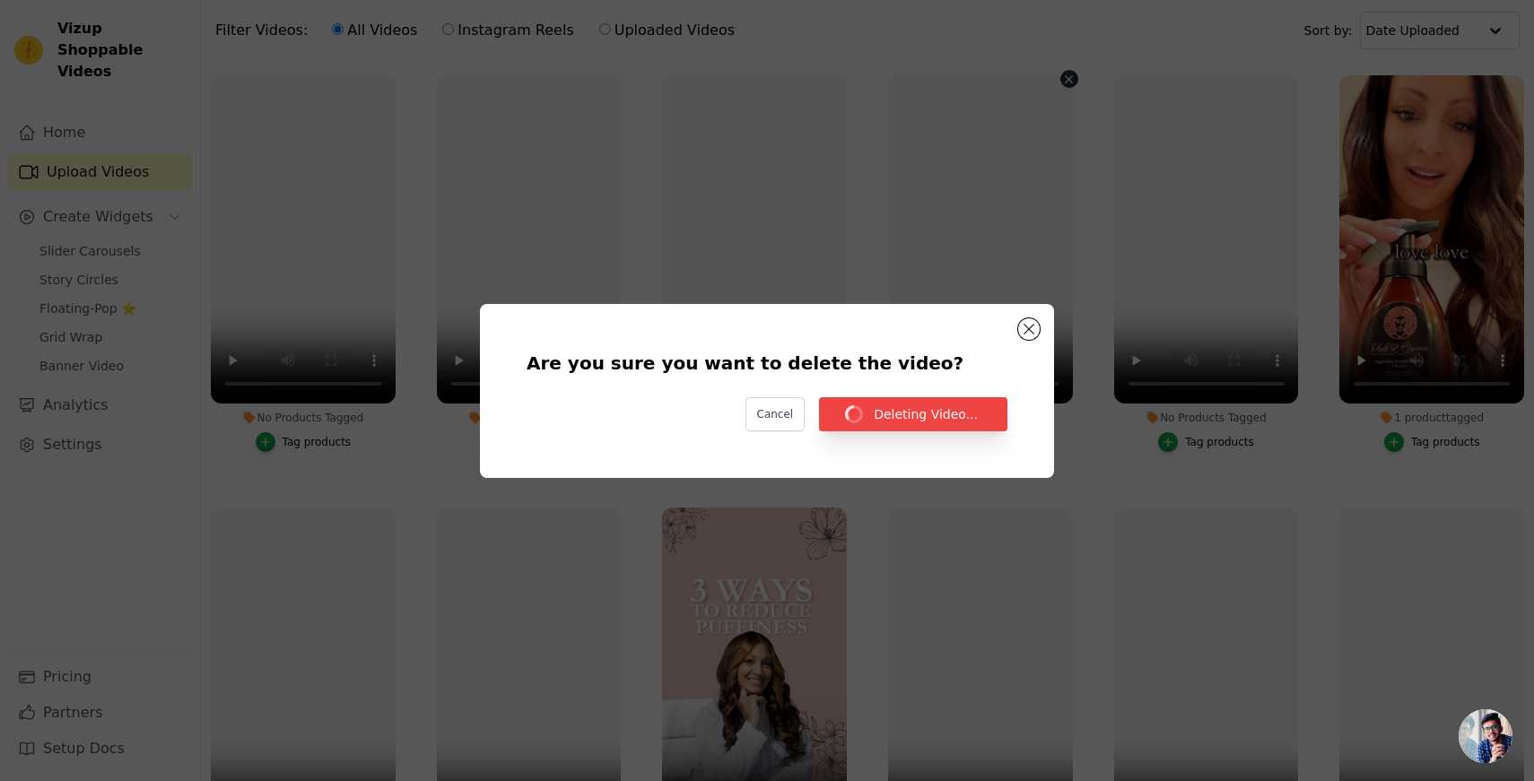
scroll to position [207, 0]
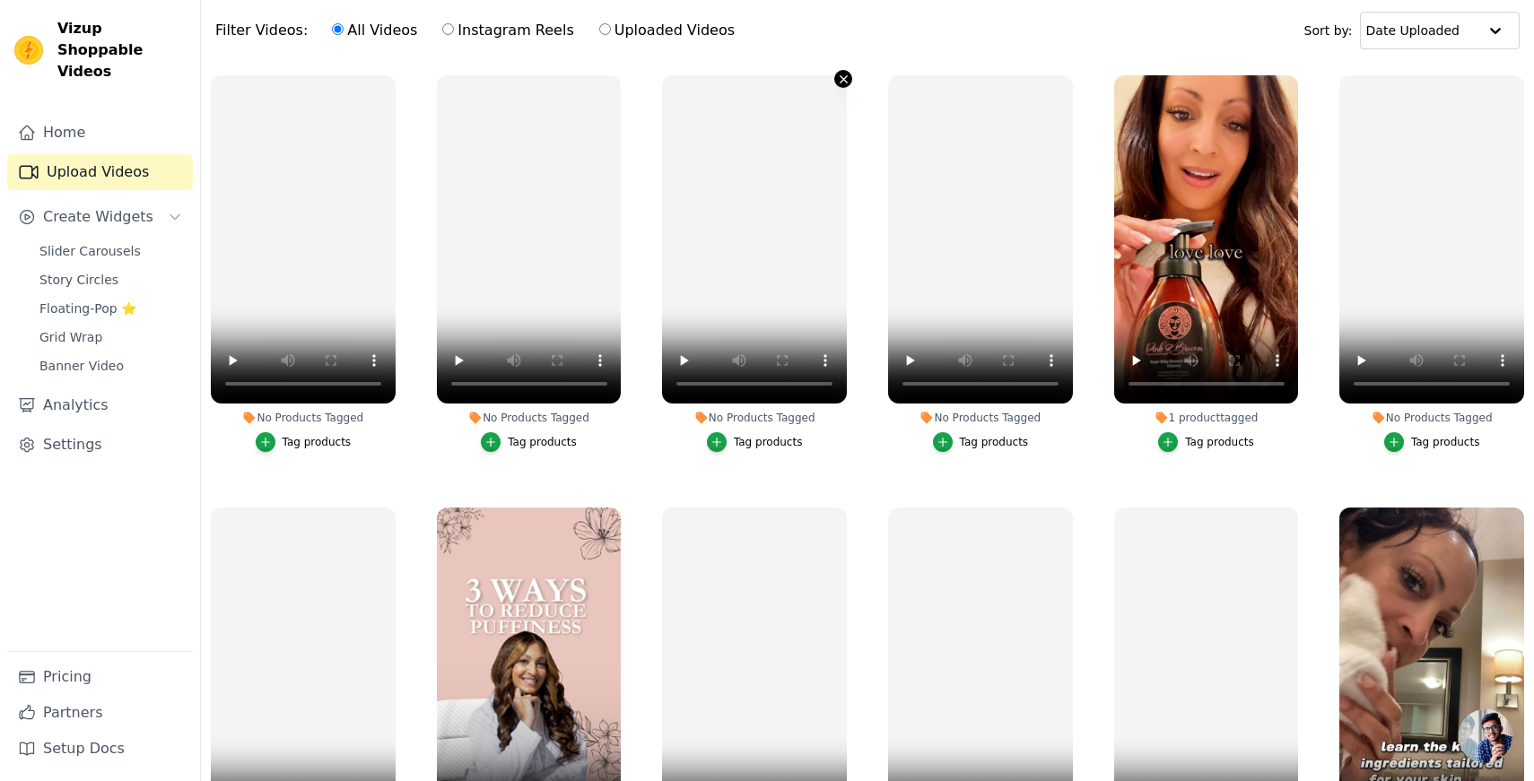
click at [838, 78] on icon "button" at bounding box center [843, 79] width 13 height 13
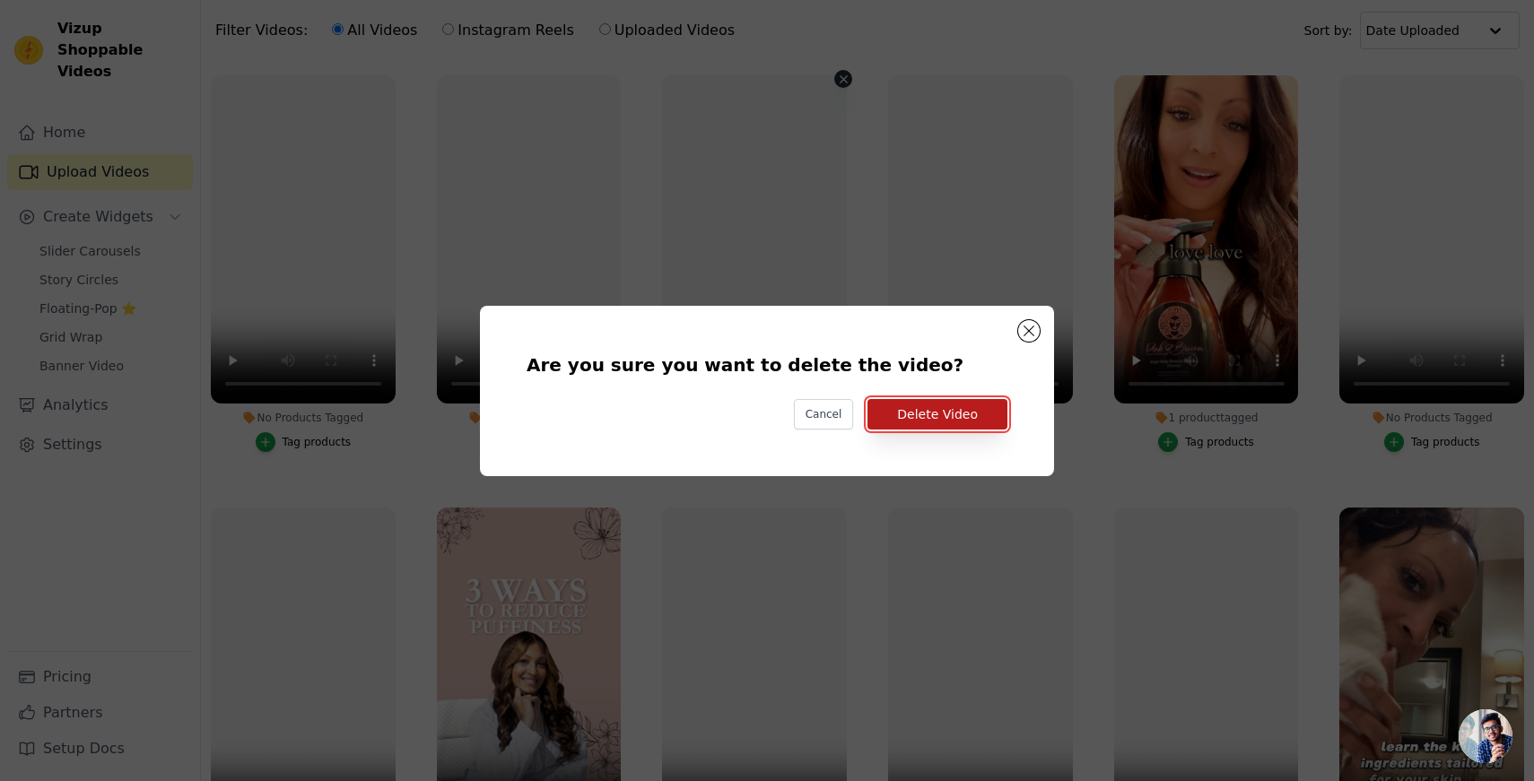
click at [933, 418] on button "Delete Video" at bounding box center [937, 414] width 140 height 30
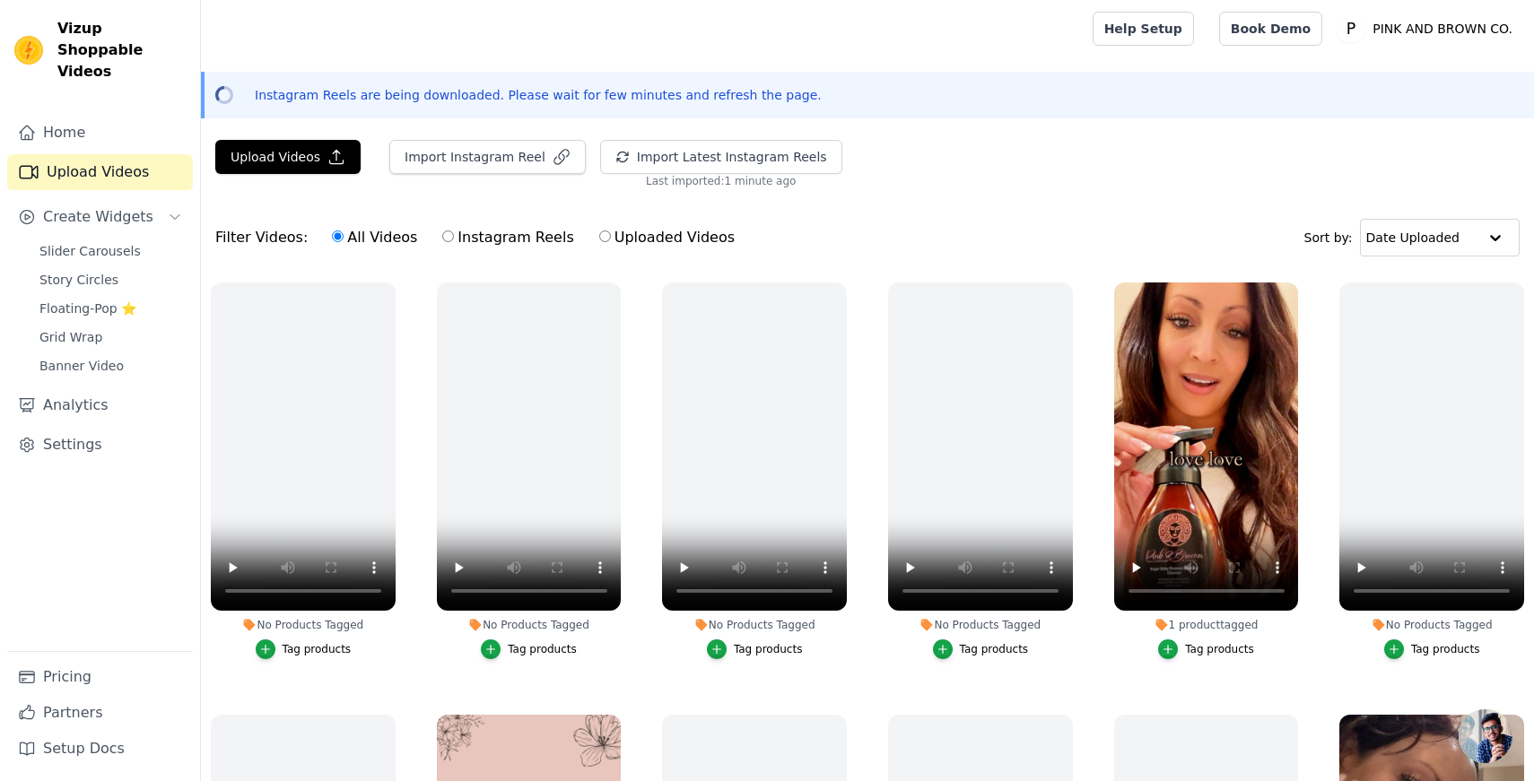
scroll to position [207, 0]
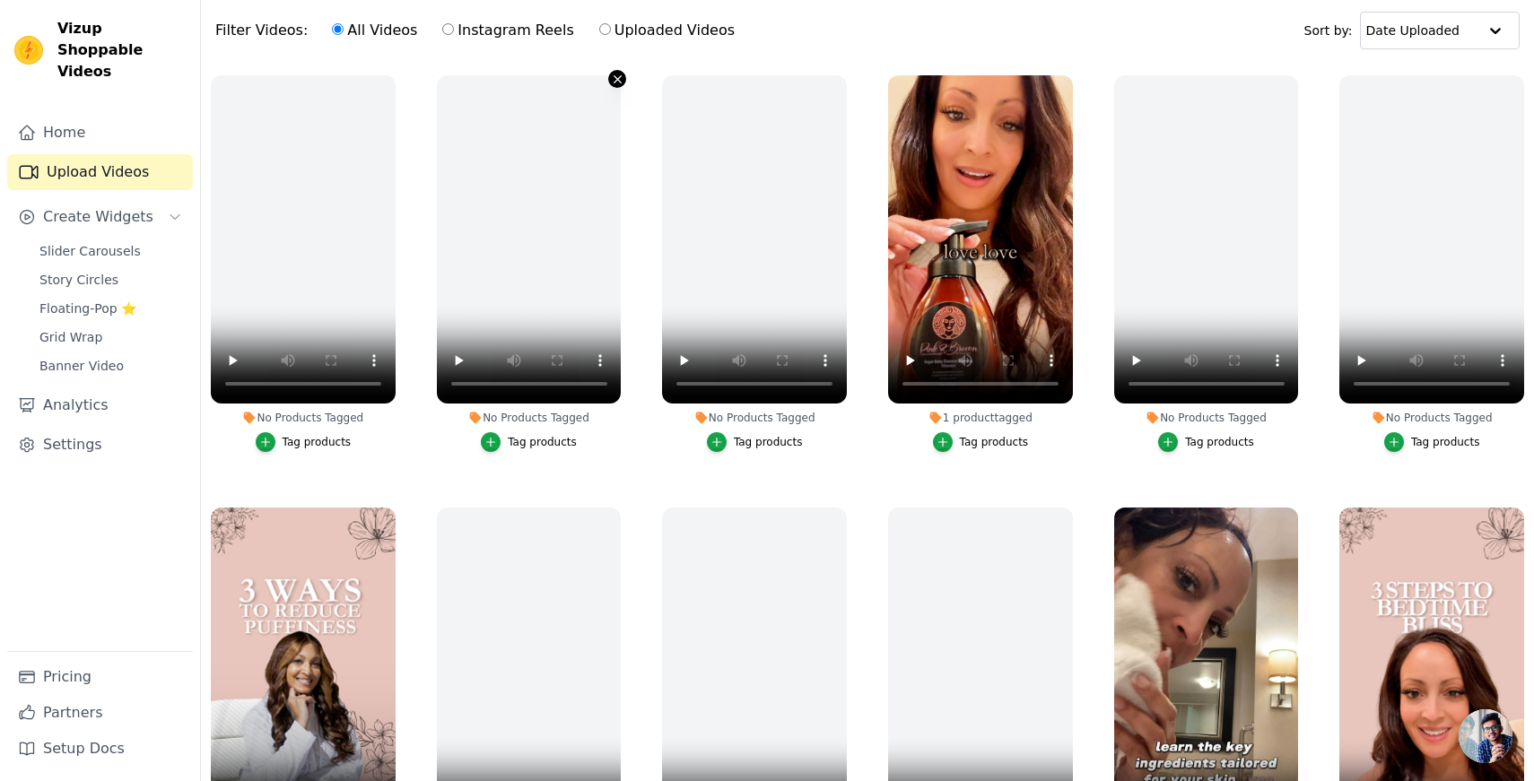
click at [613, 77] on icon "button" at bounding box center [617, 79] width 13 height 13
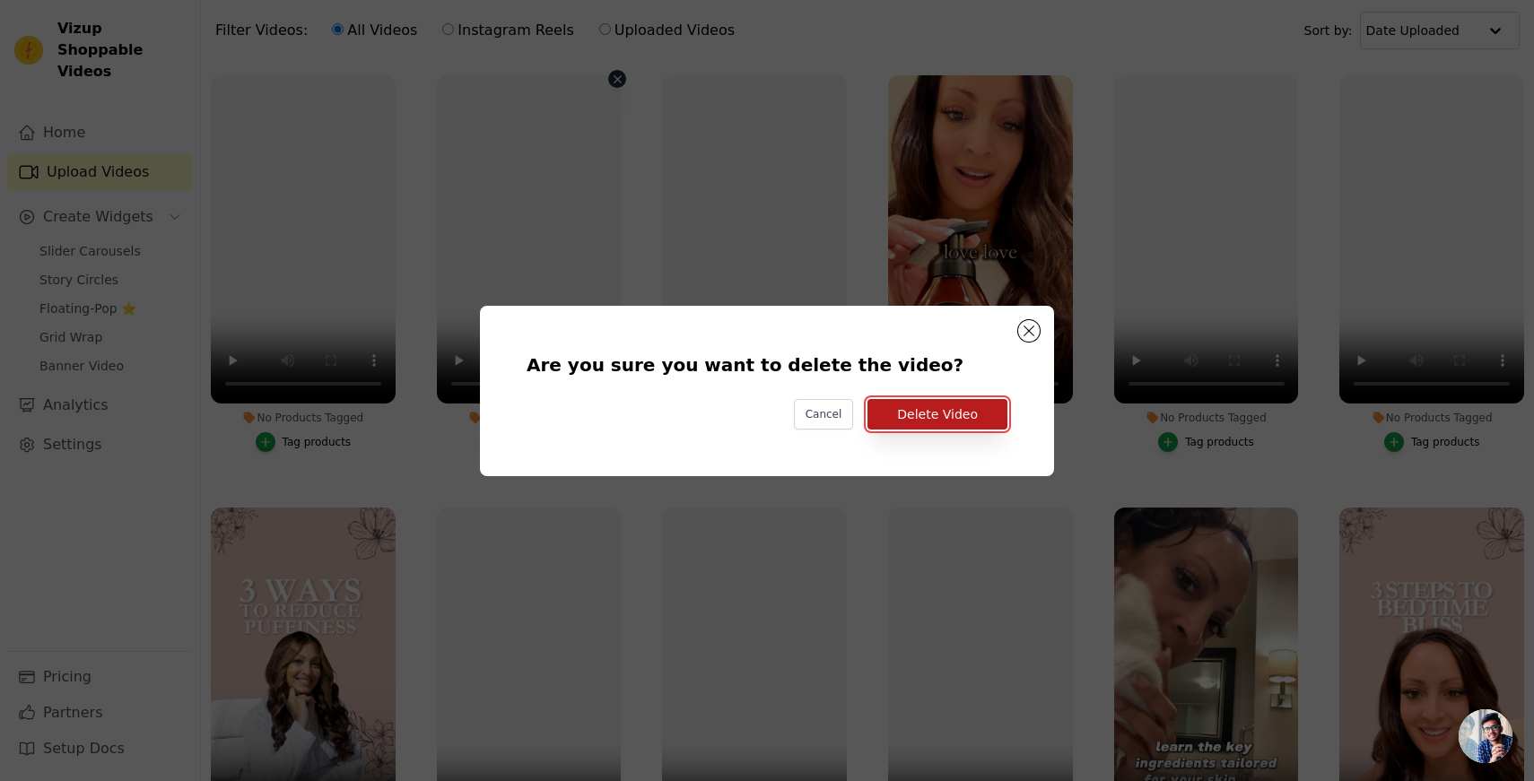
click at [944, 413] on button "Delete Video" at bounding box center [937, 414] width 140 height 30
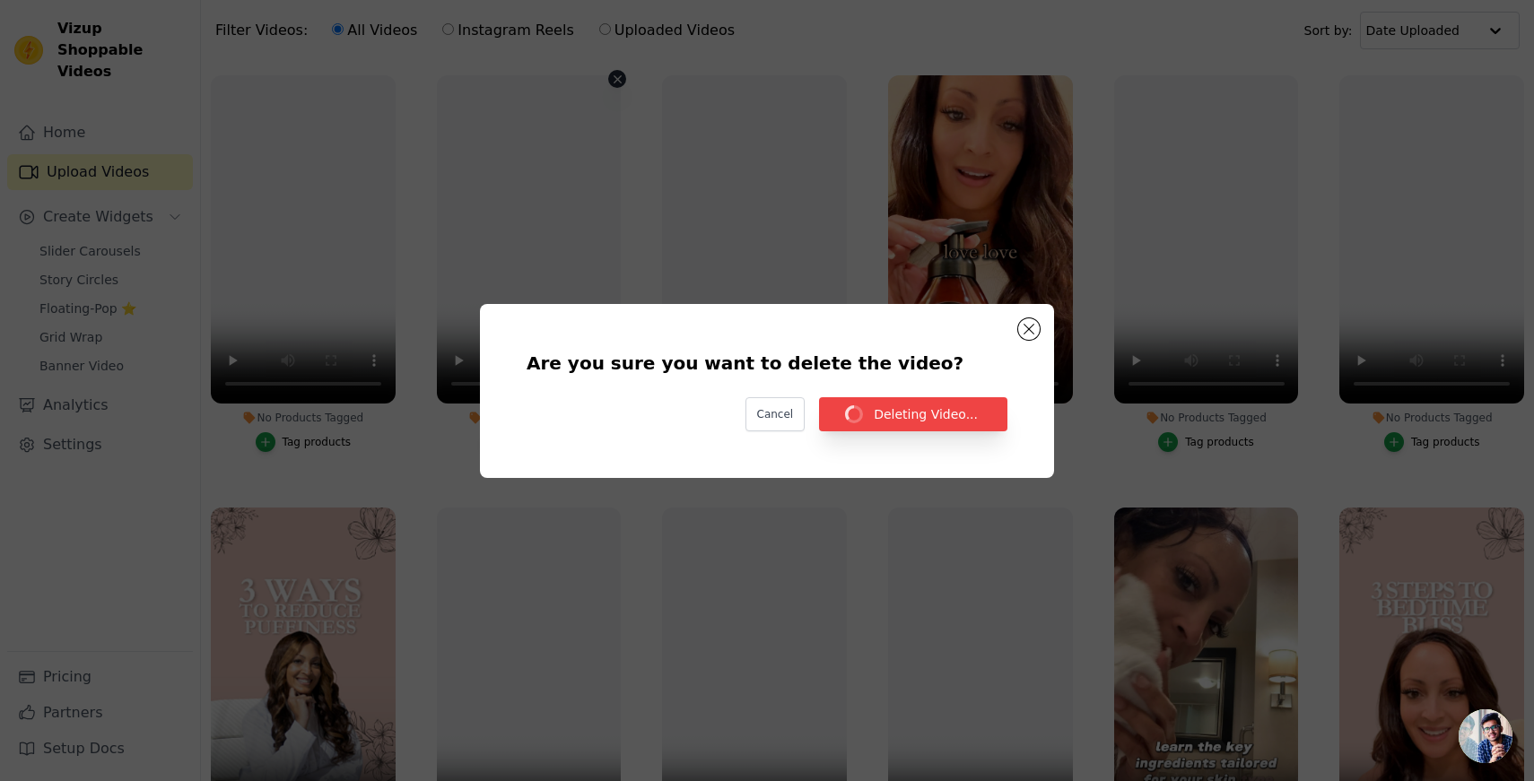
scroll to position [207, 0]
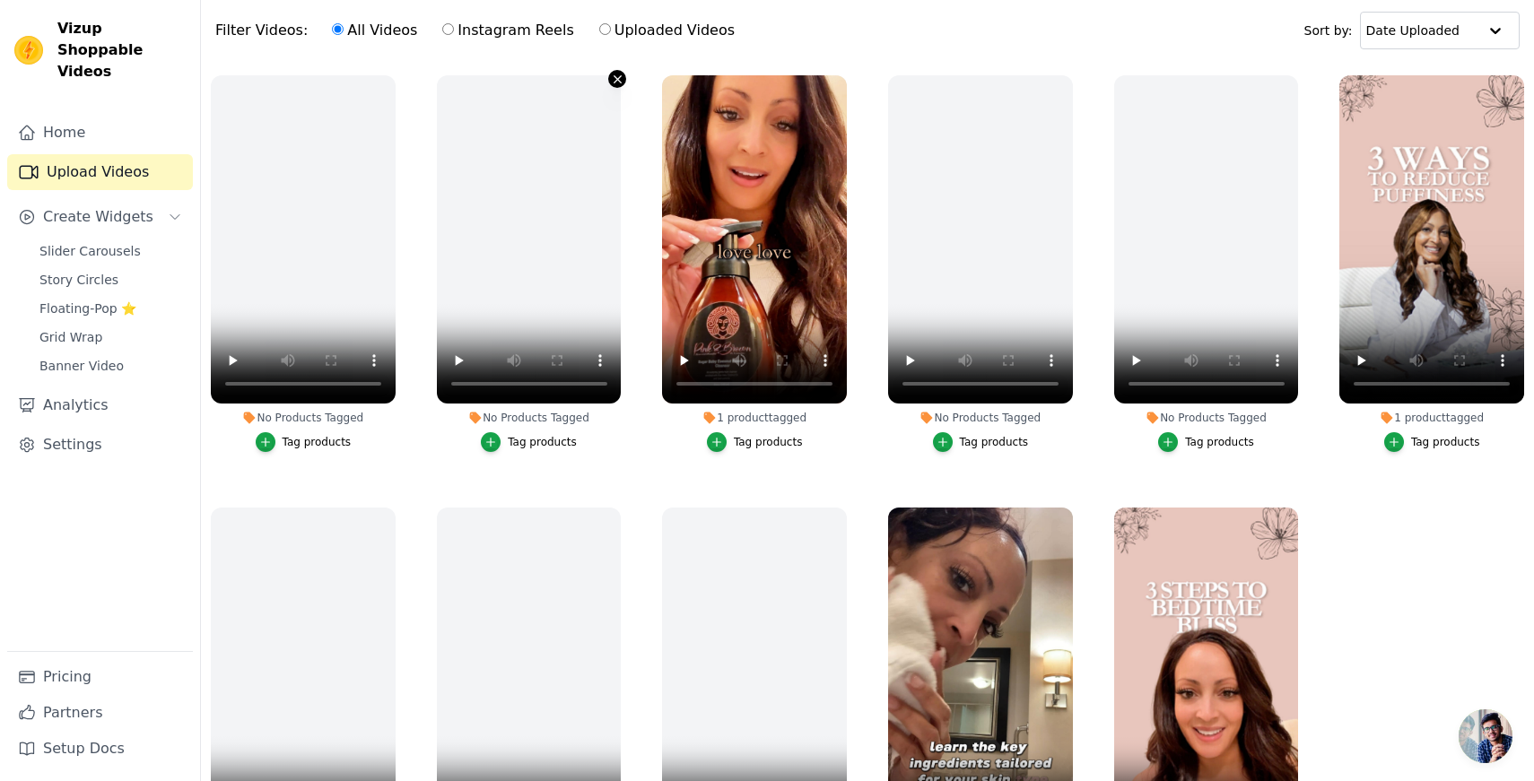
click at [614, 76] on icon "button" at bounding box center [617, 78] width 7 height 7
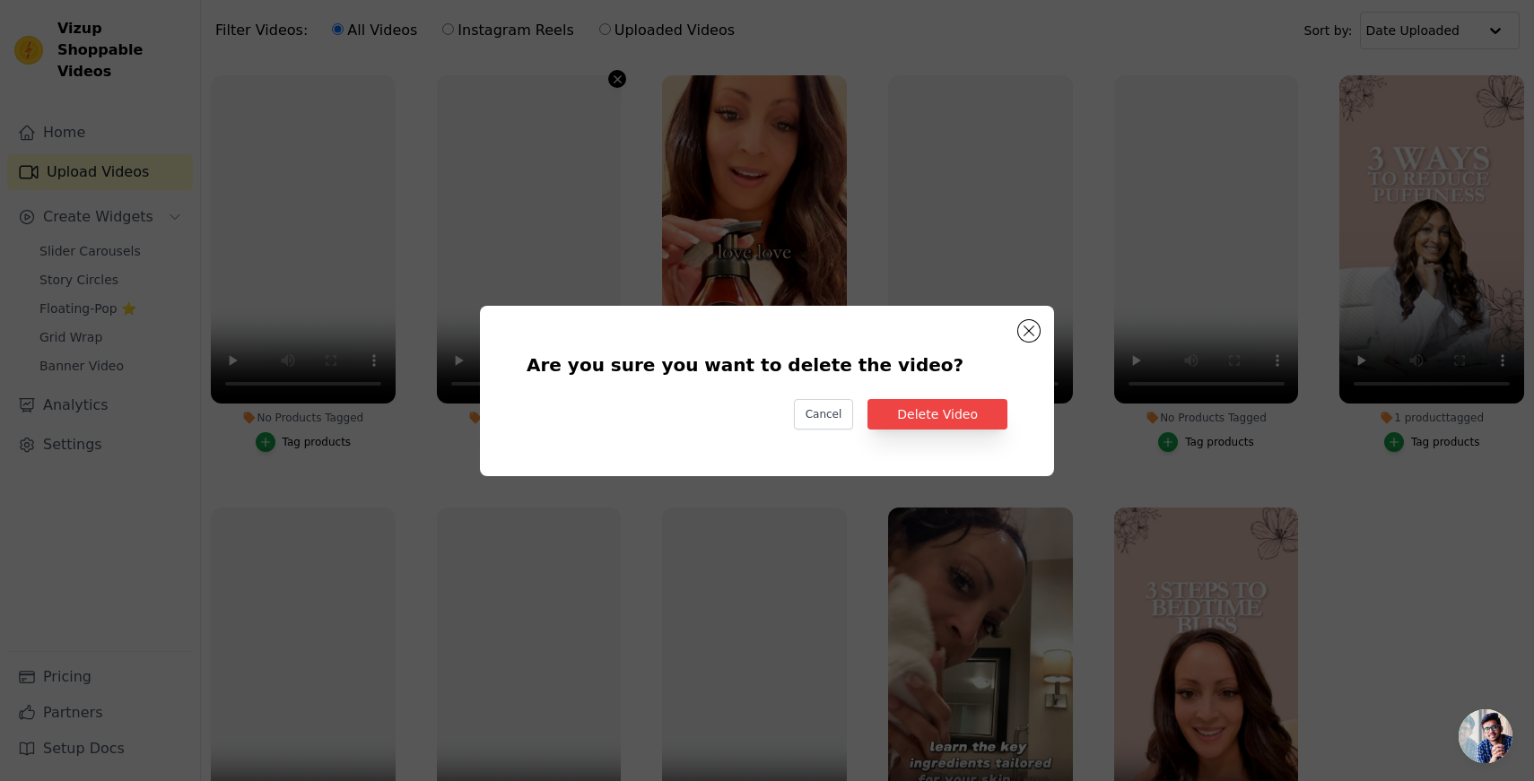
scroll to position [0, 0]
click at [954, 409] on button "Delete Video" at bounding box center [937, 414] width 140 height 30
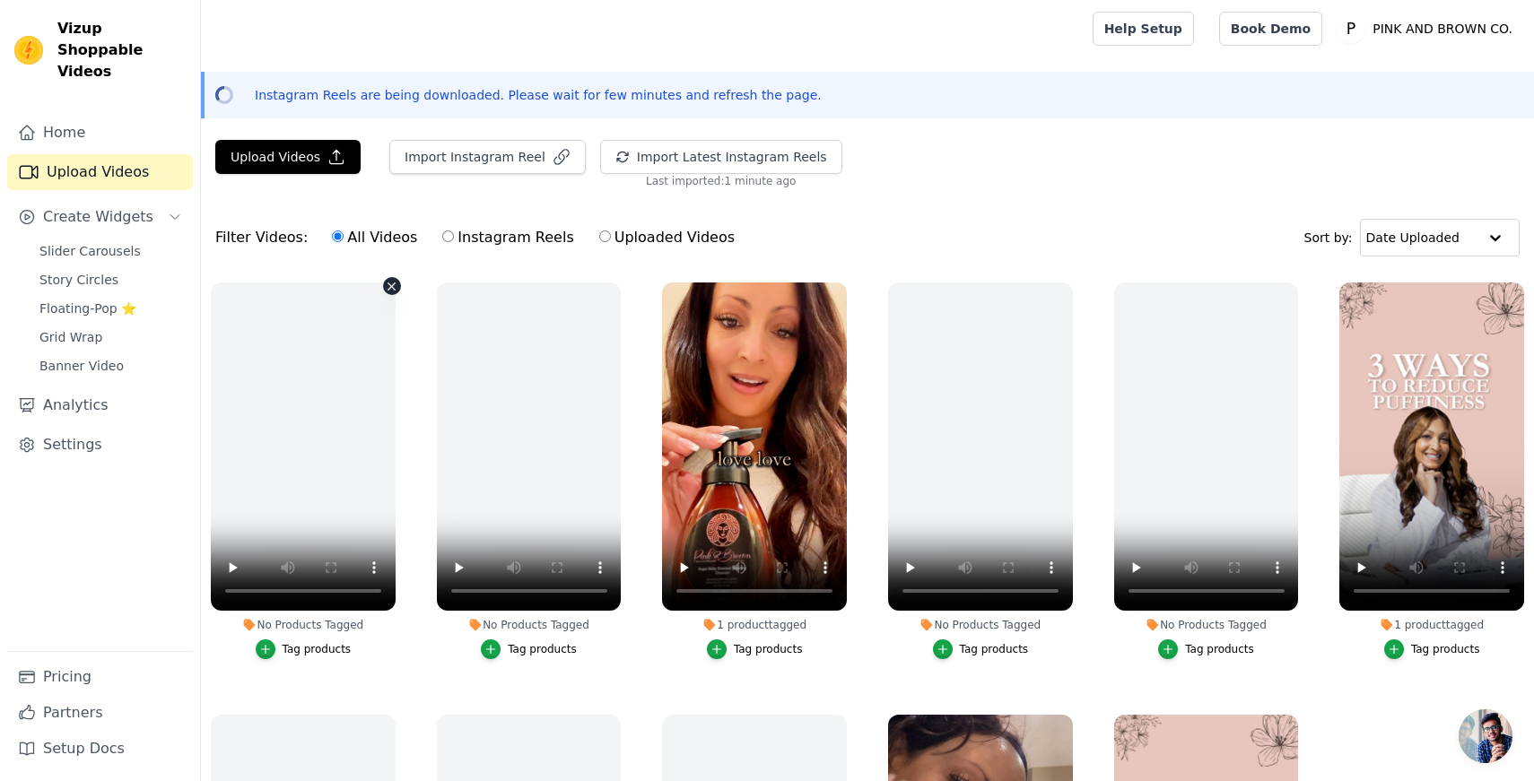
scroll to position [207, 0]
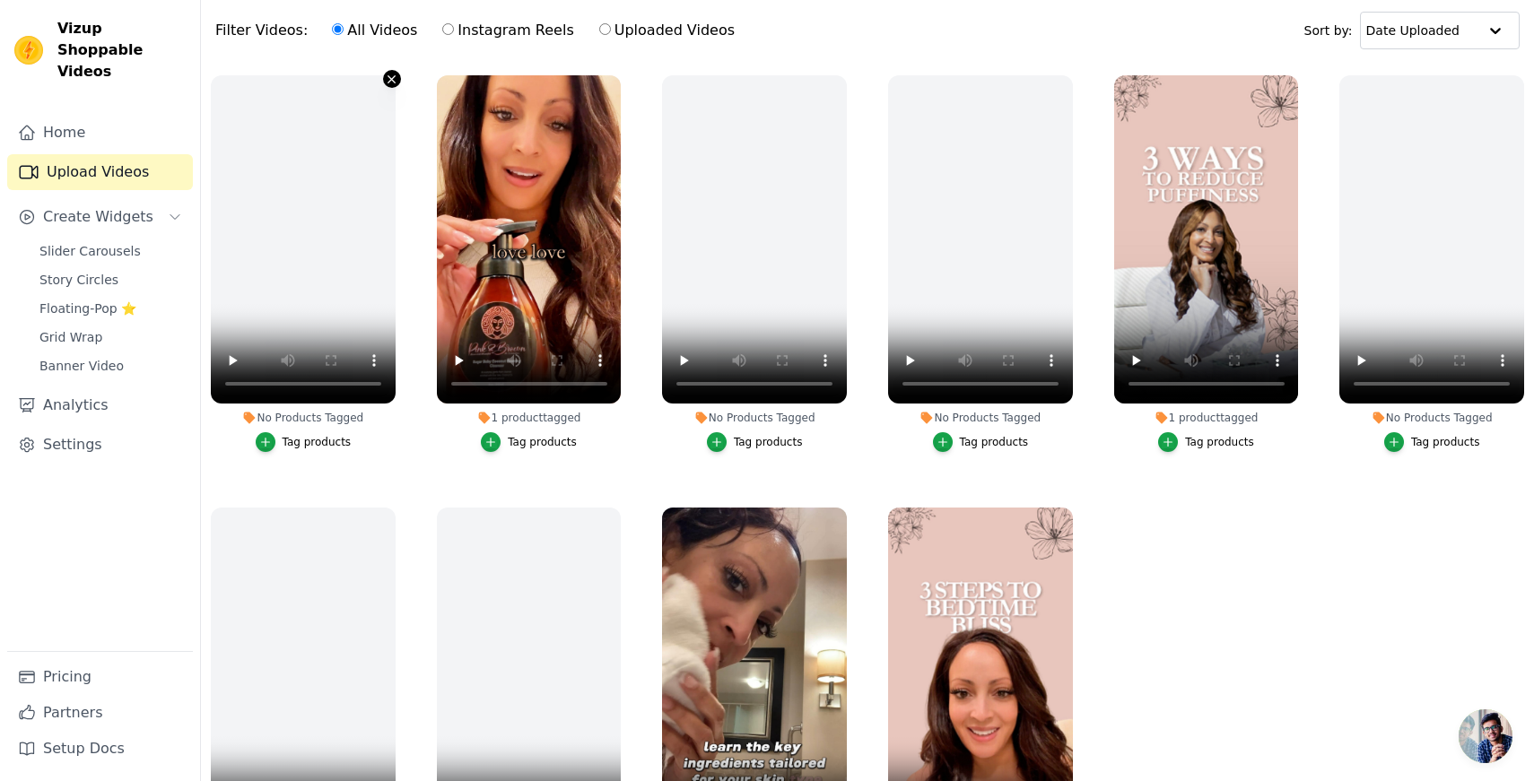
click at [386, 76] on icon "button" at bounding box center [391, 79] width 13 height 13
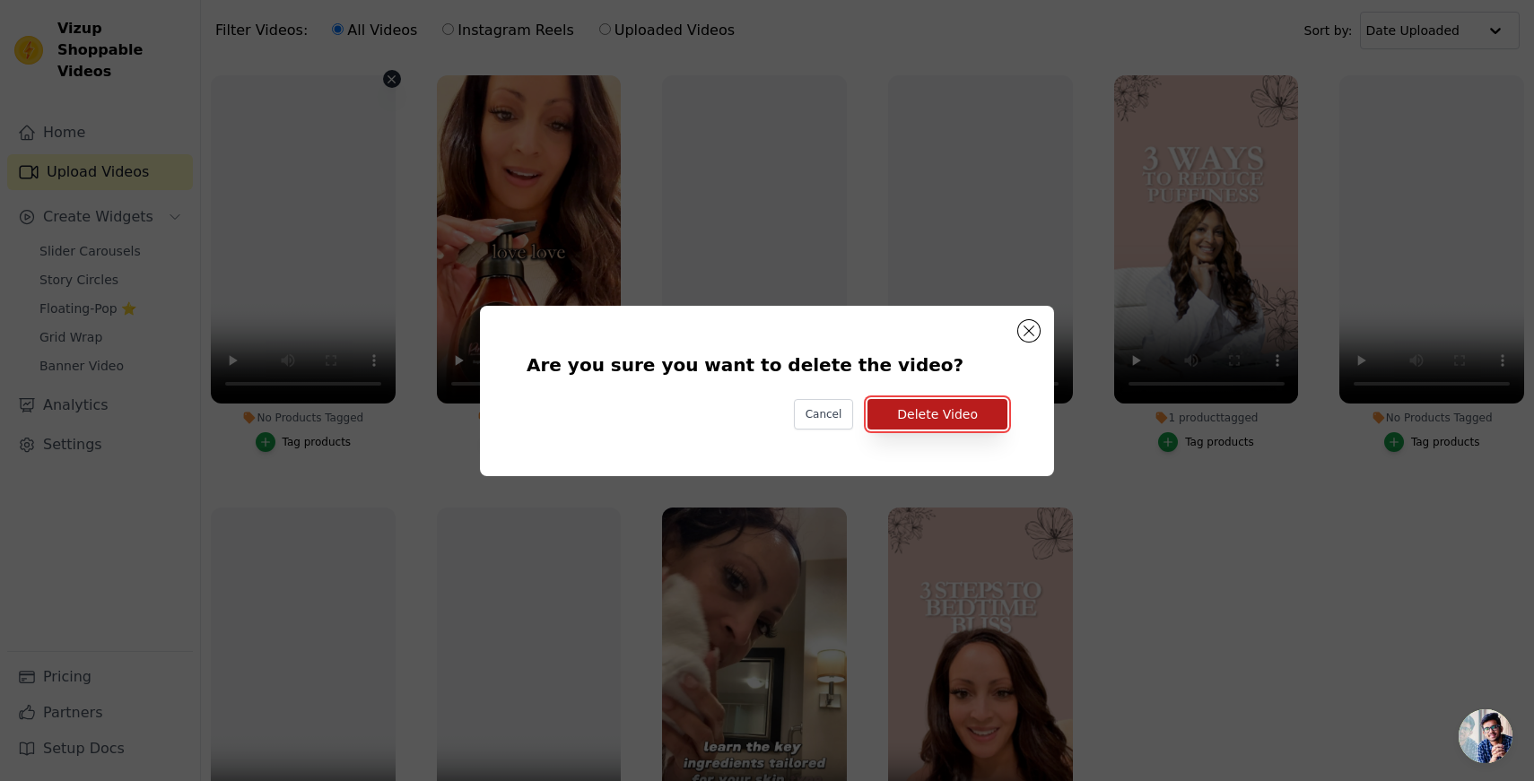
click at [932, 409] on button "Delete Video" at bounding box center [937, 414] width 140 height 30
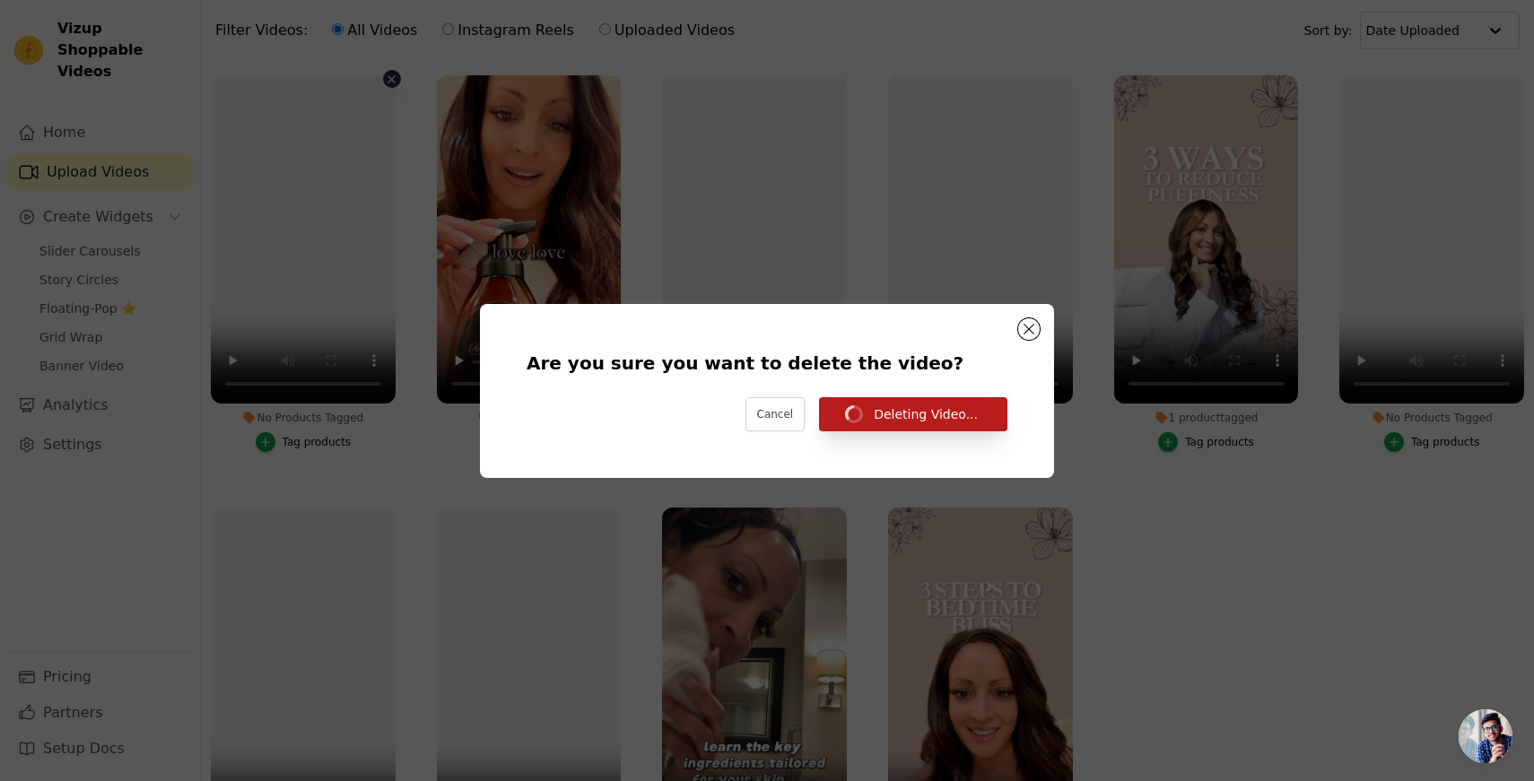
scroll to position [207, 0]
